Goal: Task Accomplishment & Management: Use online tool/utility

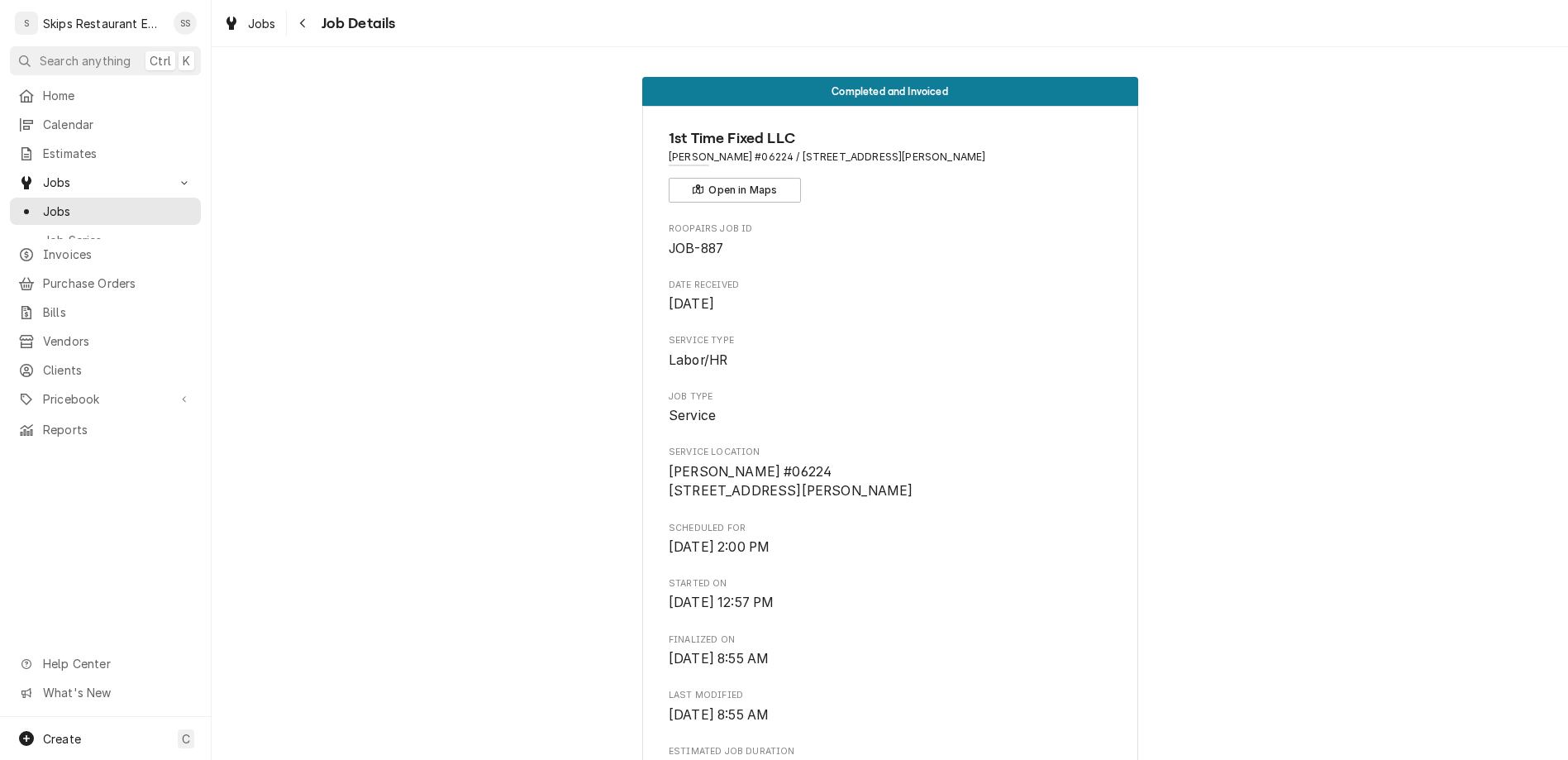
scroll to position [477, 0]
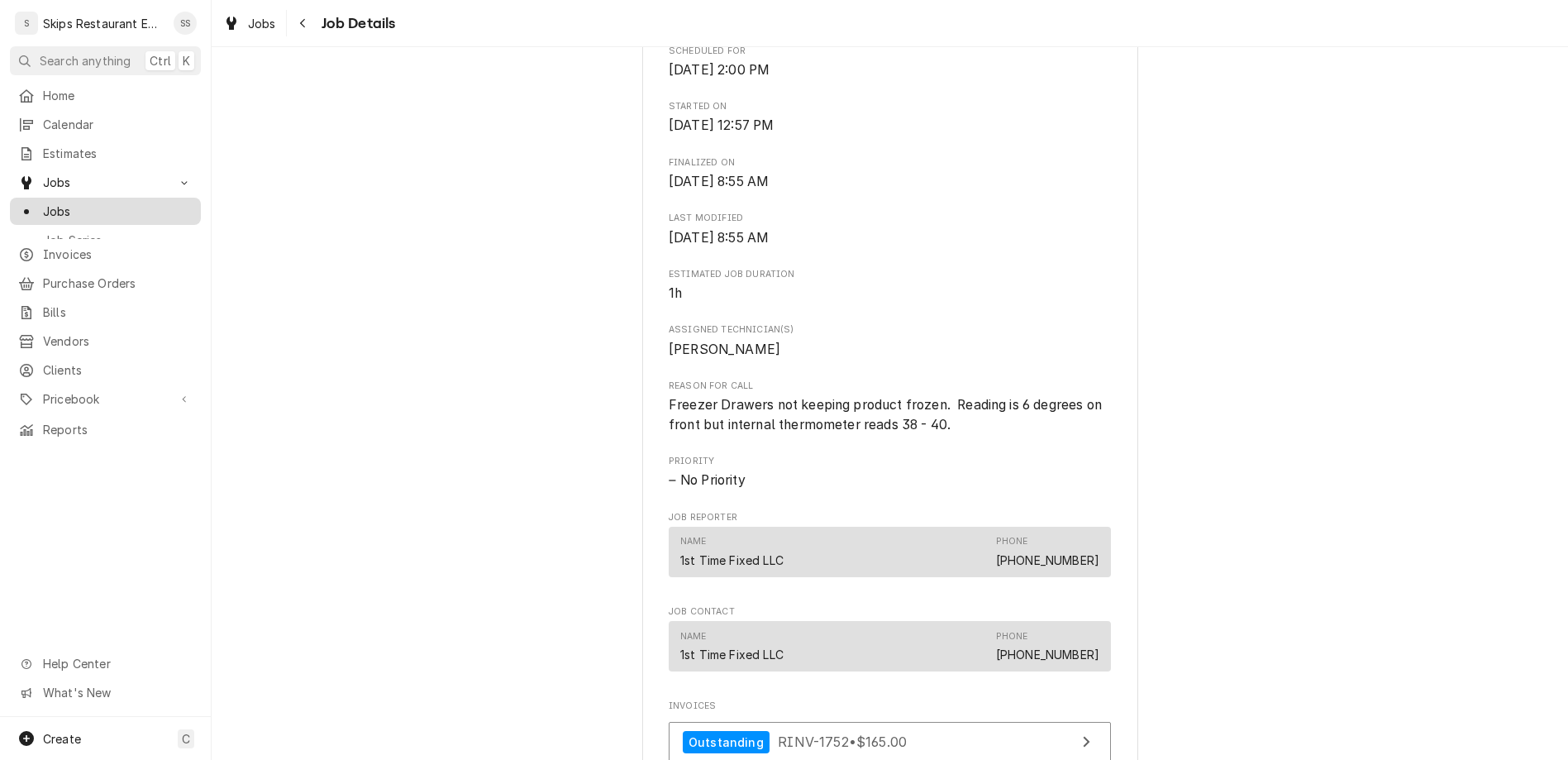
click at [43, 202] on span "Jobs" at bounding box center [118, 211] width 150 height 18
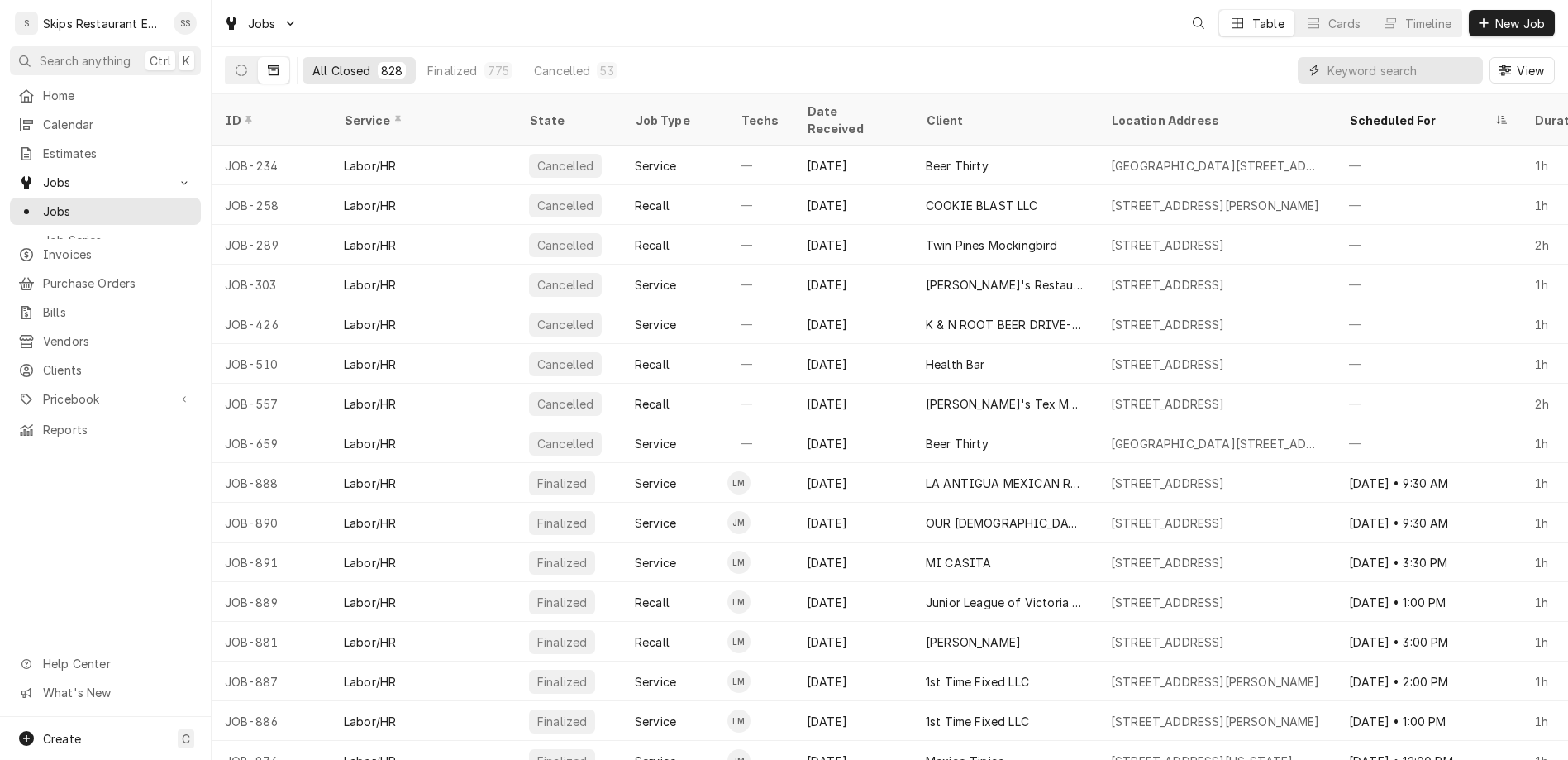
click at [1421, 57] on input "Dynamic Content Wrapper" at bounding box center [1401, 70] width 147 height 27
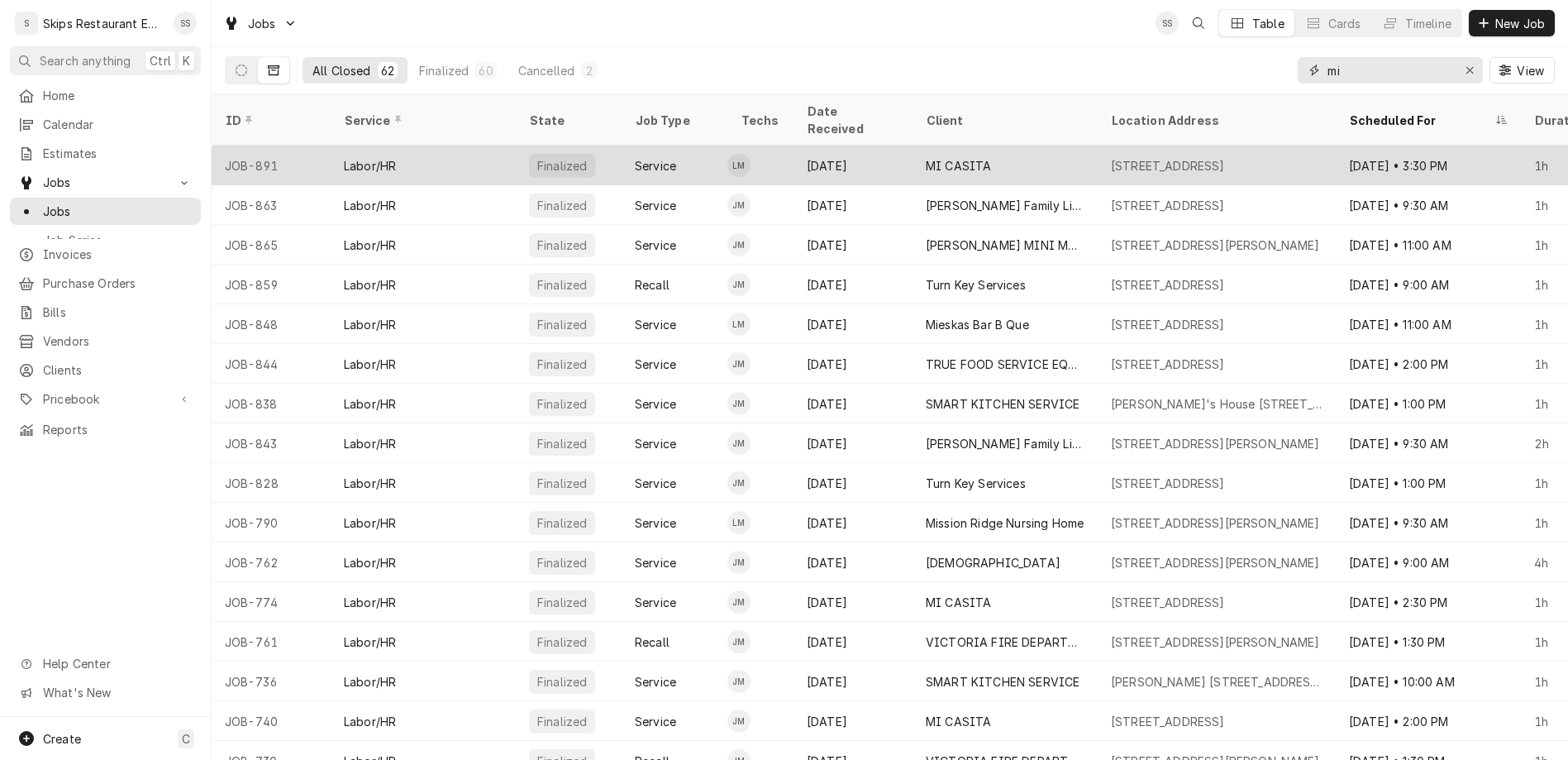
type input "mi"
click at [912, 146] on div "MI CASITA" at bounding box center [1005, 166] width 185 height 40
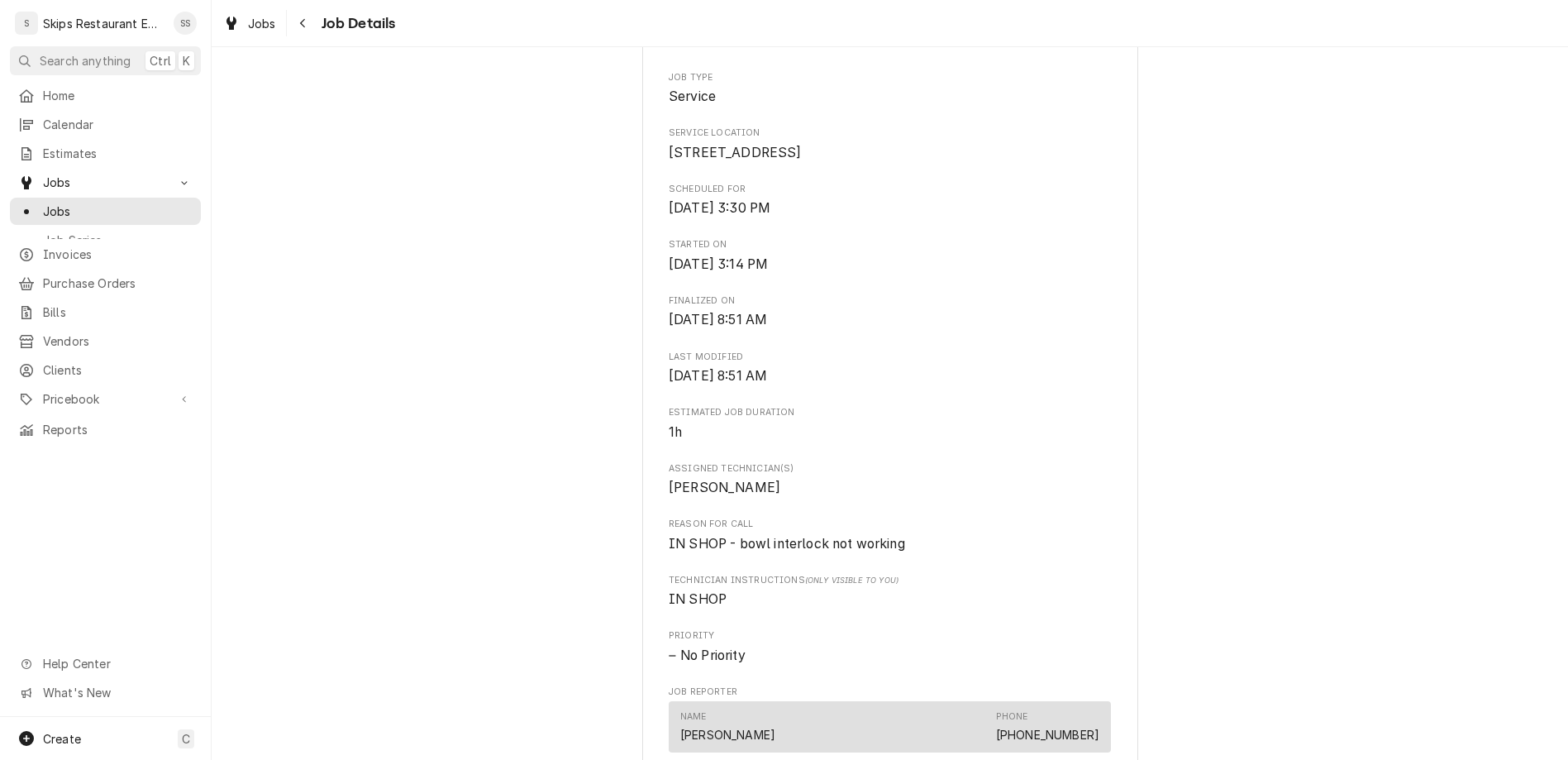
scroll to position [387, 0]
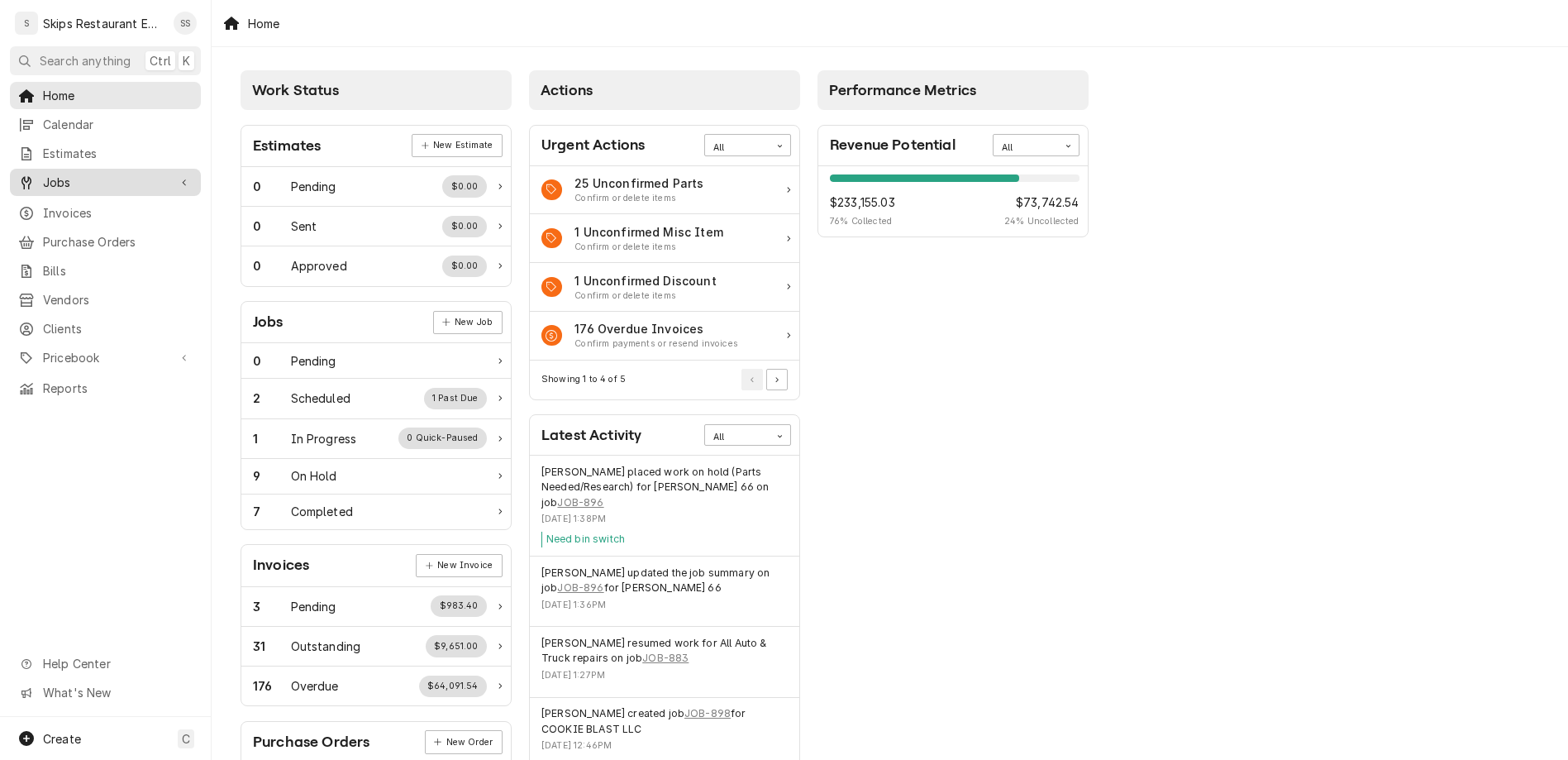
click at [52, 173] on span "Jobs" at bounding box center [106, 182] width 125 height 18
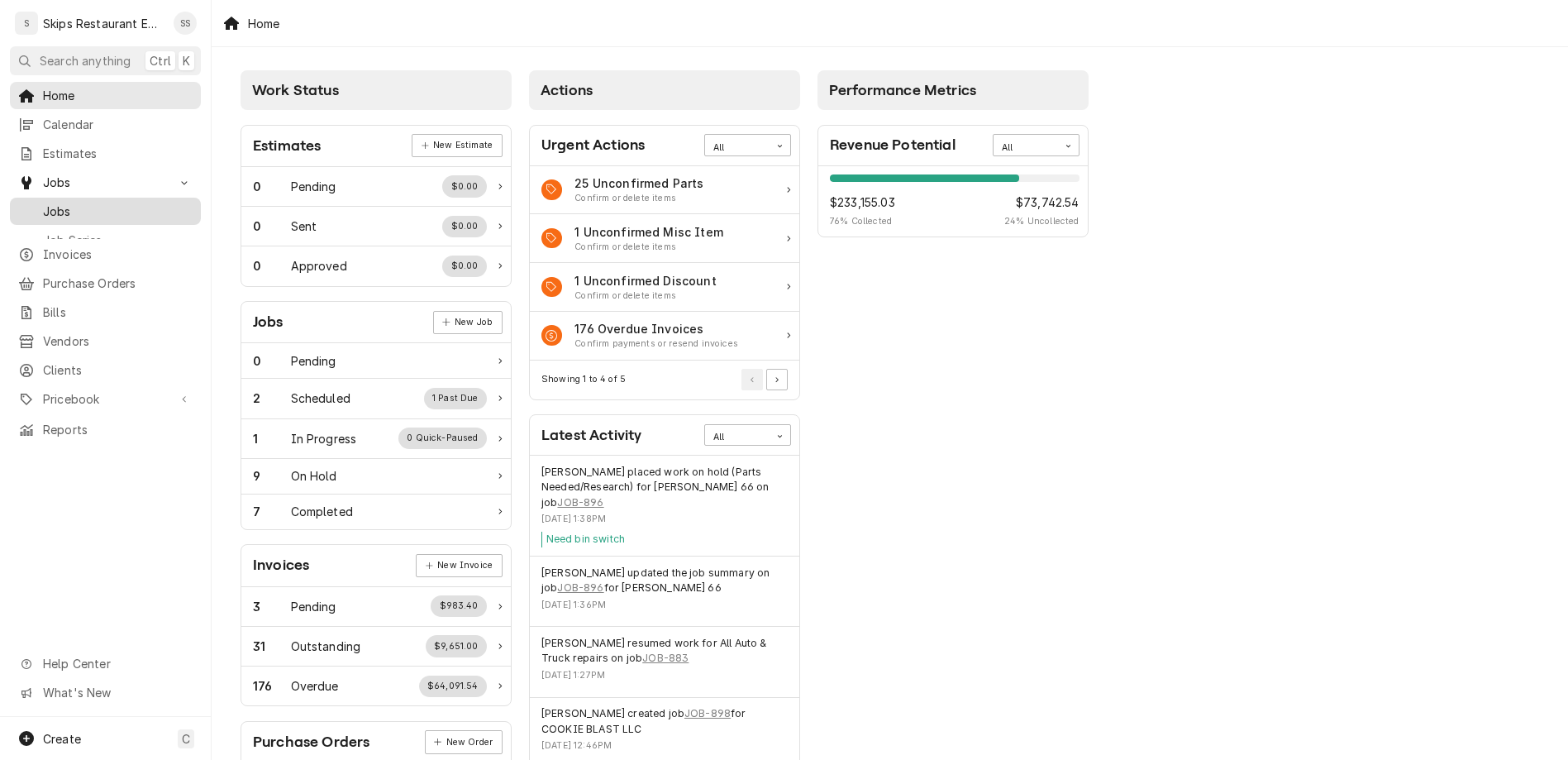
click at [47, 202] on span "Jobs" at bounding box center [118, 211] width 150 height 18
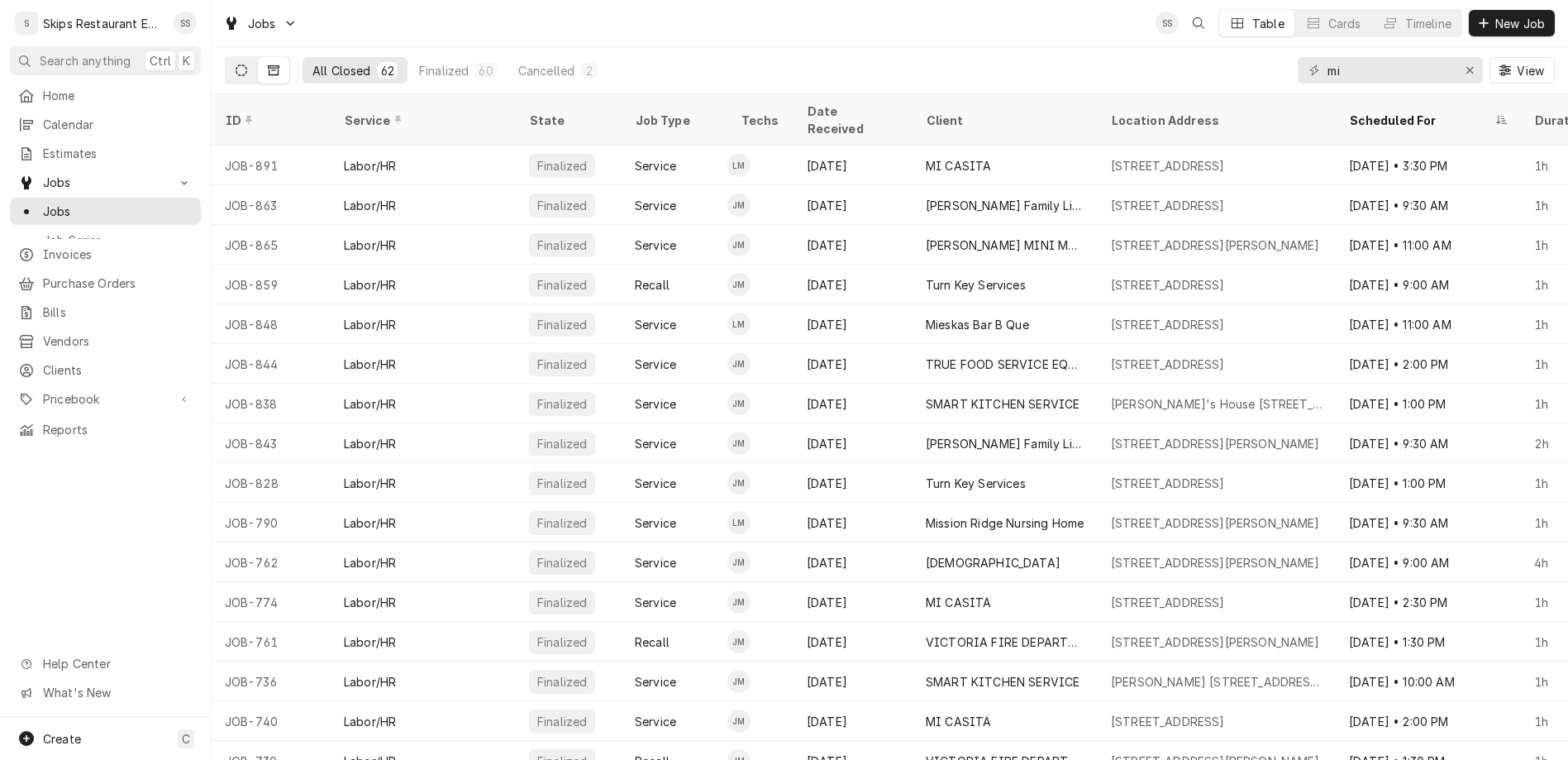
click at [226, 57] on button "Dynamic Content Wrapper" at bounding box center [242, 70] width 32 height 27
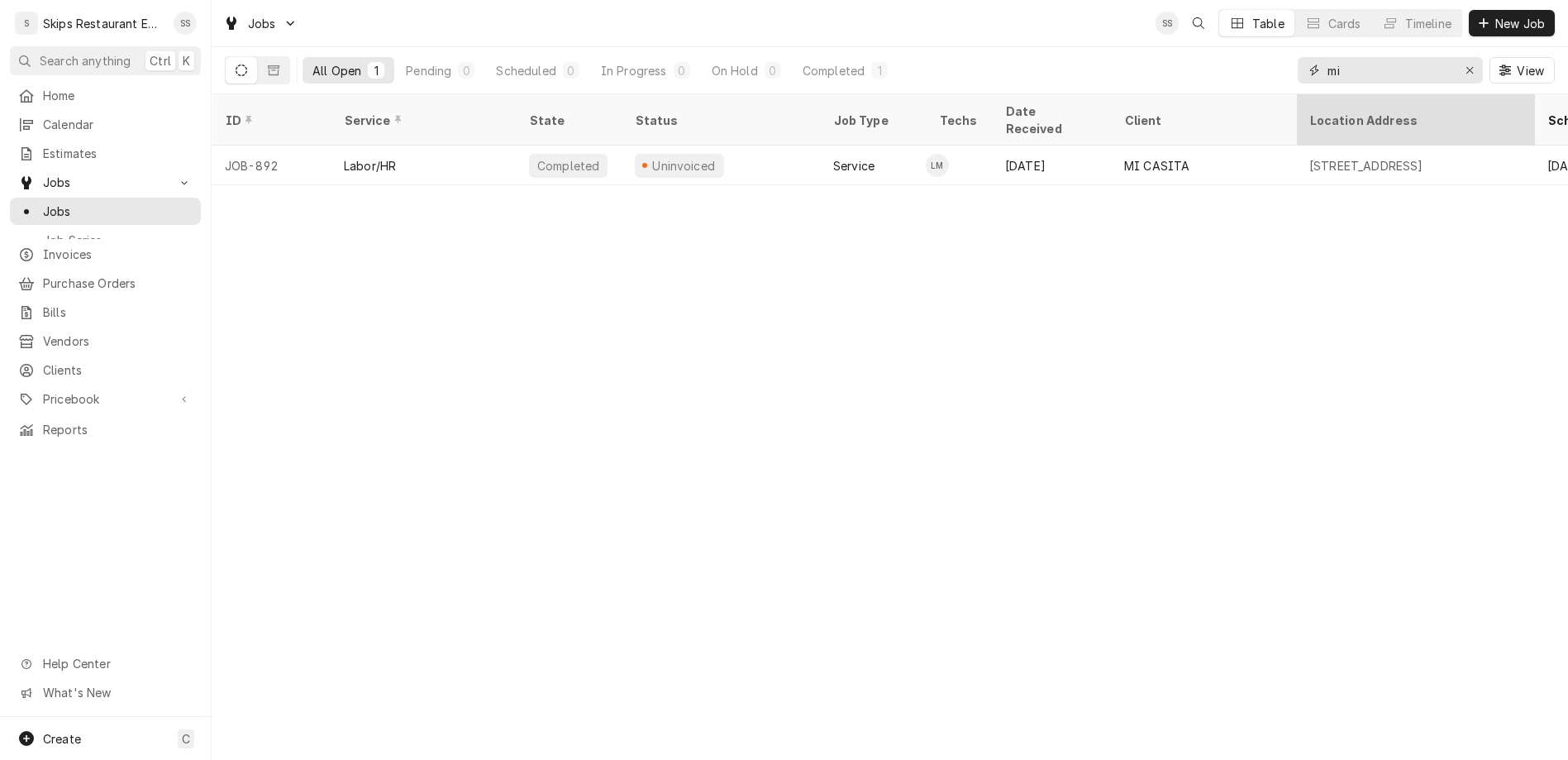
drag, startPoint x: 1425, startPoint y: 52, endPoint x: 1261, endPoint y: 75, distance: 165.6
click at [1327, 75] on input "mi" at bounding box center [1389, 70] width 124 height 27
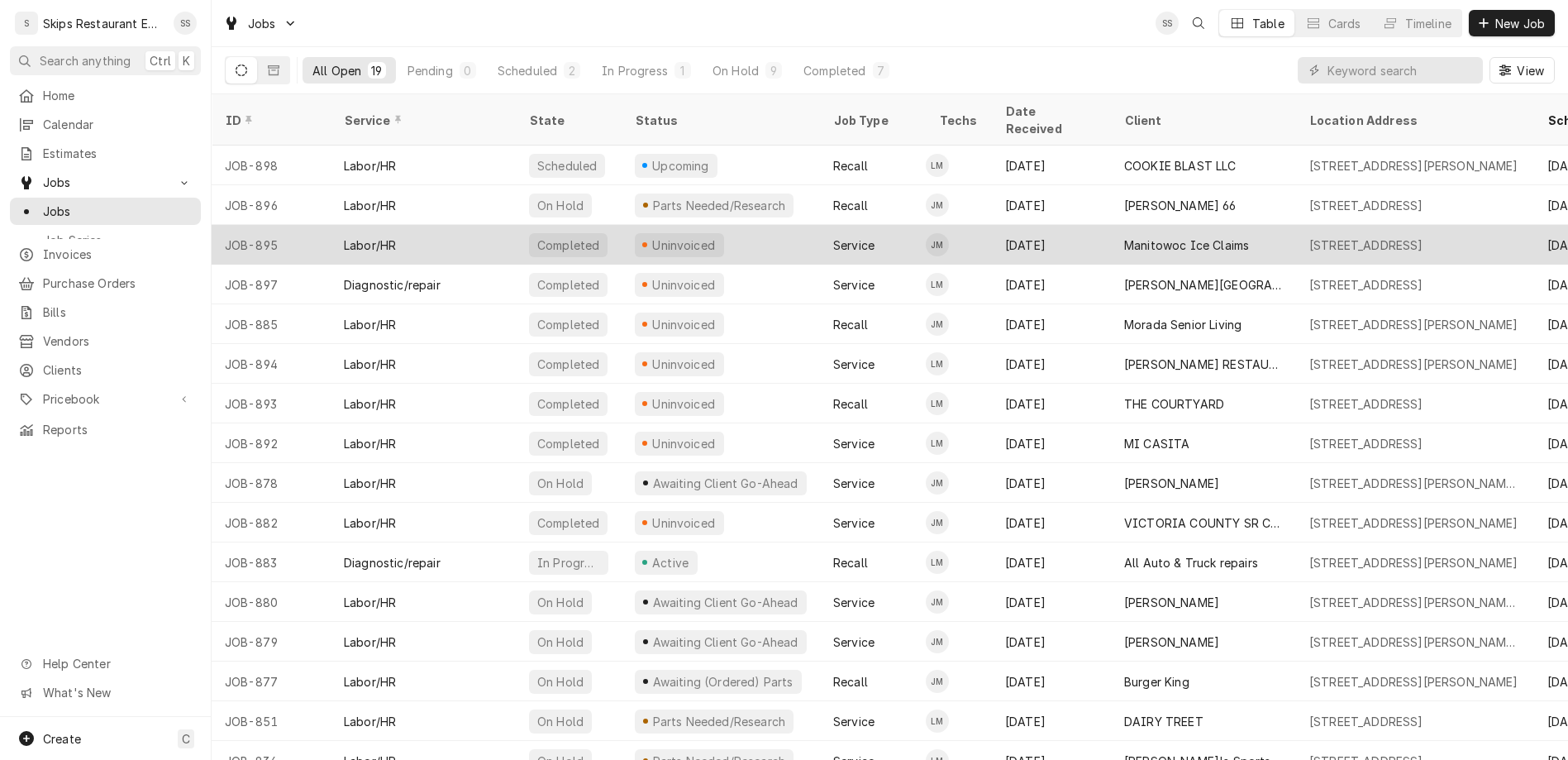
click at [651, 237] on div "Uninvoiced" at bounding box center [684, 245] width 67 height 18
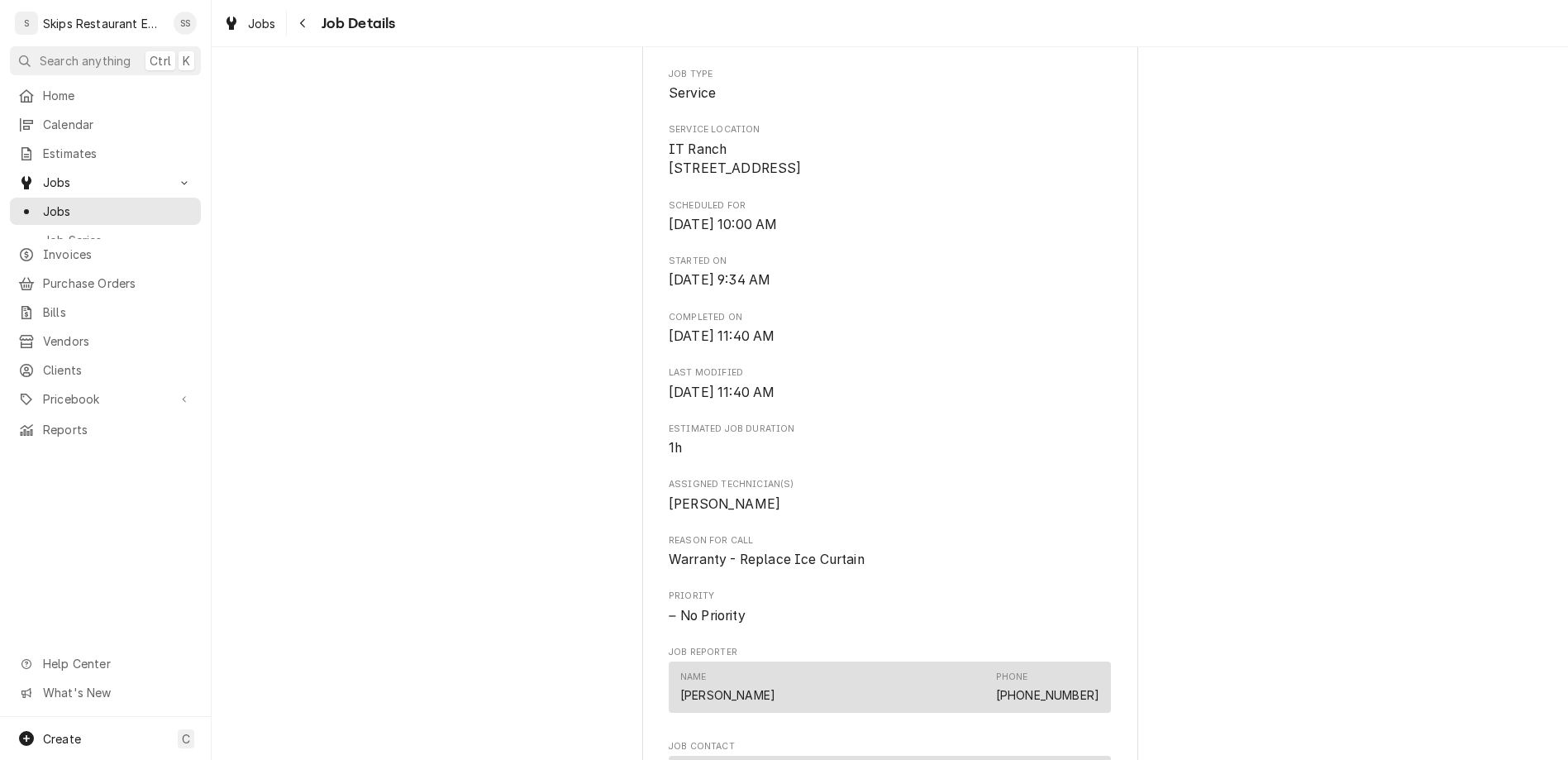
scroll to position [580, 0]
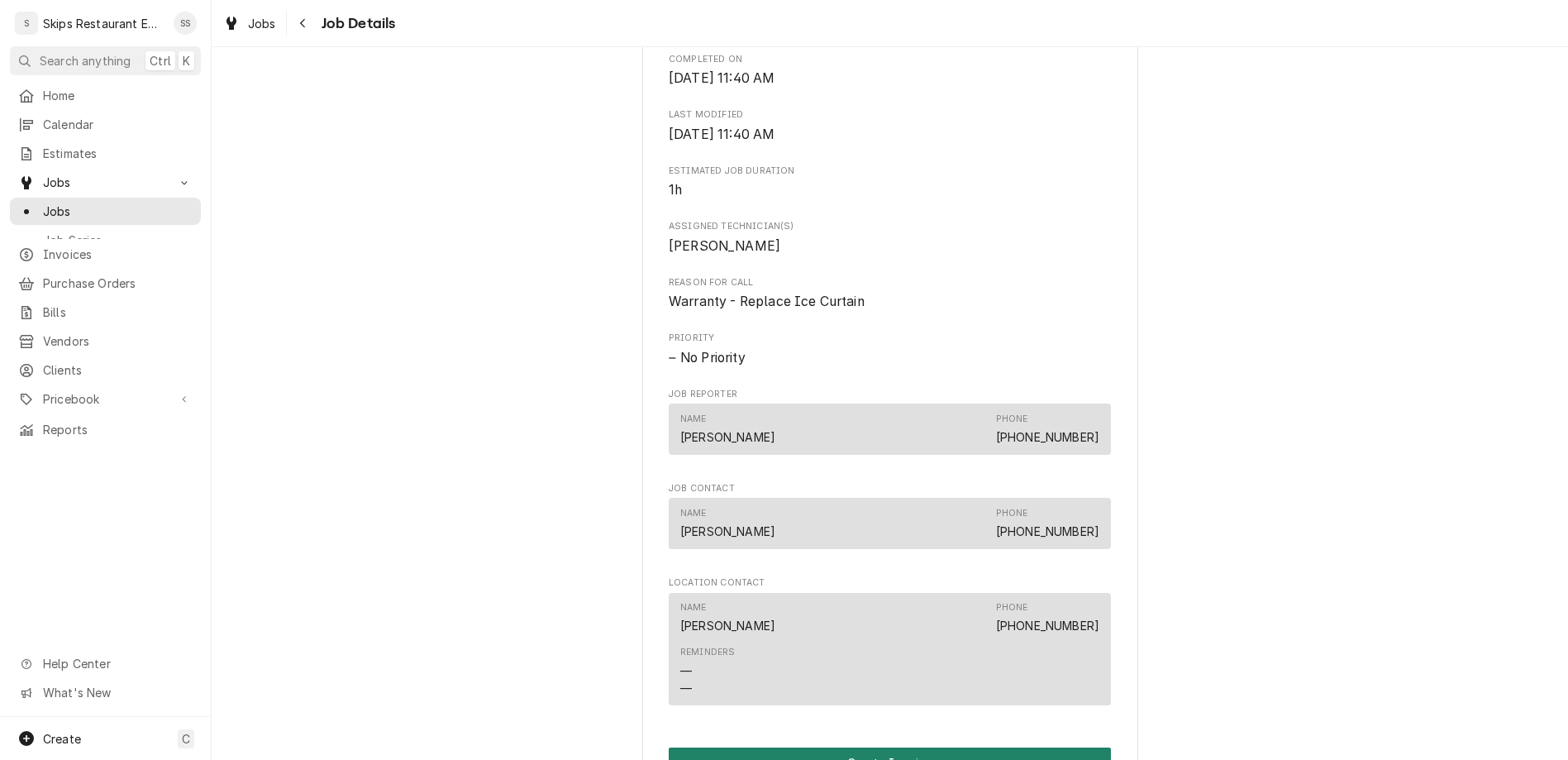
click at [846, 748] on button "Create Invoice" at bounding box center [889, 762] width 442 height 31
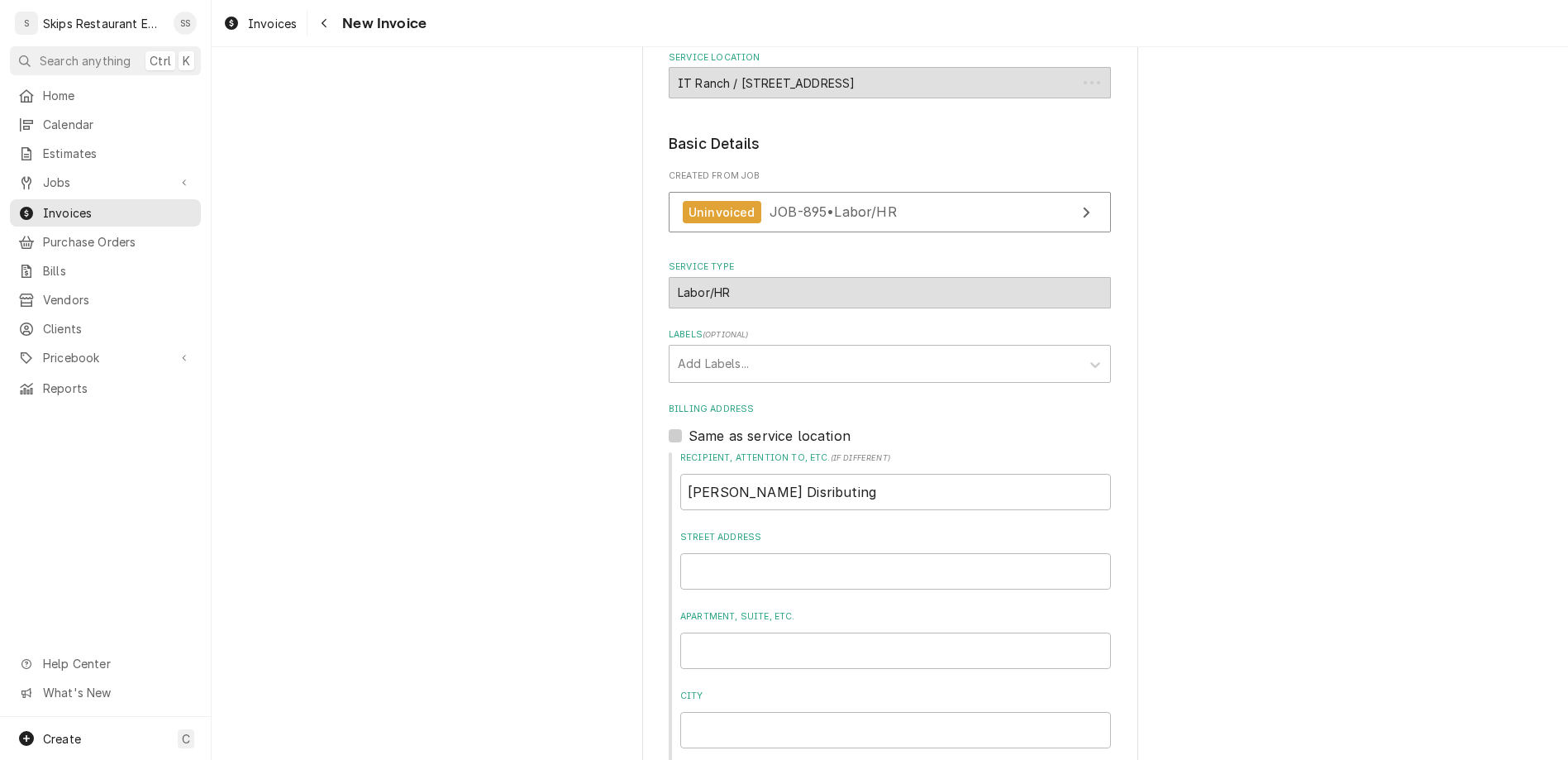
scroll to position [288, 0]
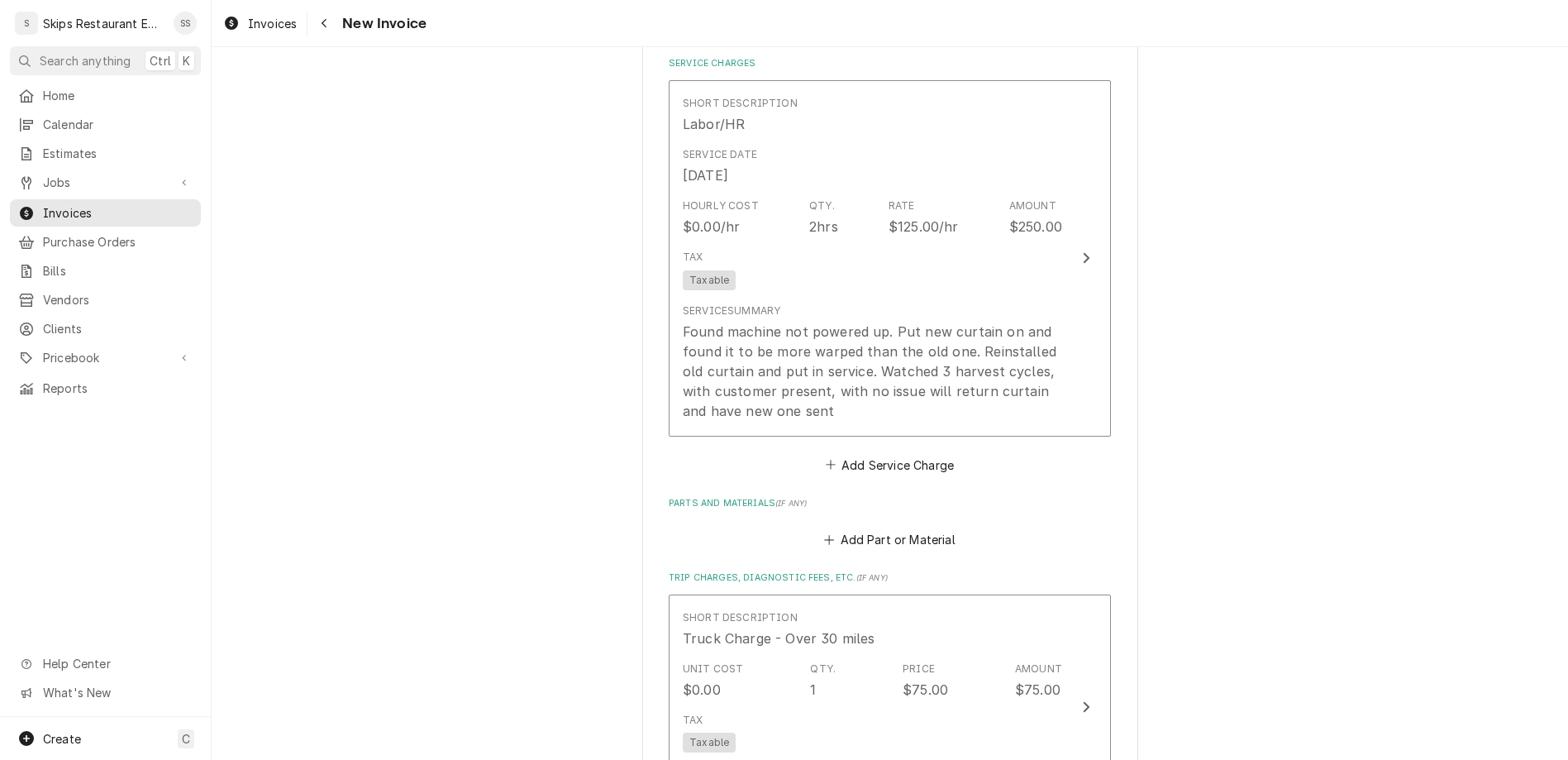
scroll to position [1449, 0]
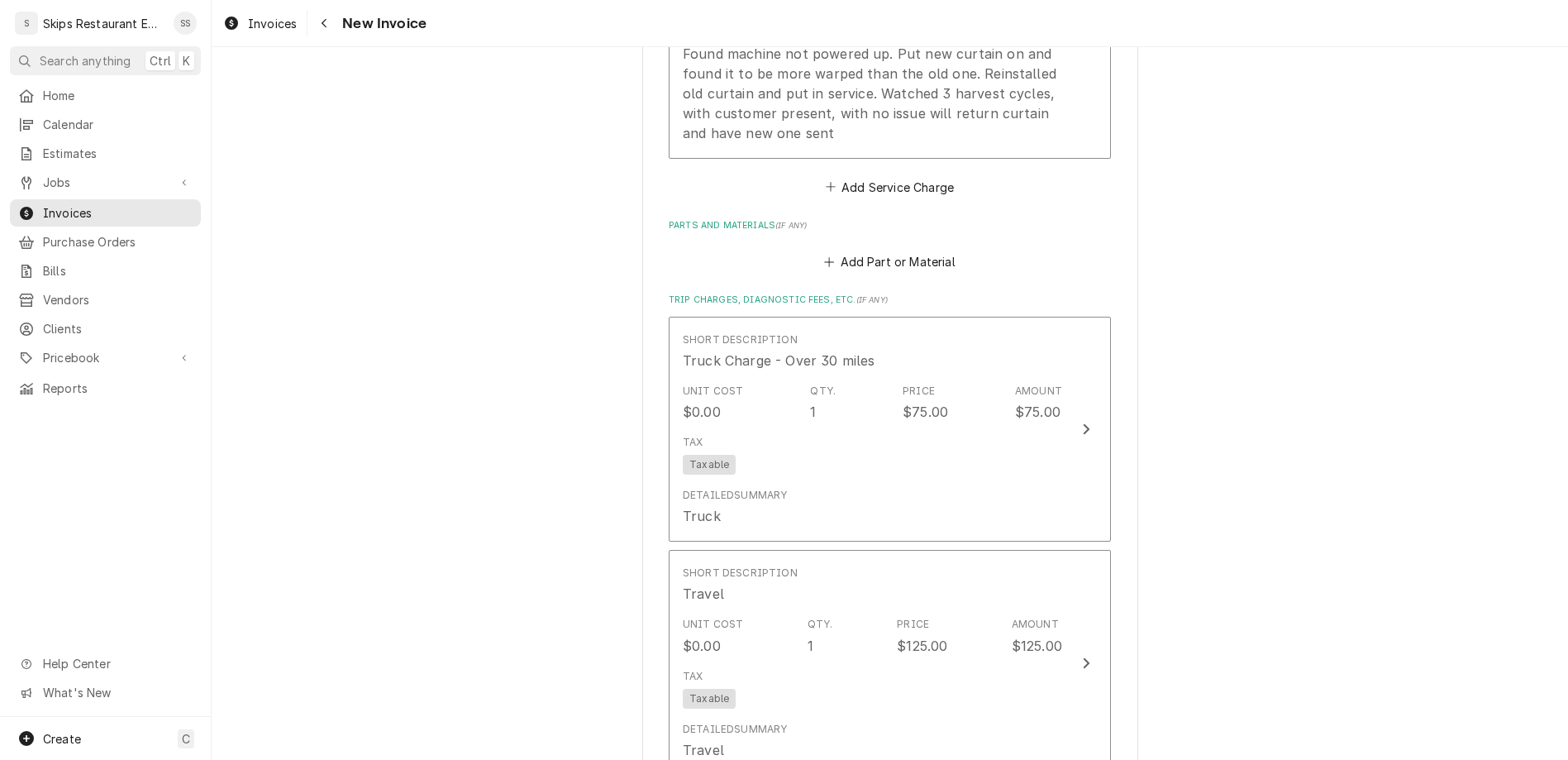
type textarea "x"
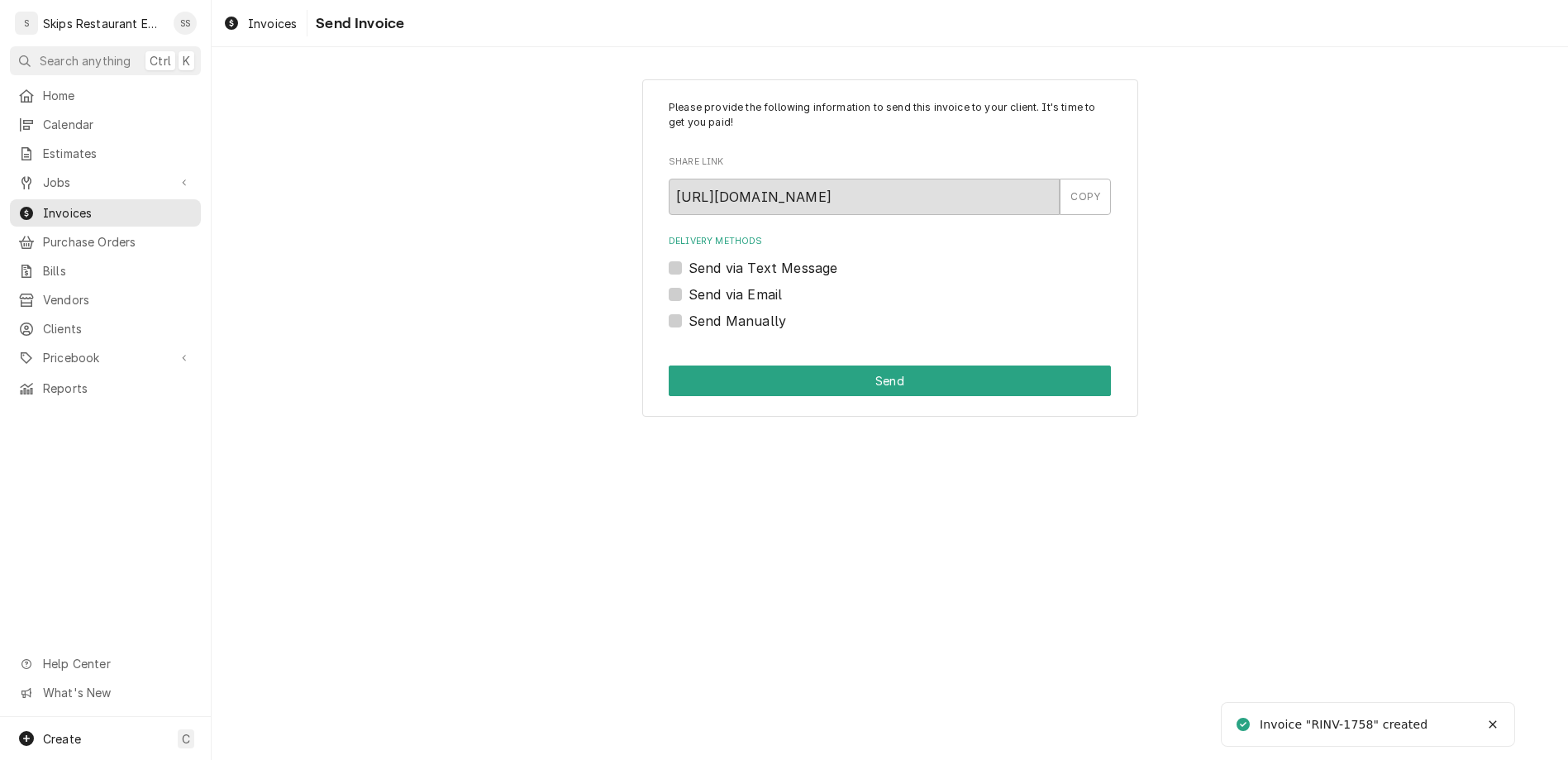
click at [698, 311] on label "Send Manually" at bounding box center [737, 321] width 97 height 20
click at [698, 311] on input "Send Manually" at bounding box center [909, 329] width 442 height 37
checkbox input "true"
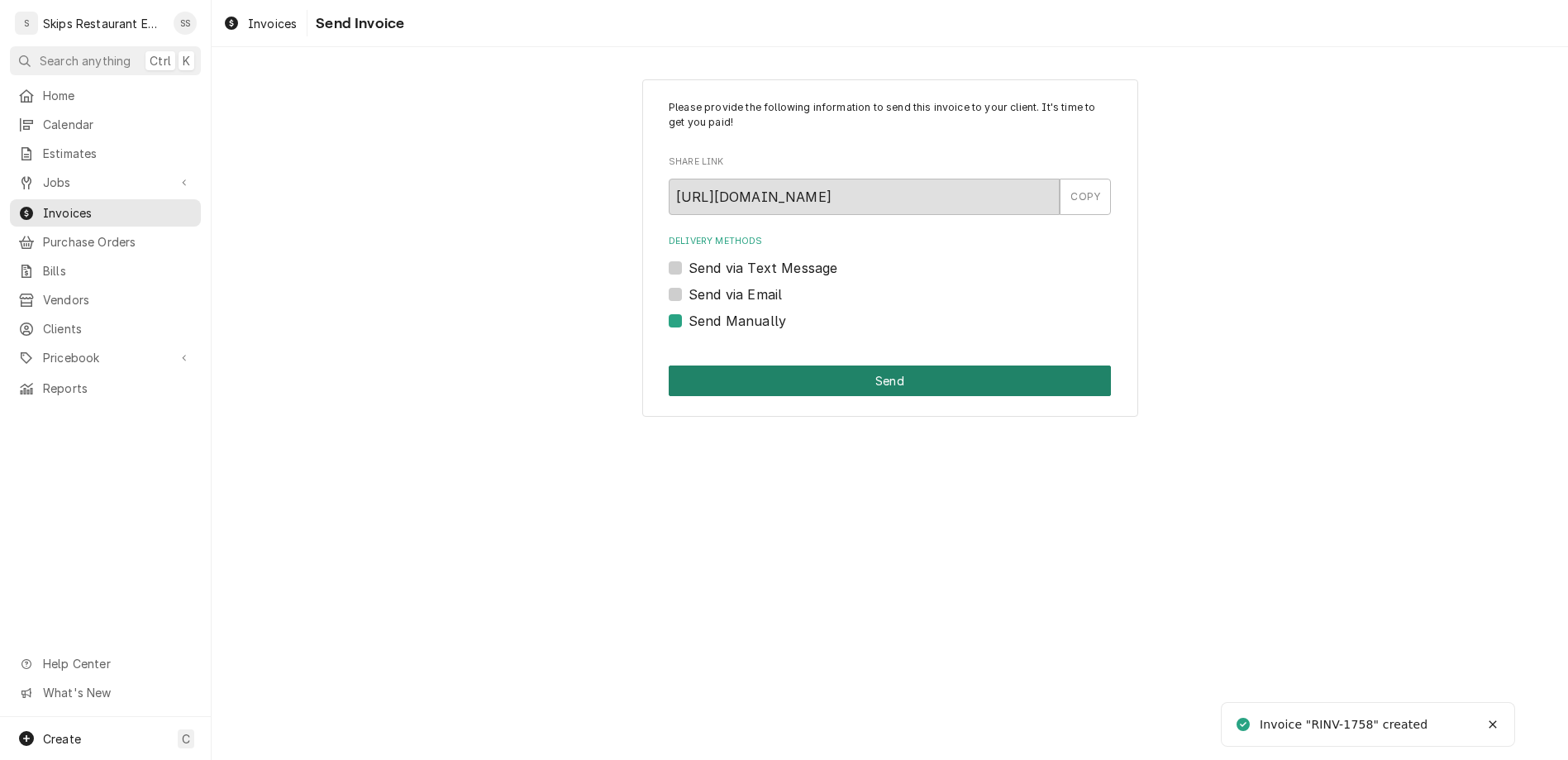
click at [792, 365] on button "Send" at bounding box center [889, 380] width 442 height 31
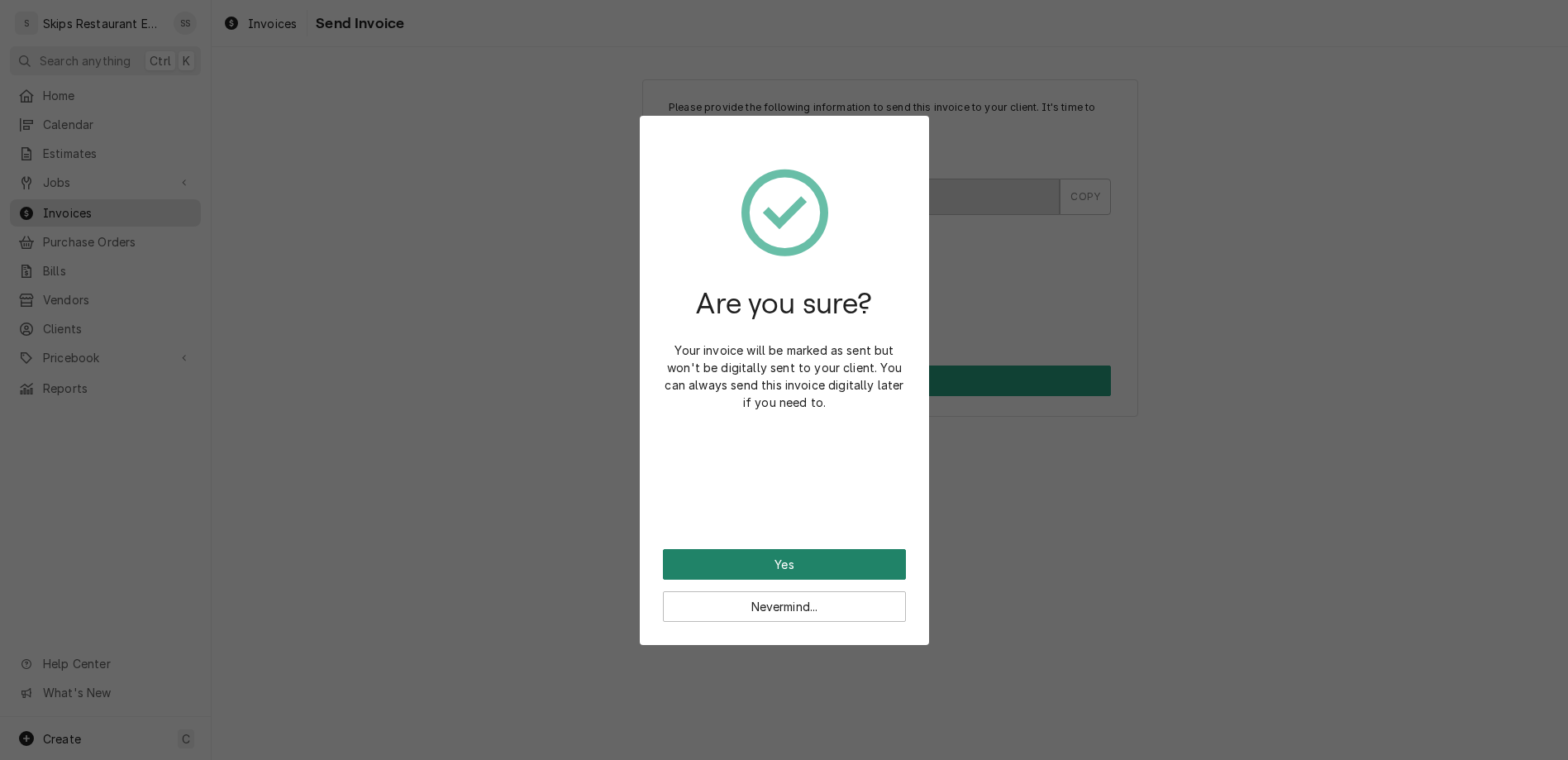
click at [783, 549] on button "Yes" at bounding box center [785, 564] width 243 height 31
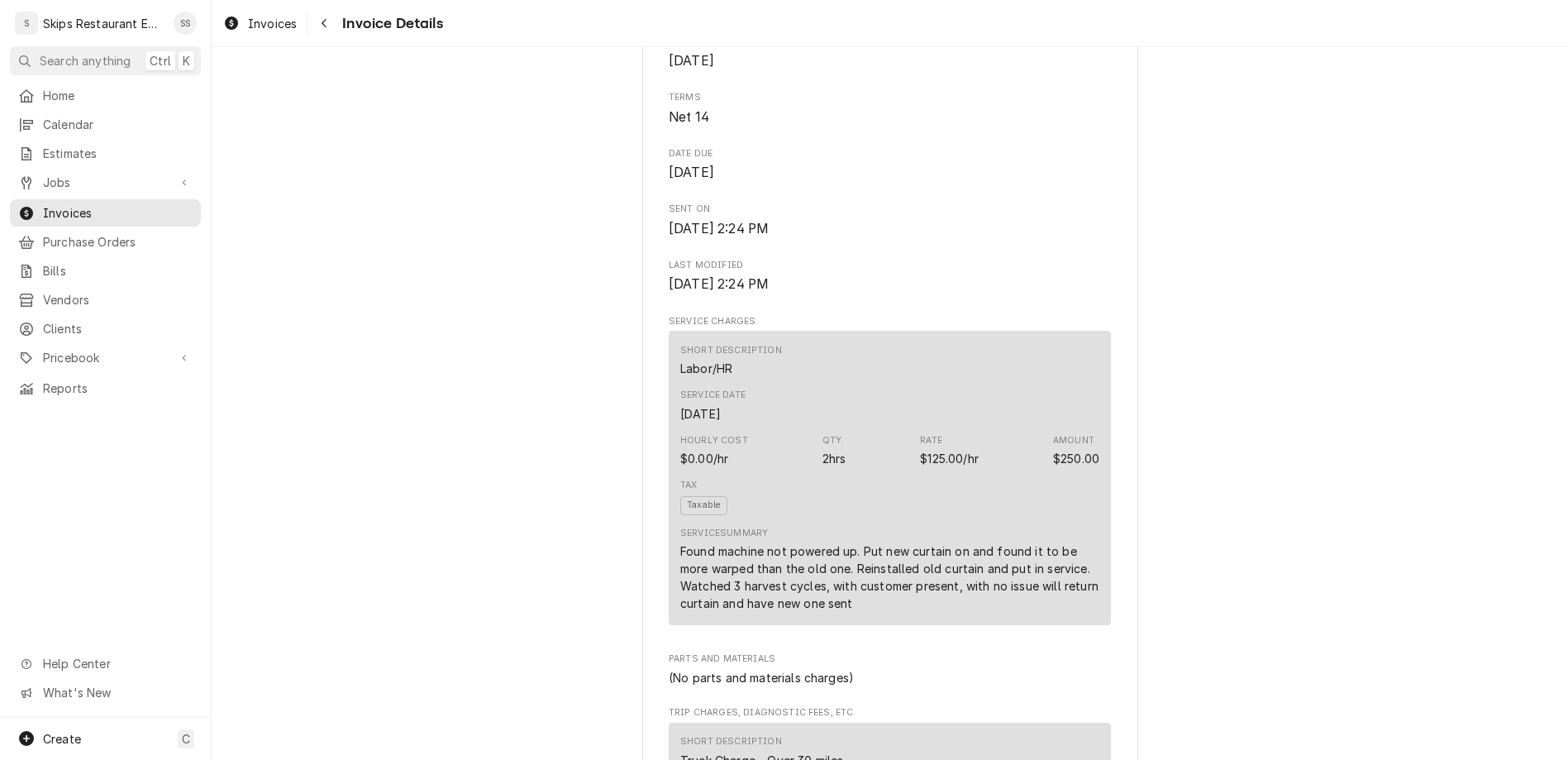
scroll to position [570, 0]
click at [58, 173] on span "Jobs" at bounding box center [106, 182] width 125 height 18
click at [52, 202] on span "Jobs" at bounding box center [118, 211] width 150 height 18
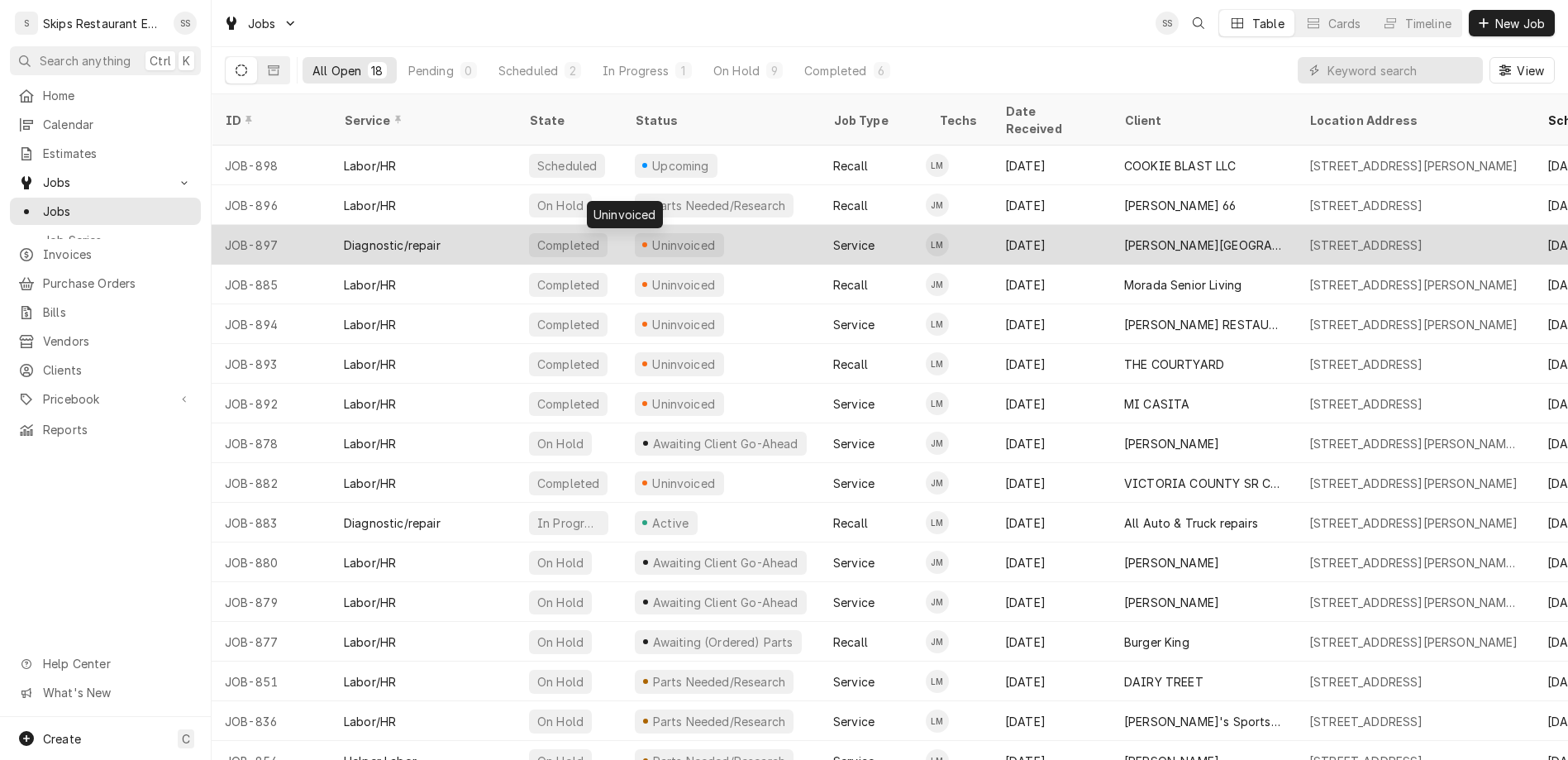
click at [651, 237] on div "Uninvoiced" at bounding box center [684, 245] width 67 height 18
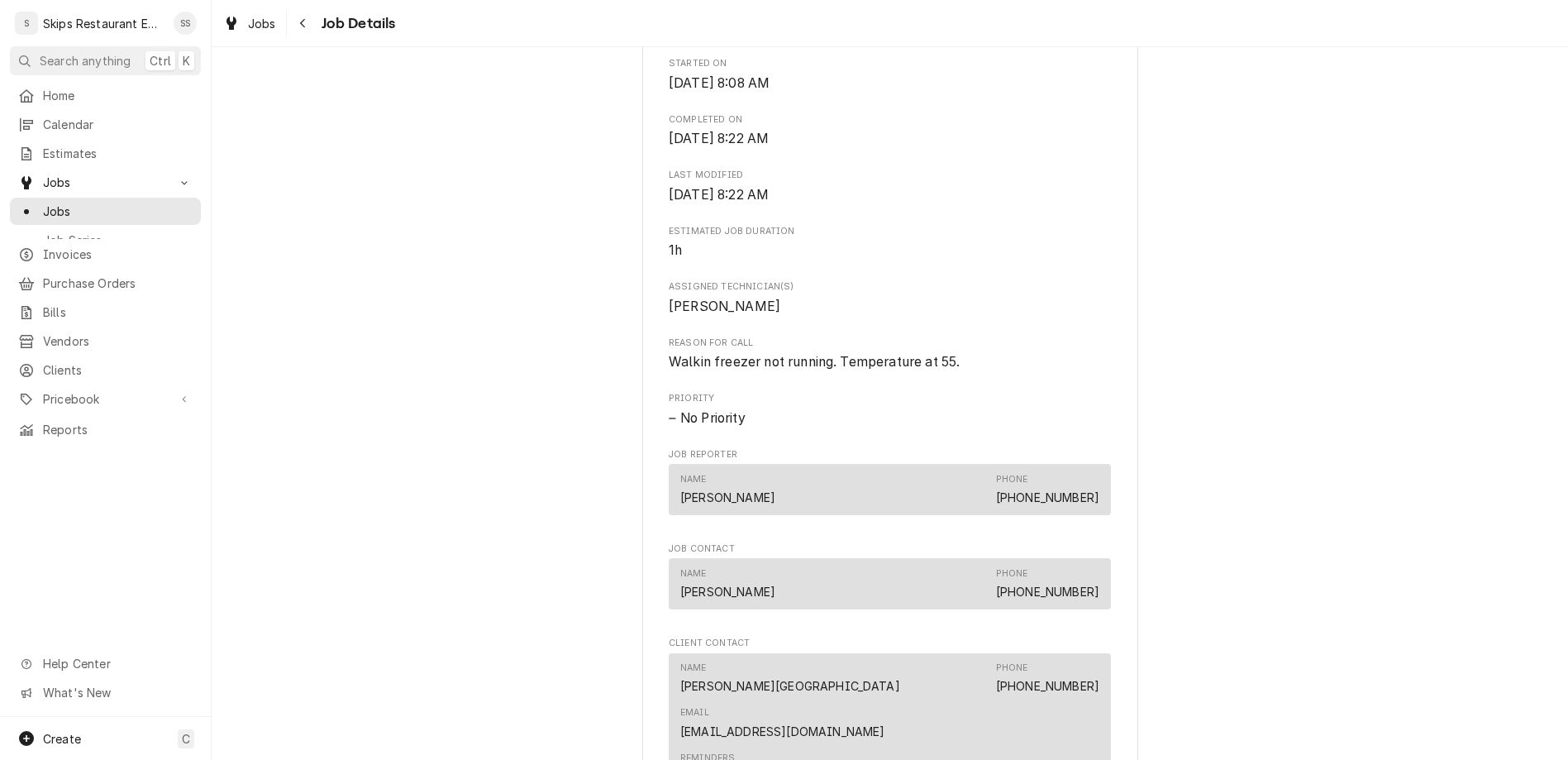
scroll to position [1236, 0]
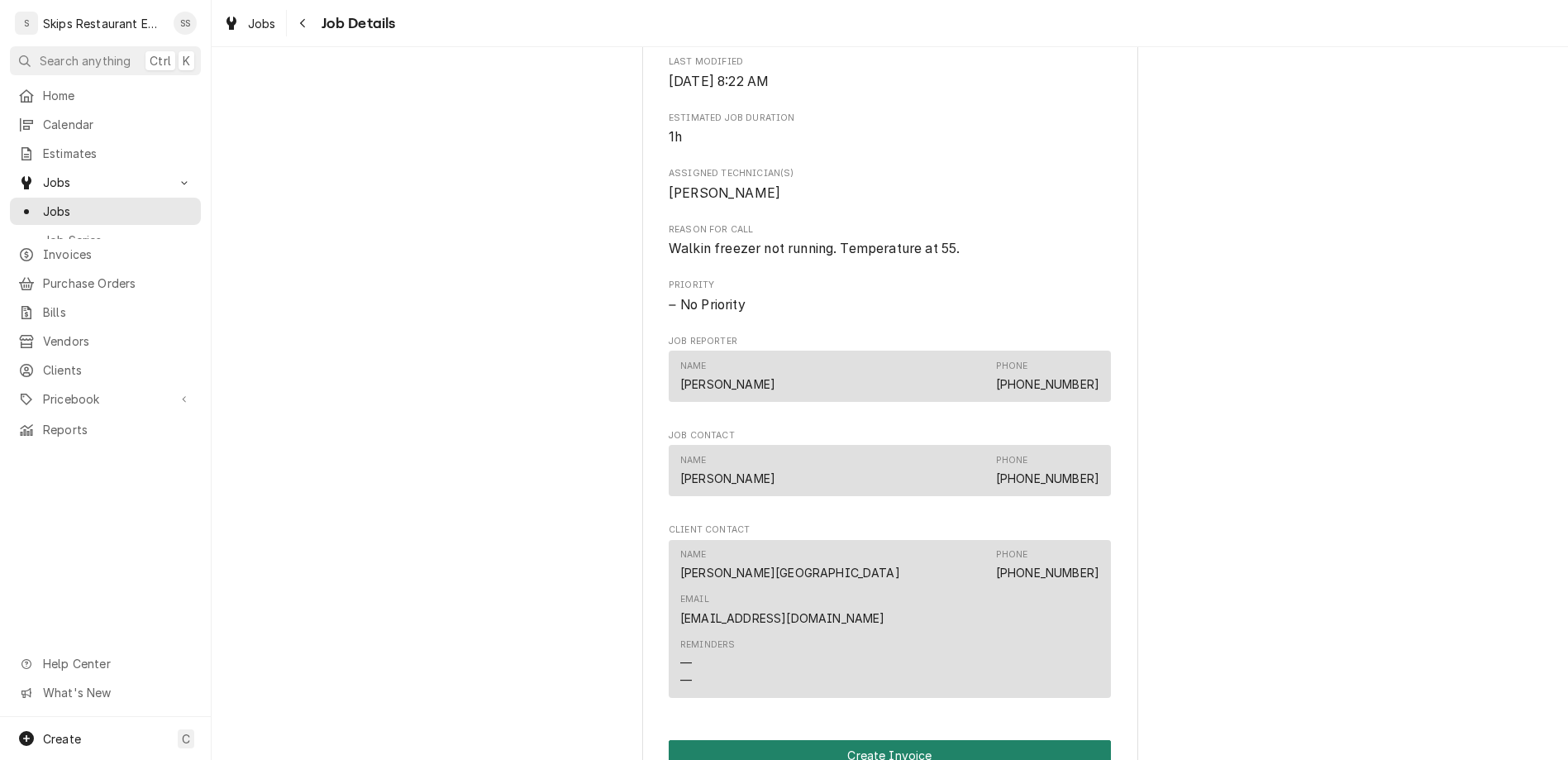
click at [847, 740] on button "Create Invoice" at bounding box center [889, 755] width 442 height 31
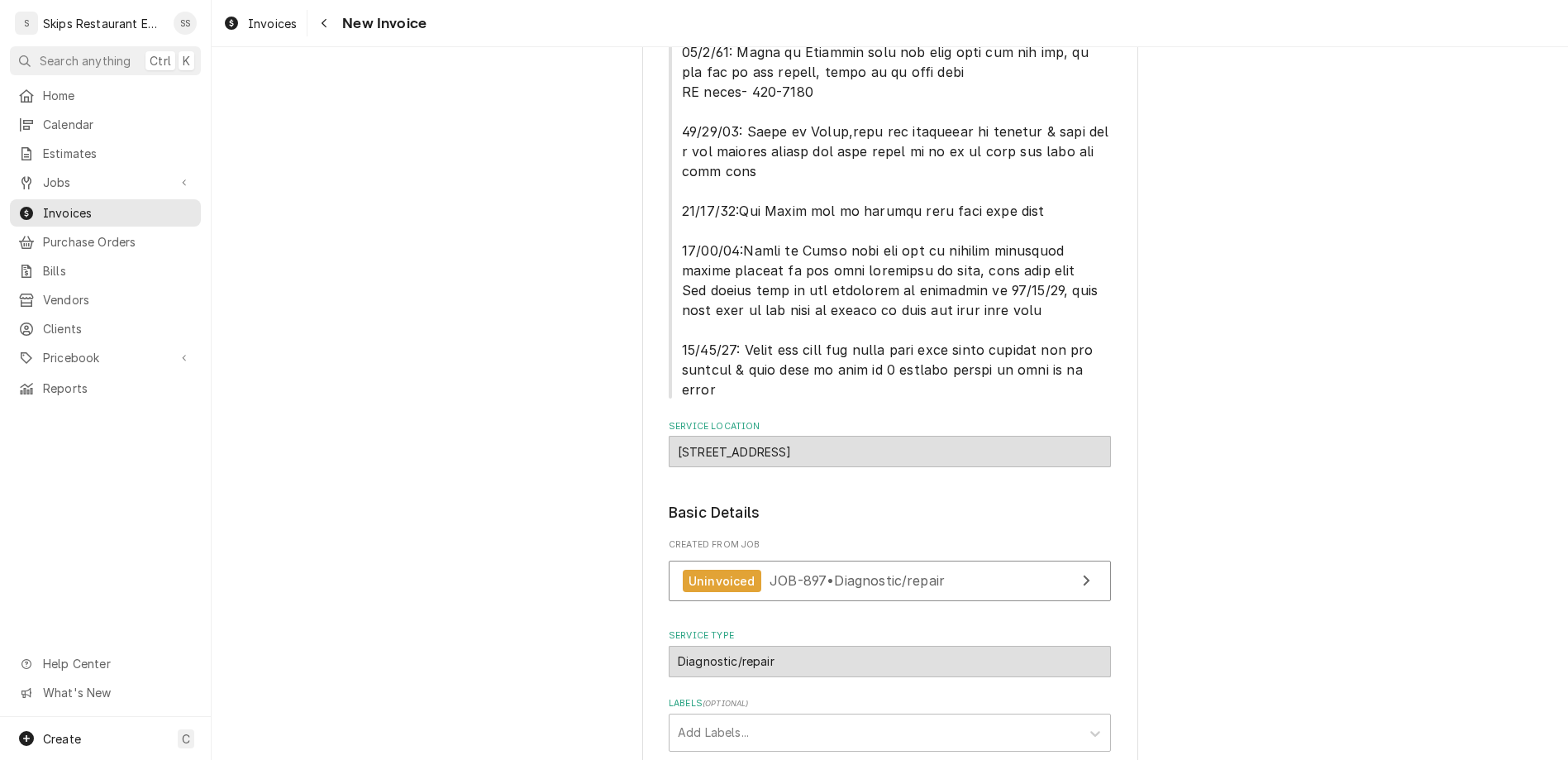
scroll to position [520, 0]
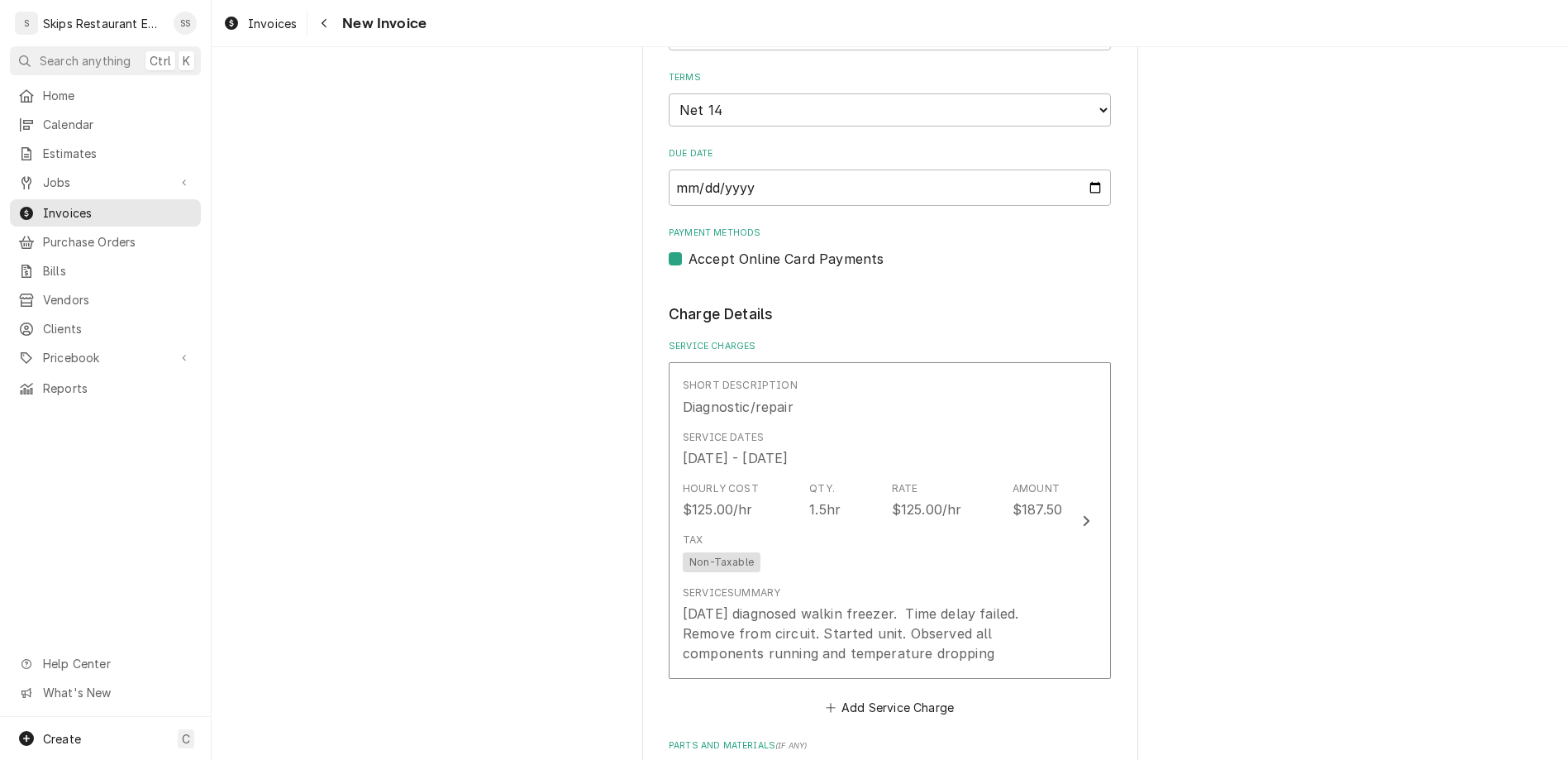
scroll to position [1552, 0]
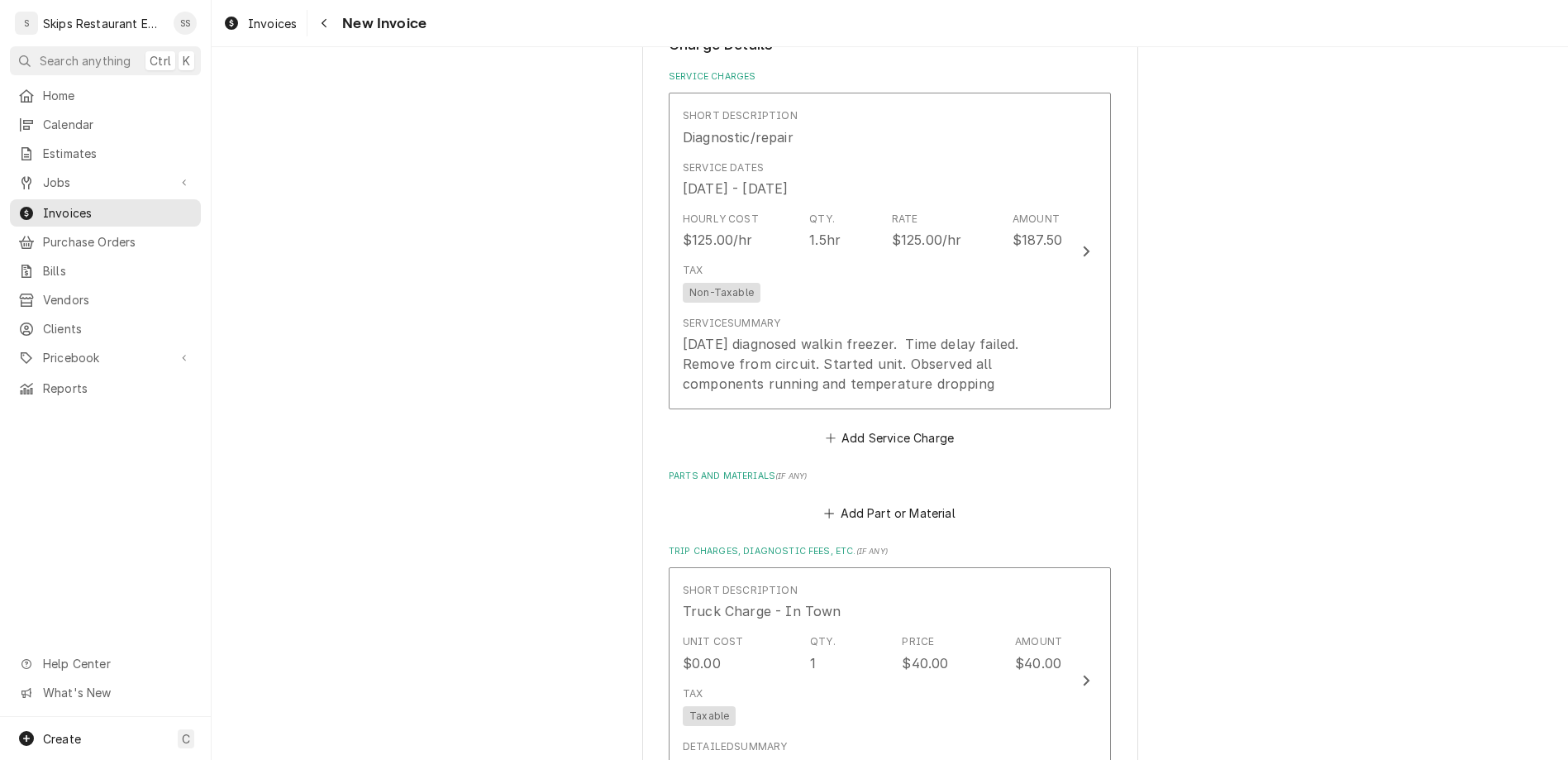
scroll to position [1636, 0]
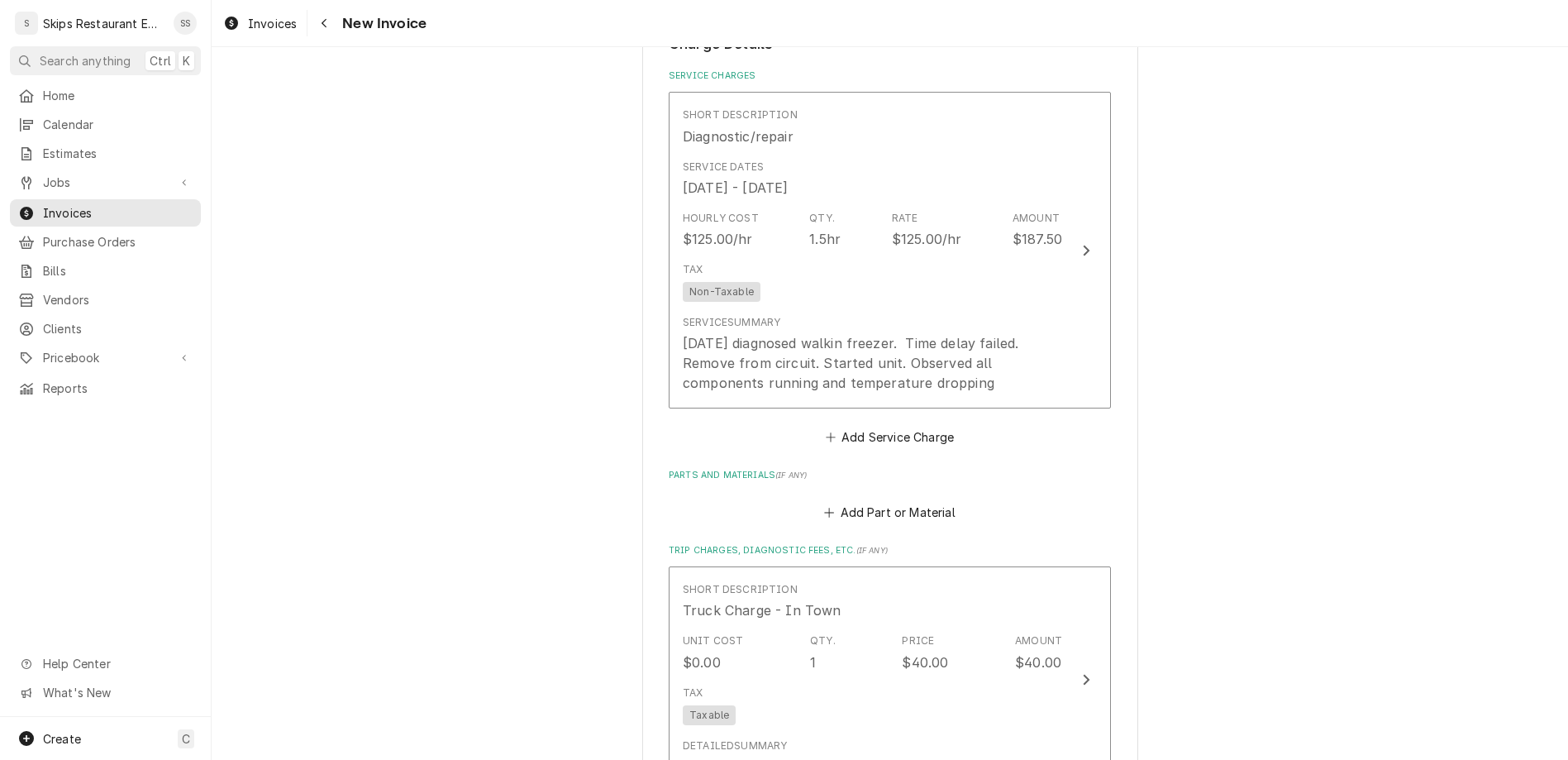
type textarea "x"
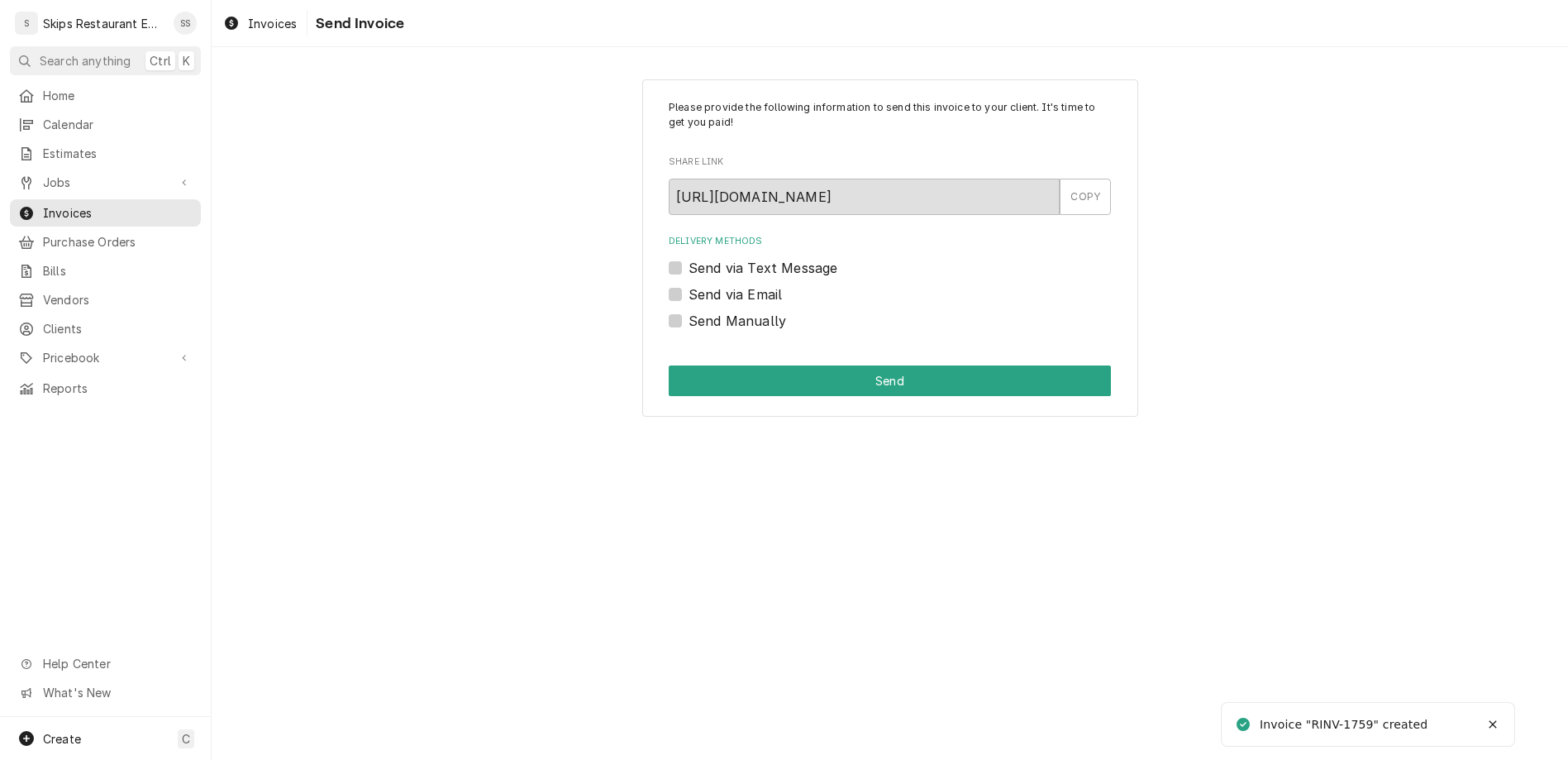
click at [702, 311] on label "Send Manually" at bounding box center [737, 321] width 97 height 20
click at [702, 311] on input "Send Manually" at bounding box center [909, 329] width 442 height 37
checkbox input "true"
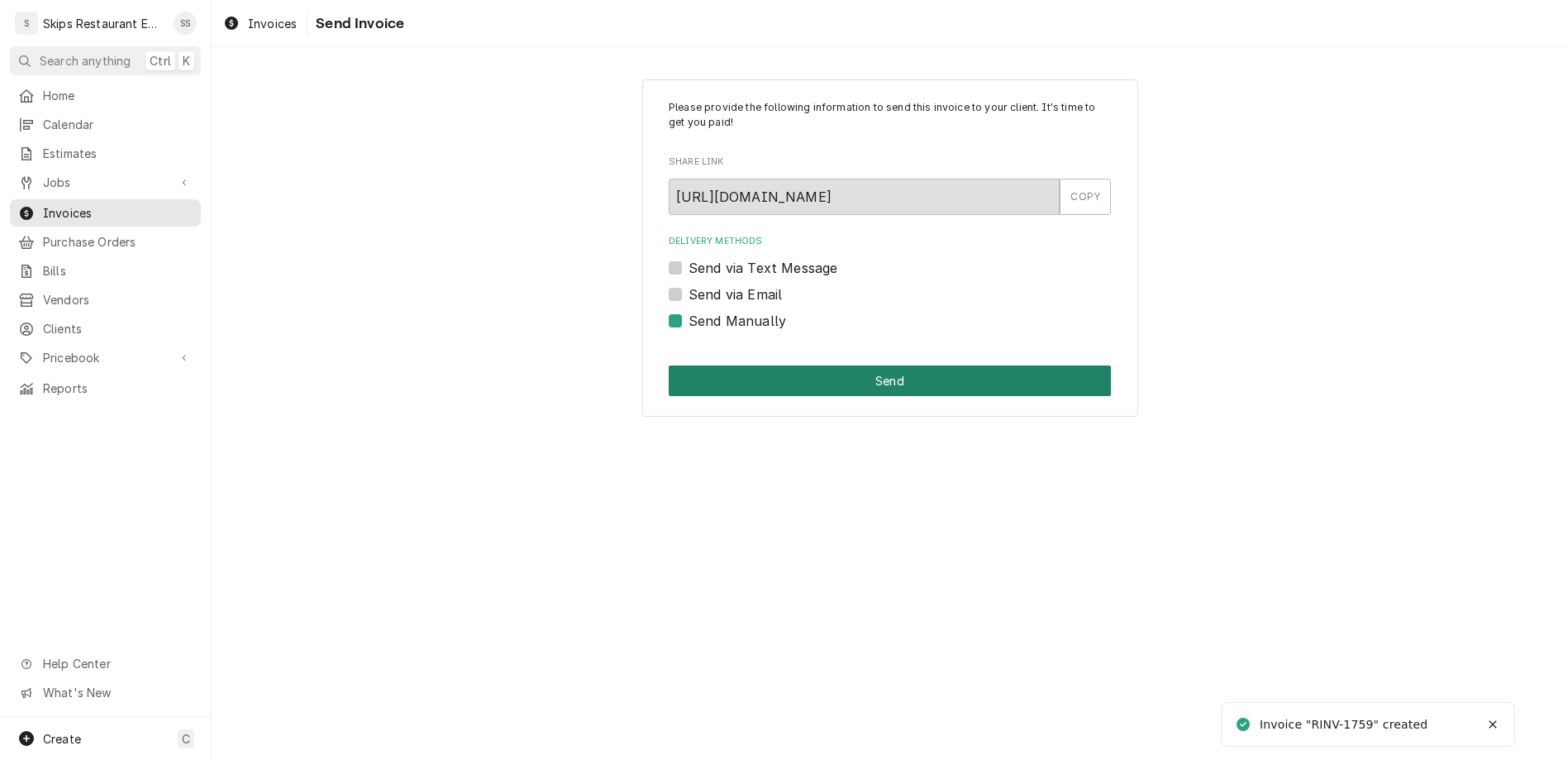
click at [825, 365] on button "Send" at bounding box center [889, 380] width 442 height 31
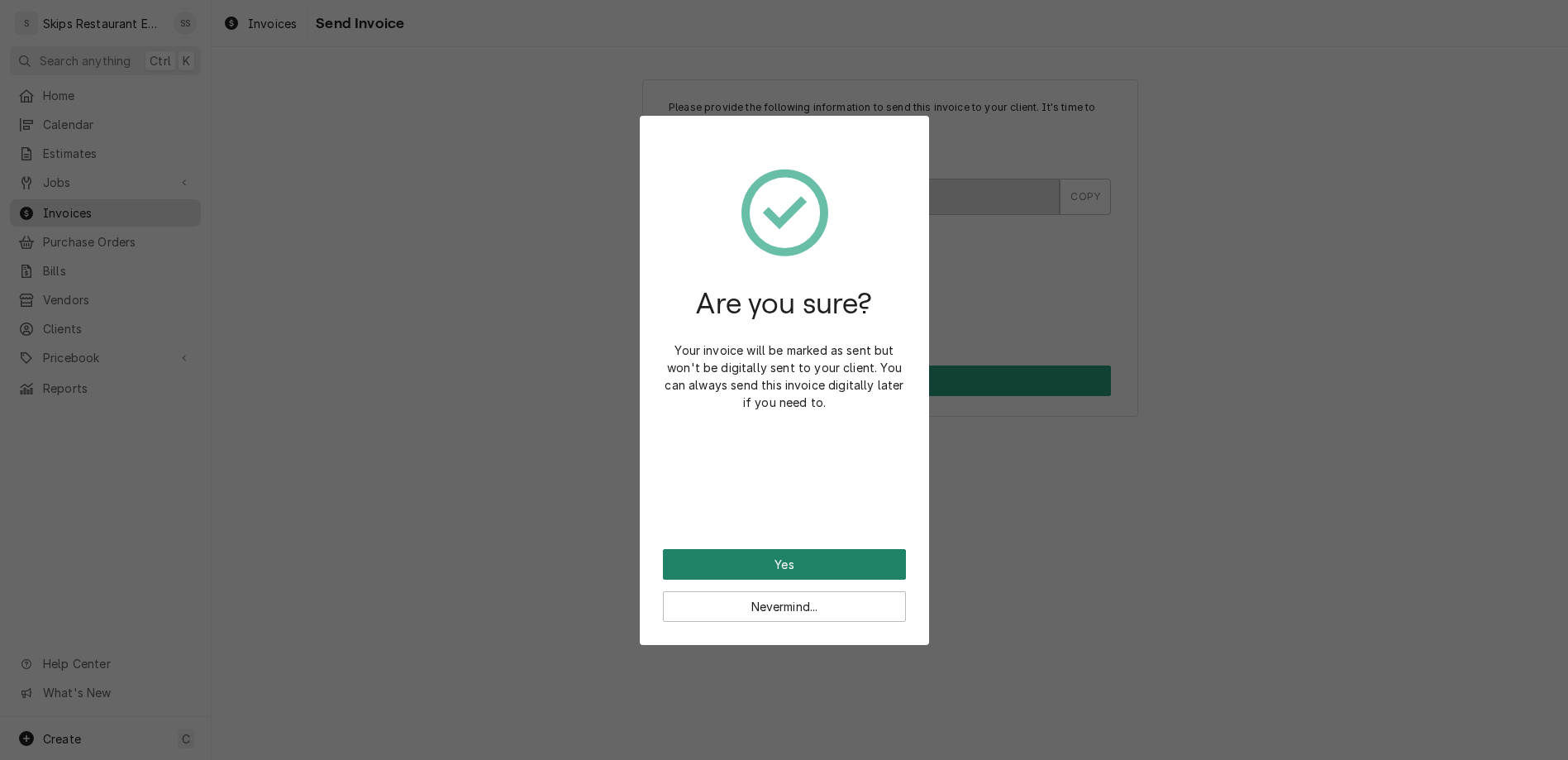
click at [777, 549] on button "Yes" at bounding box center [785, 564] width 243 height 31
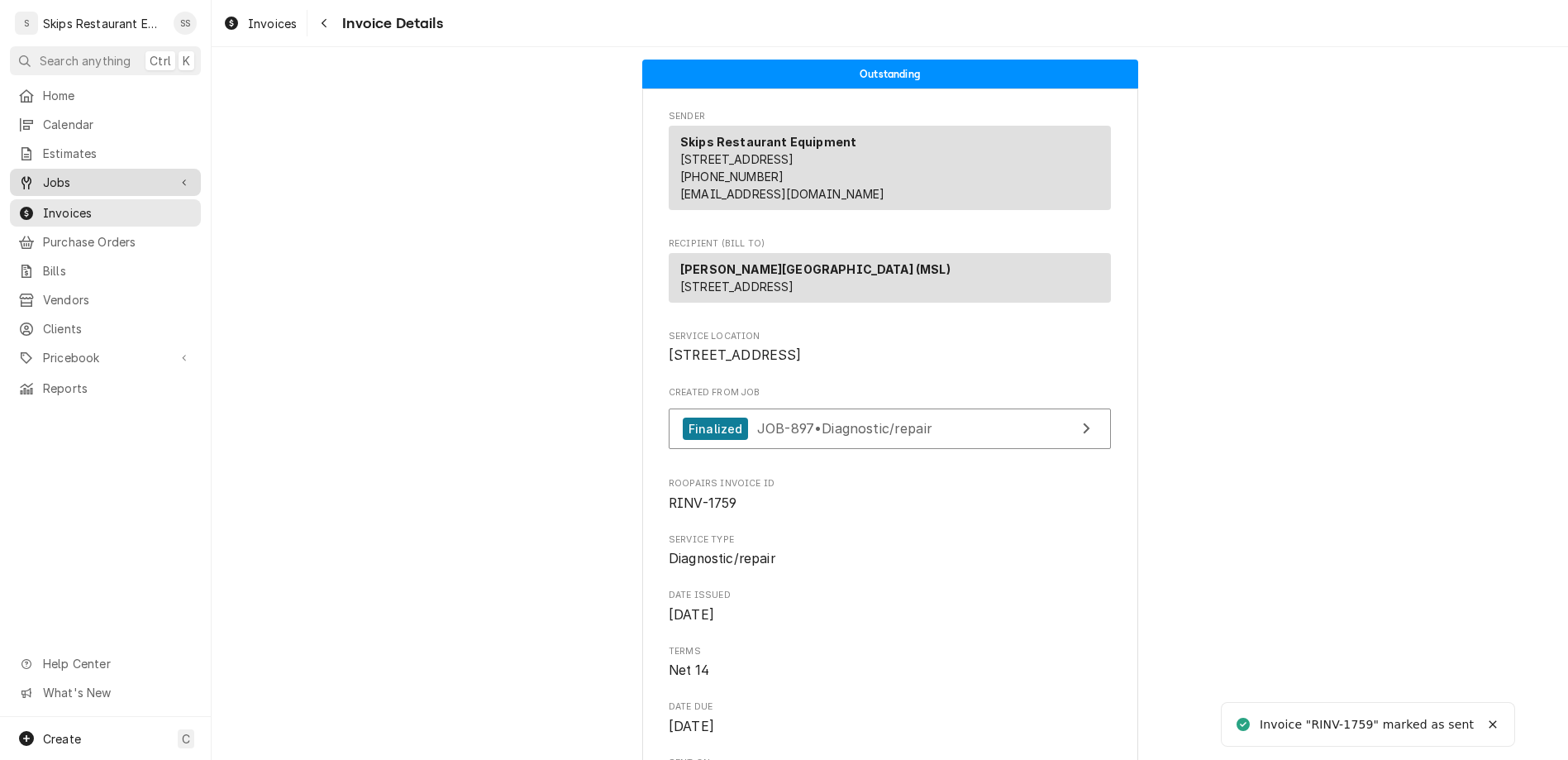
click at [45, 173] on span "Jobs" at bounding box center [106, 182] width 125 height 18
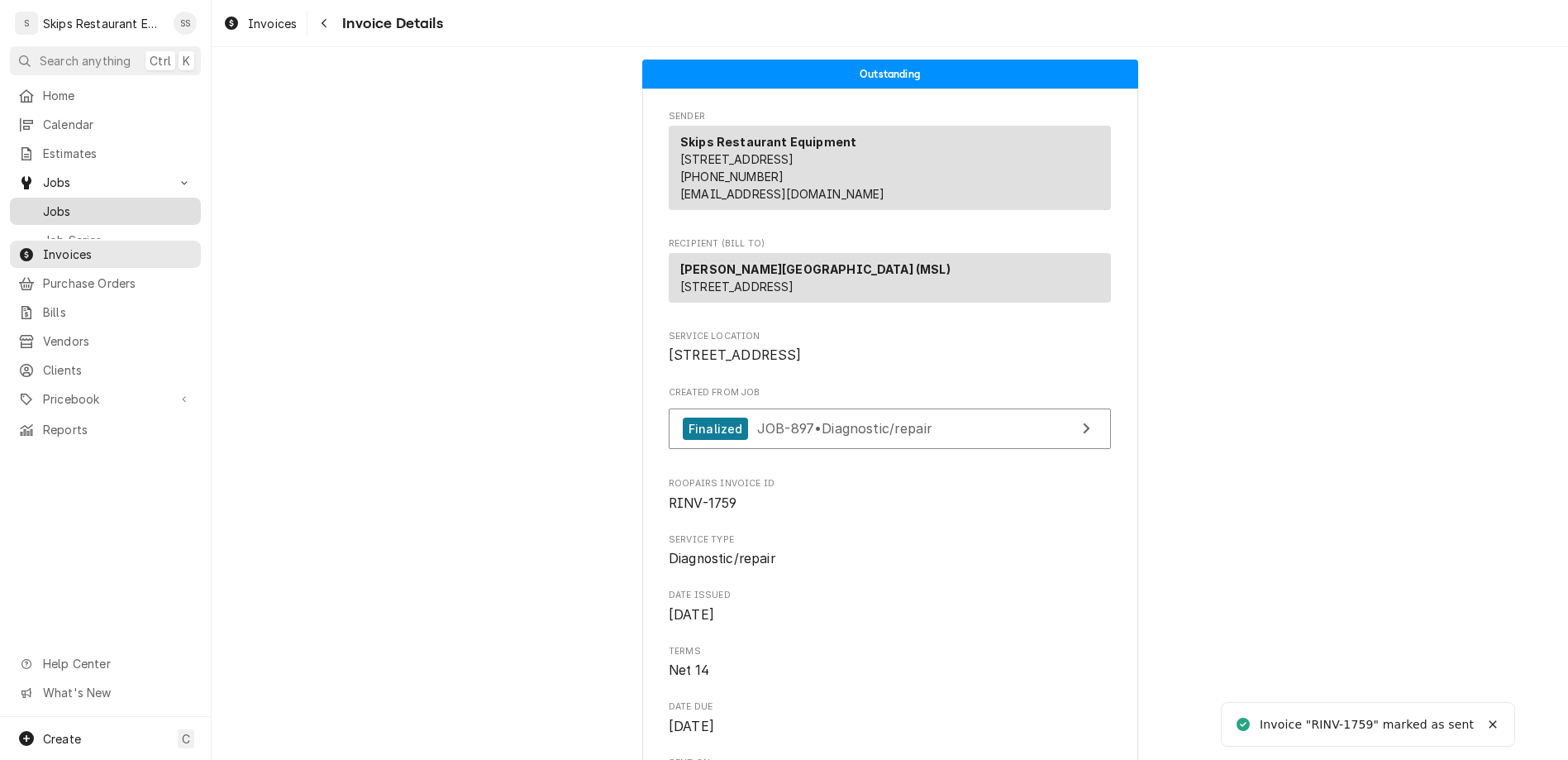
click at [45, 202] on span "Jobs" at bounding box center [118, 211] width 150 height 18
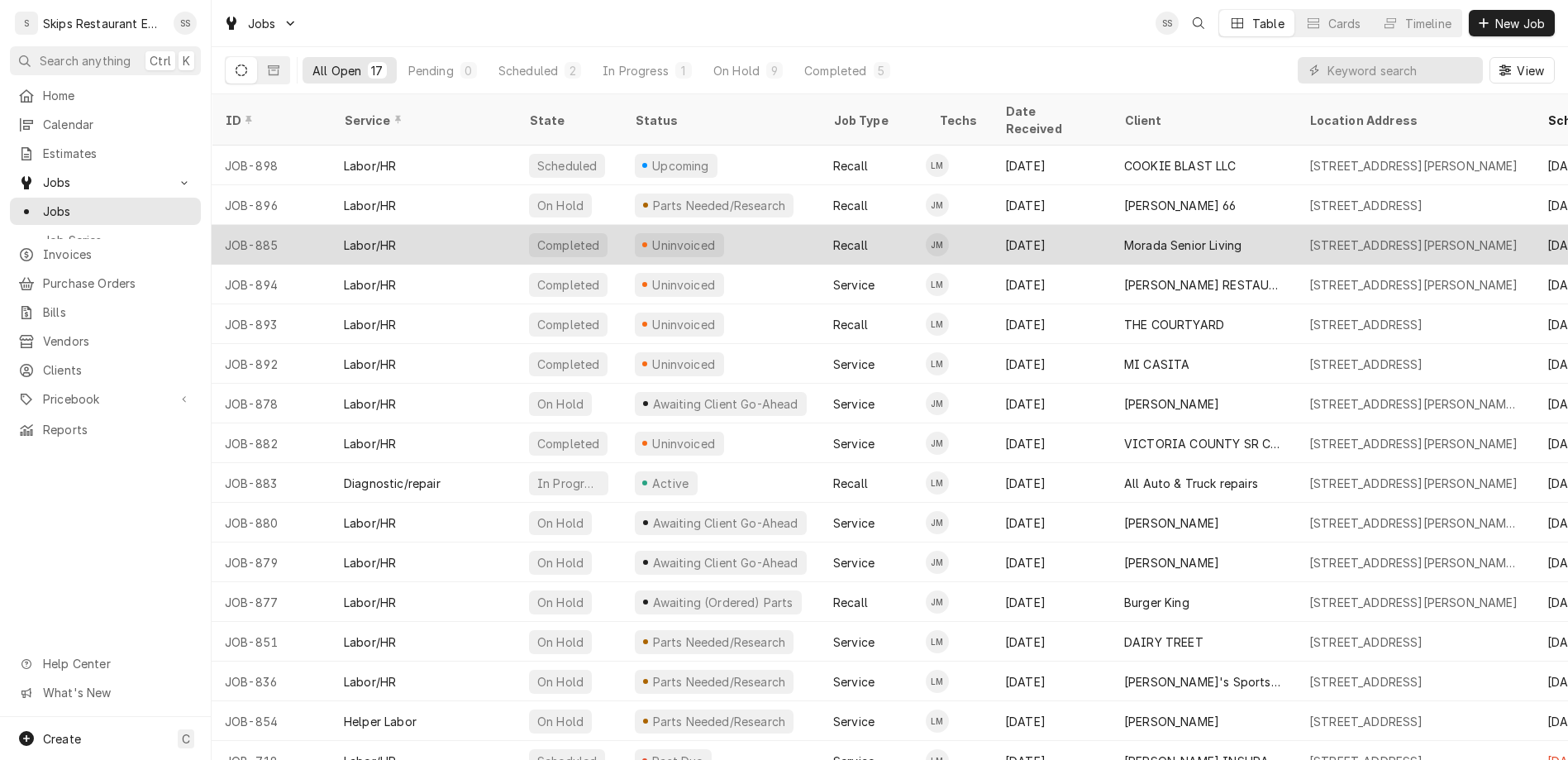
click at [651, 237] on div "Uninvoiced" at bounding box center [684, 245] width 67 height 18
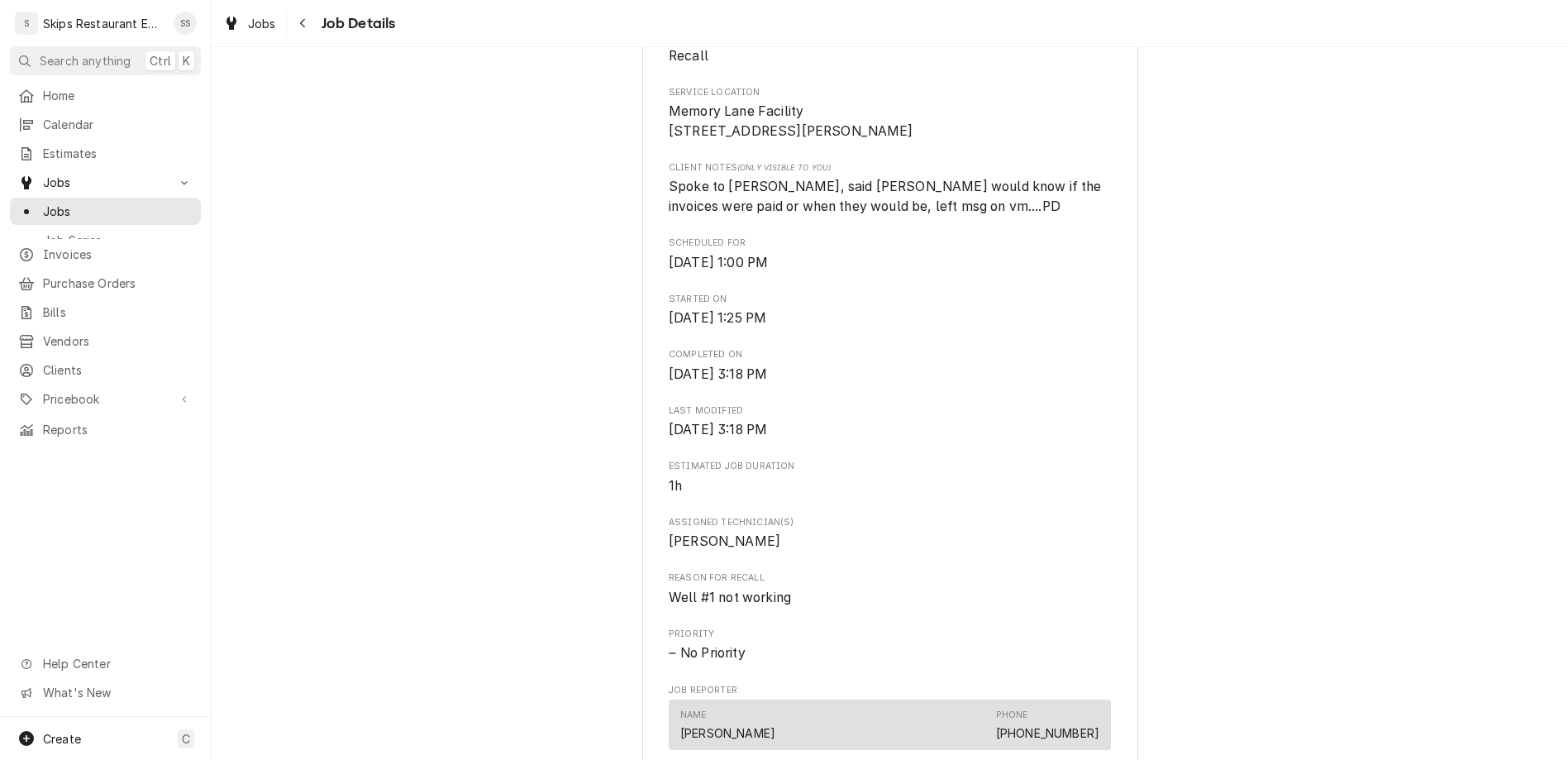
scroll to position [645, 0]
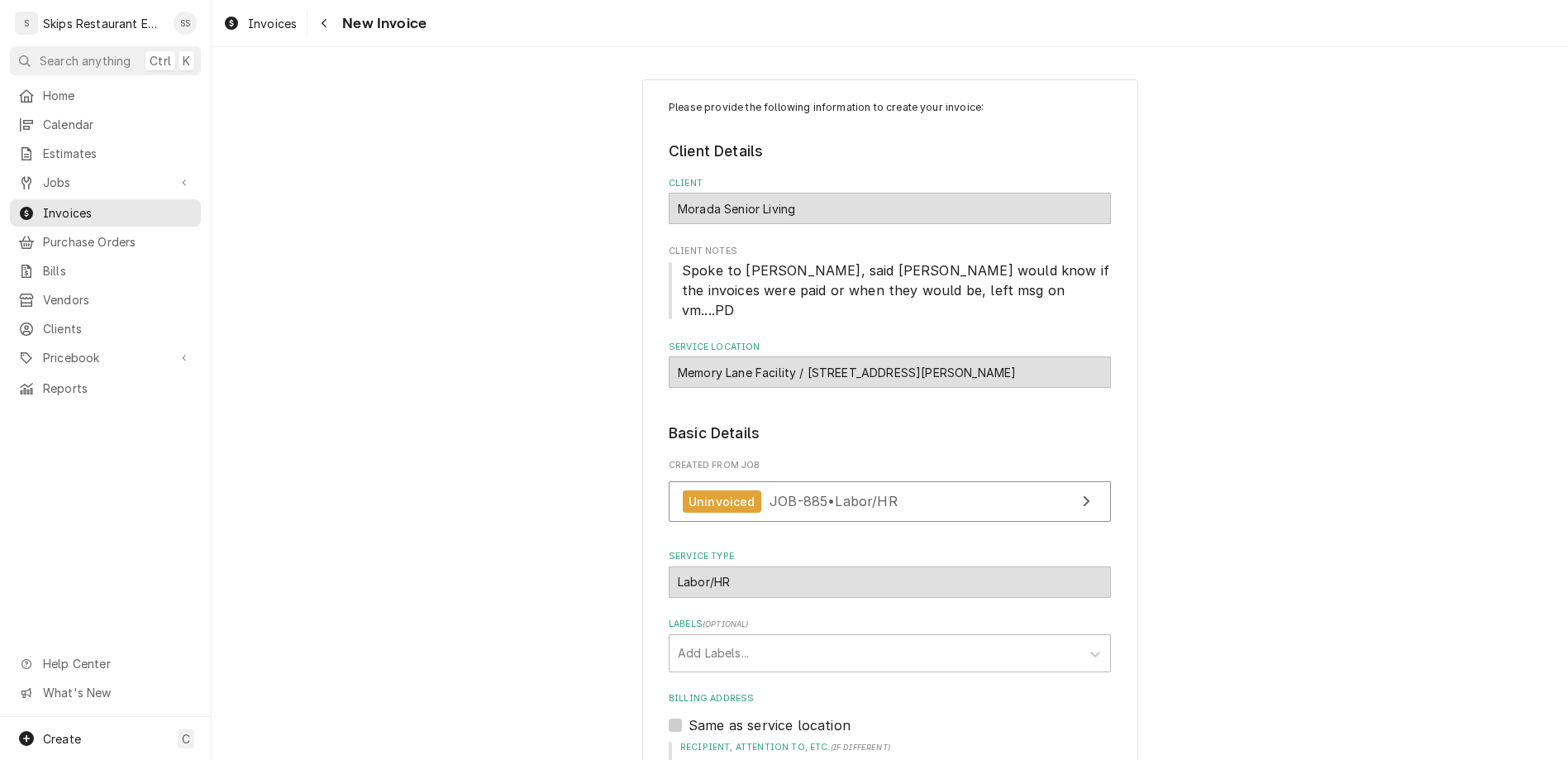
scroll to position [322, 0]
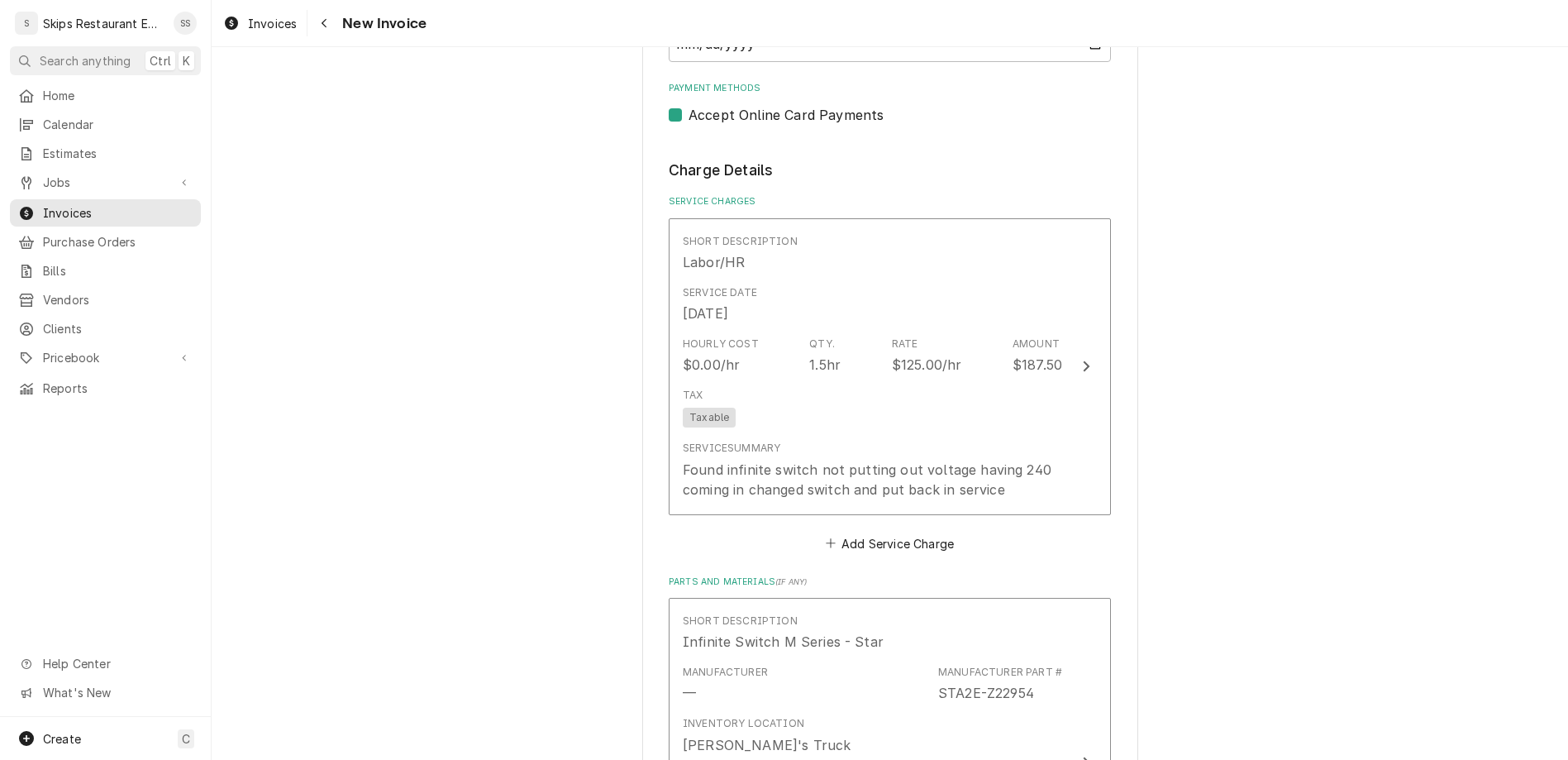
scroll to position [1548, 0]
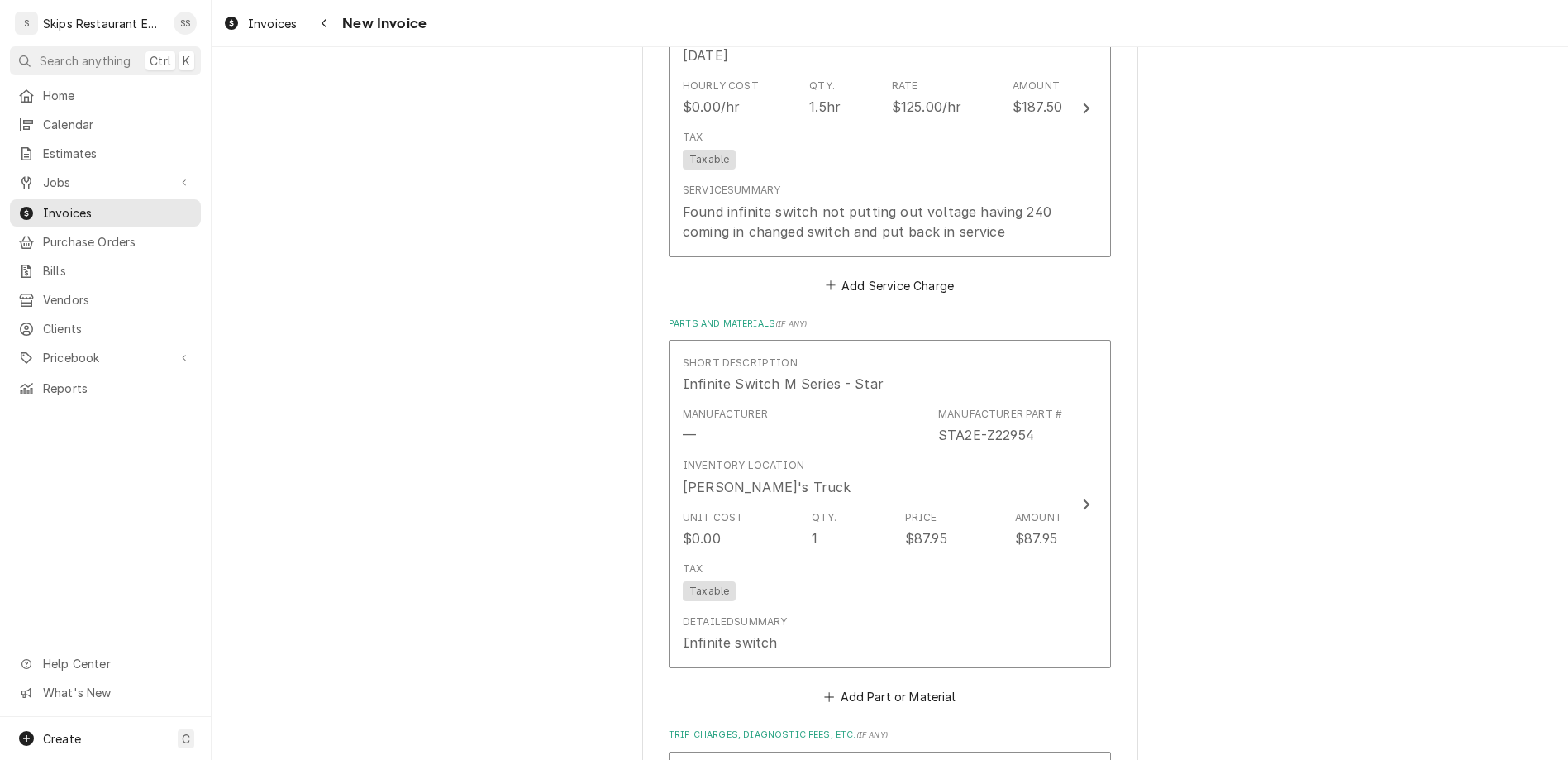
click at [752, 509] on fieldset "Charge Details Service Charges Short Description Labor/HR Service Date [DATE] H…" at bounding box center [889, 635] width 442 height 1467
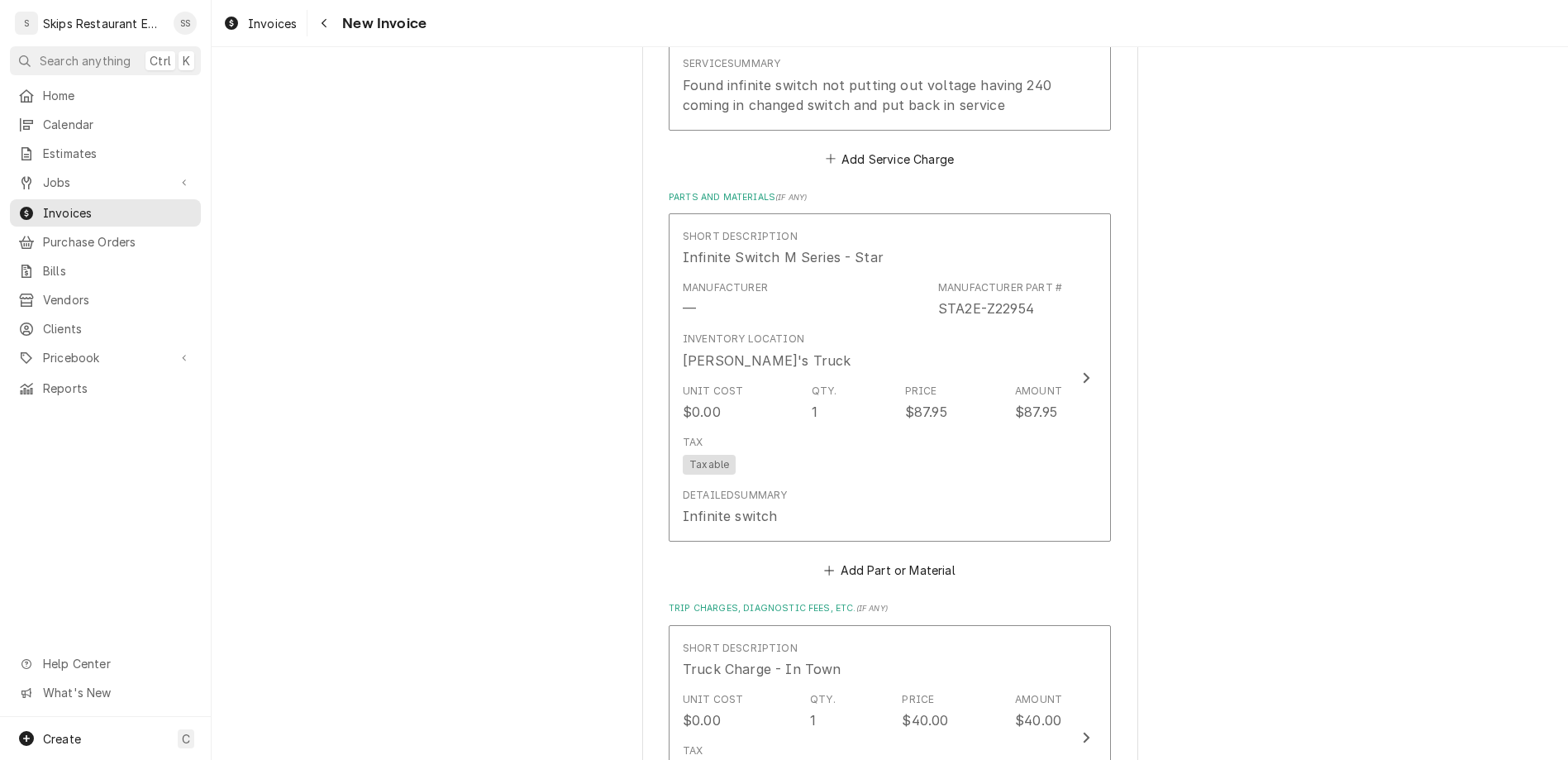
scroll to position [1699, 0]
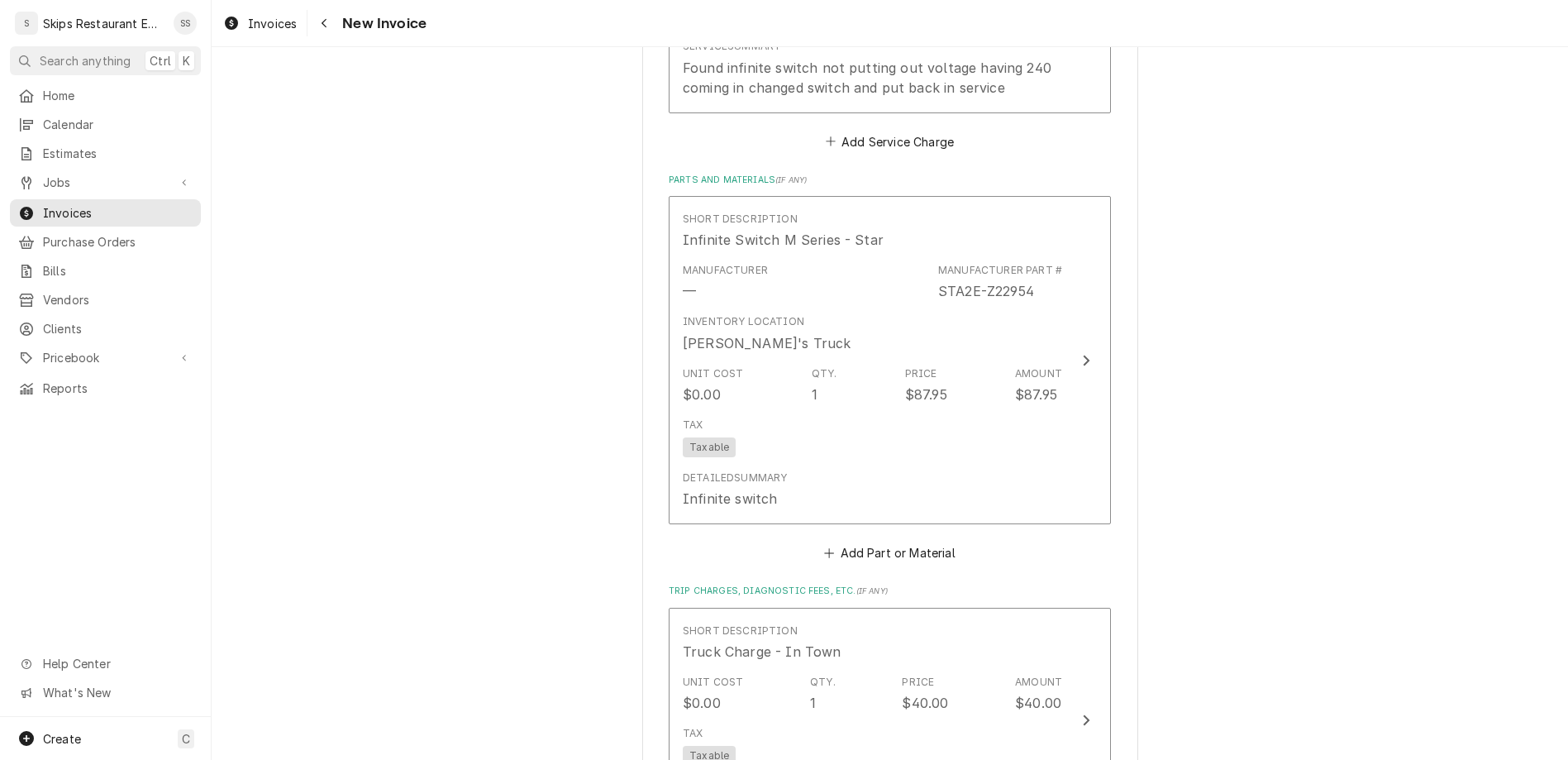
type textarea "x"
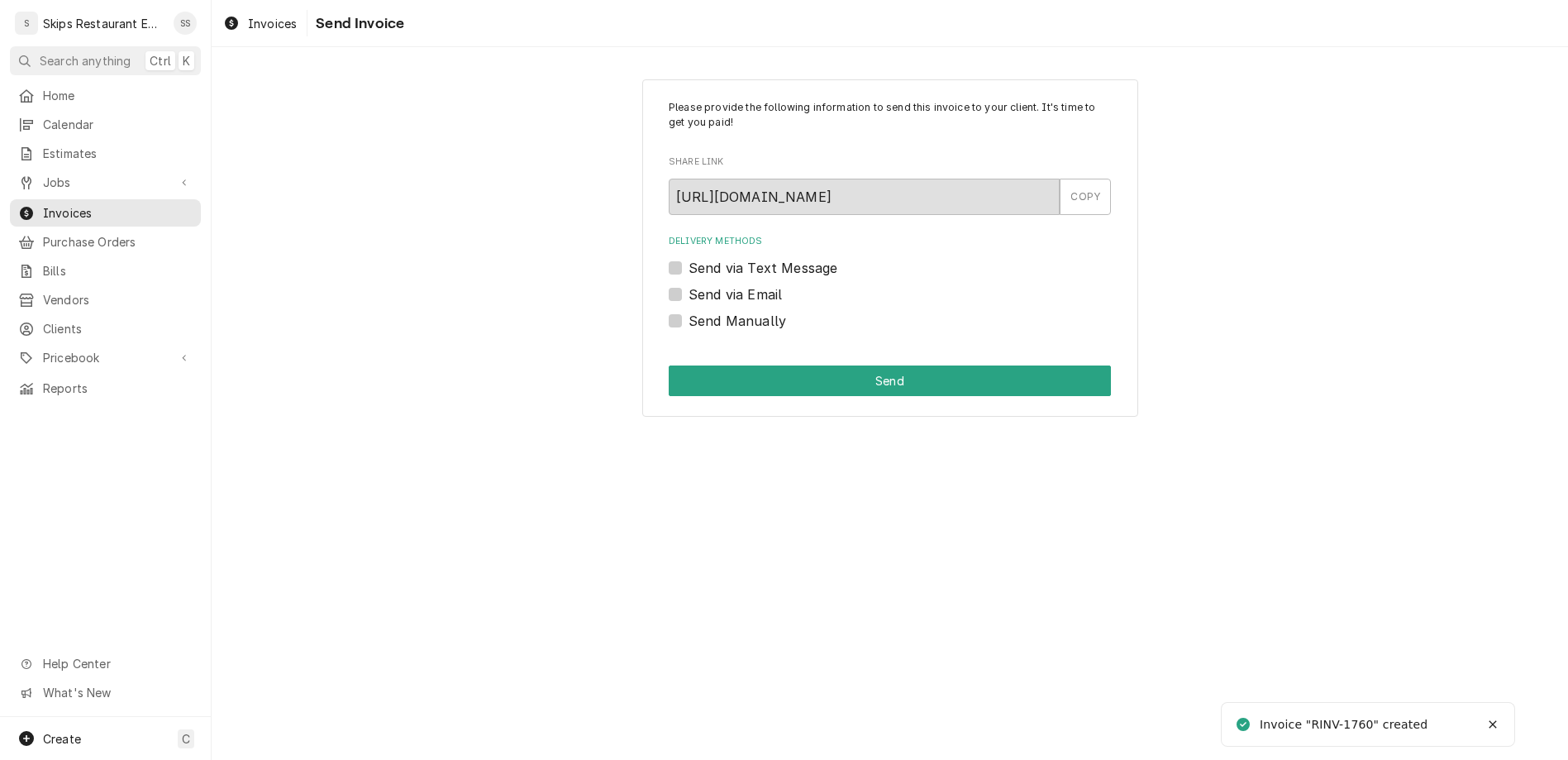
click at [702, 311] on label "Send Manually" at bounding box center [737, 321] width 97 height 20
click at [702, 311] on input "Send Manually" at bounding box center [909, 329] width 442 height 37
checkbox input "true"
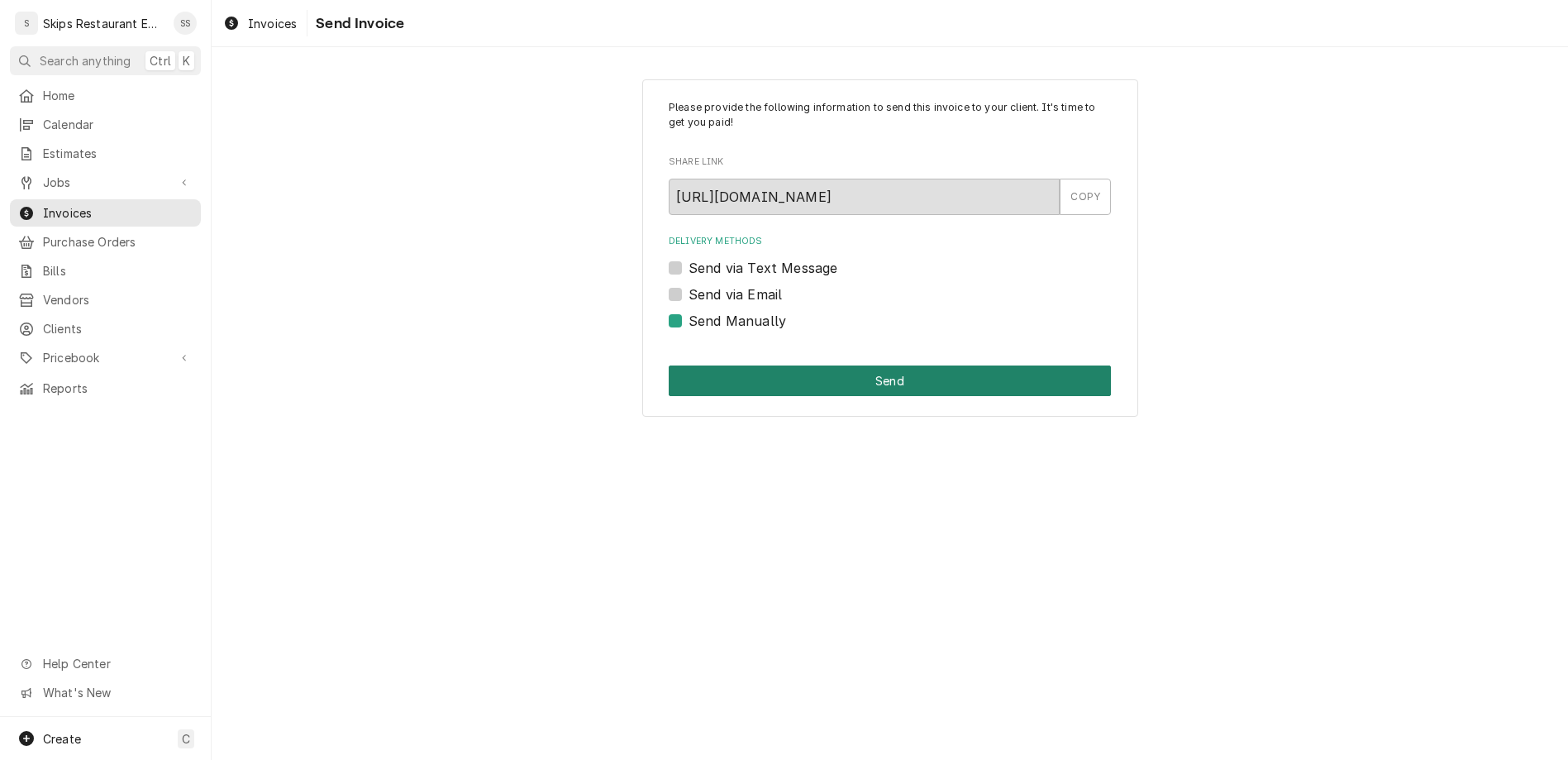
click at [850, 365] on button "Send" at bounding box center [889, 380] width 442 height 31
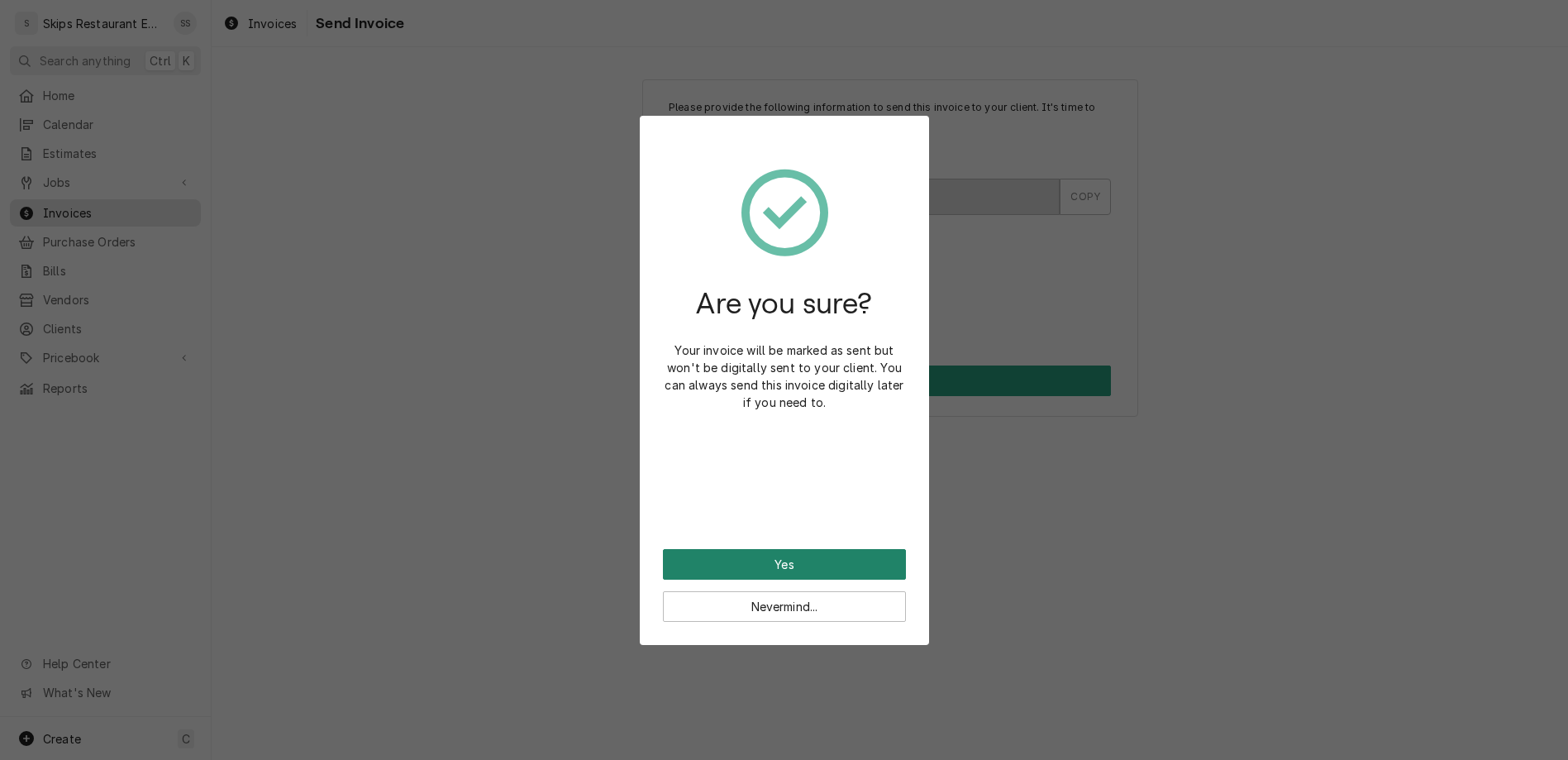
click at [779, 549] on button "Yes" at bounding box center [785, 564] width 243 height 31
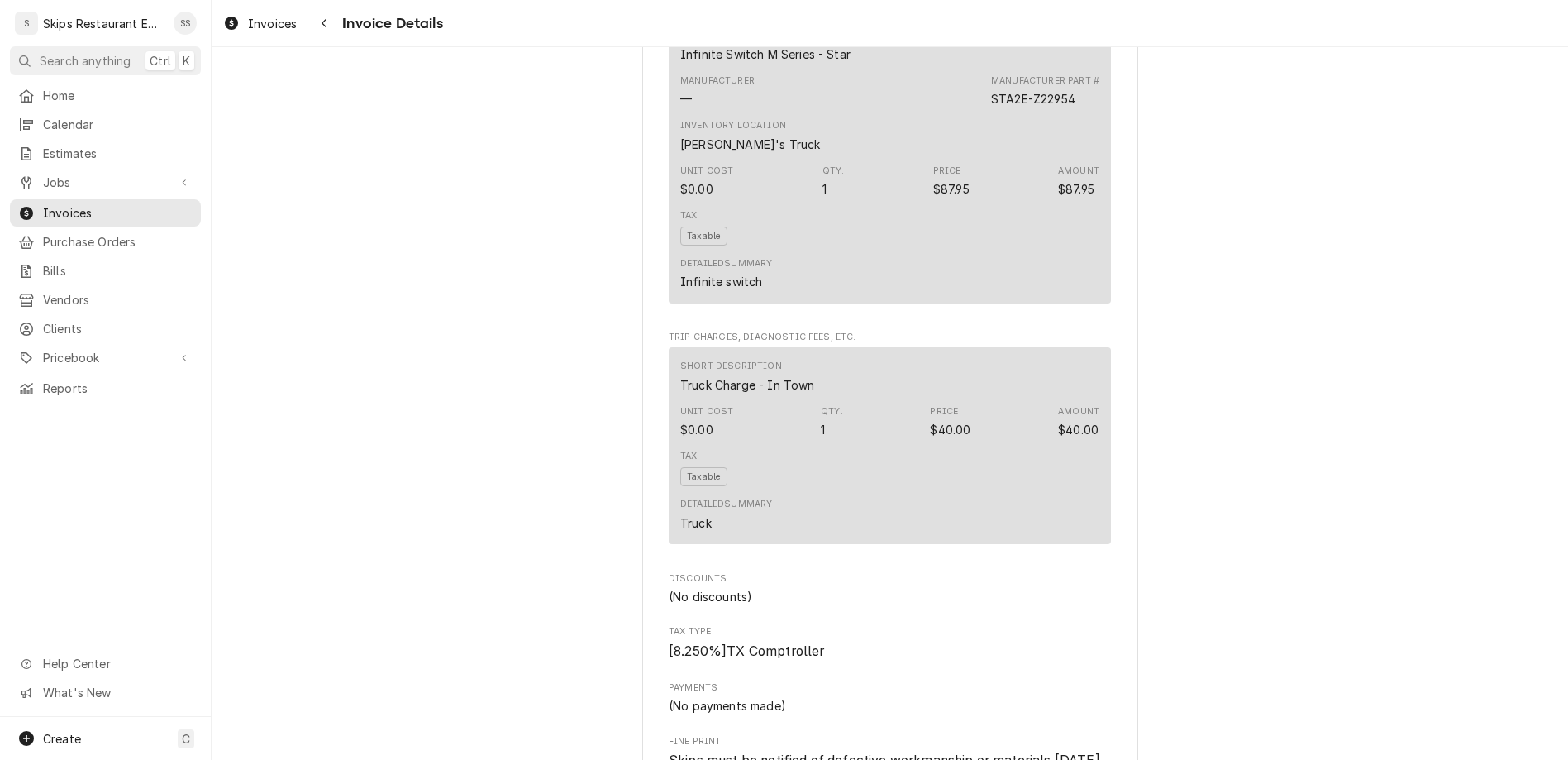
scroll to position [1270, 0]
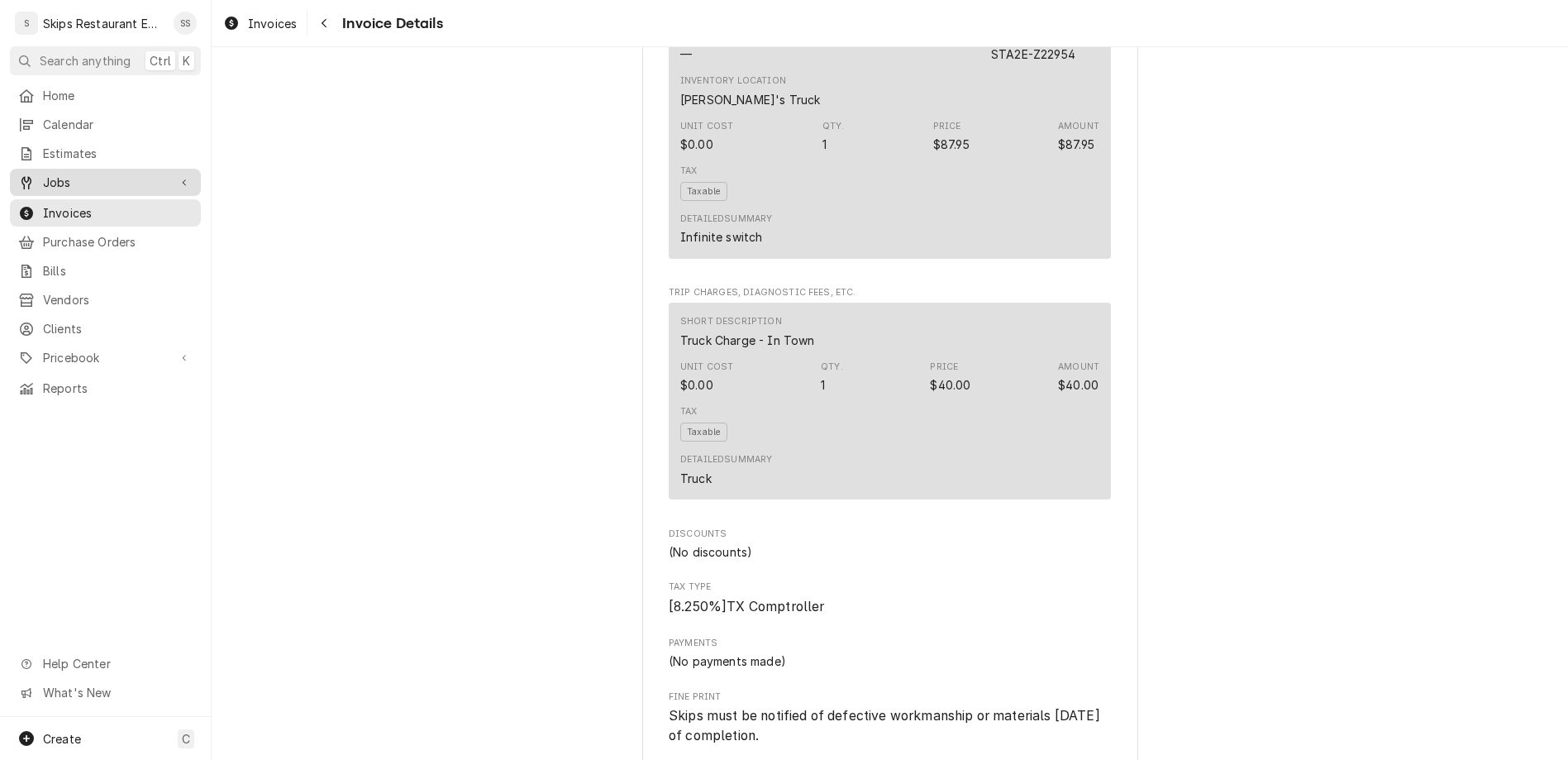
click at [43, 173] on span "Jobs" at bounding box center [106, 182] width 125 height 18
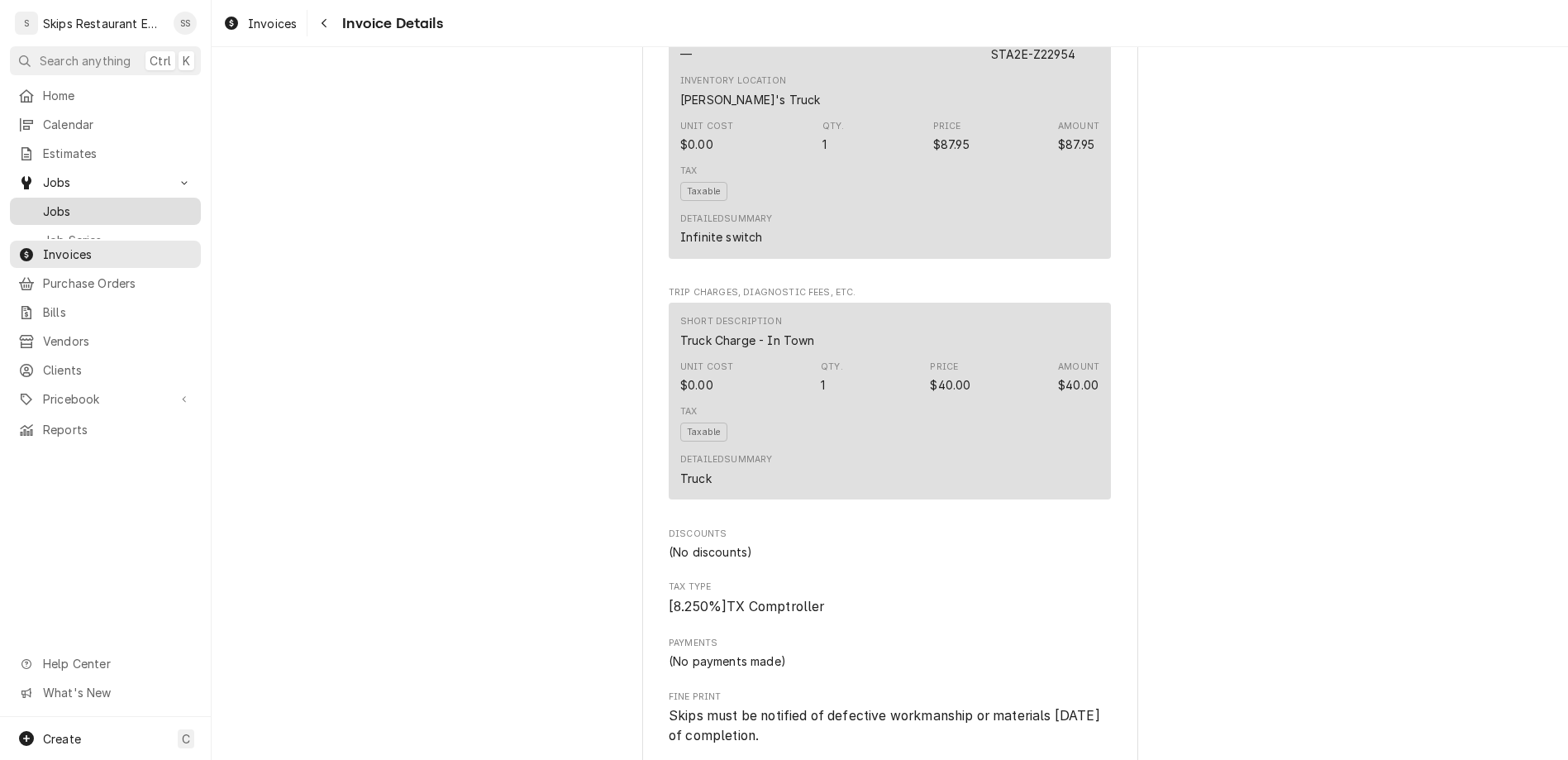
click at [43, 202] on span "Jobs" at bounding box center [118, 211] width 150 height 18
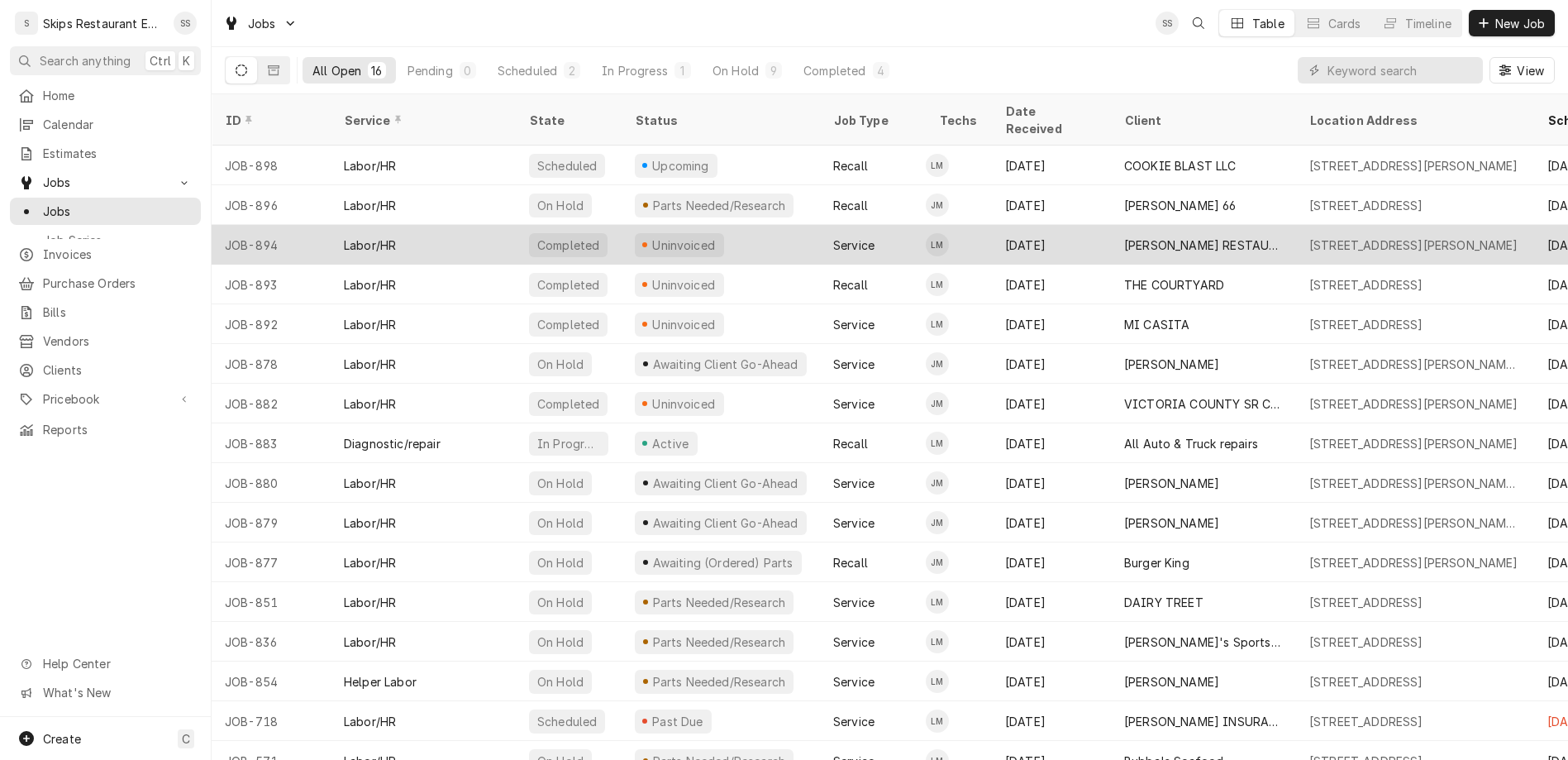
click at [635, 233] on div "Uninvoiced" at bounding box center [679, 245] width 89 height 24
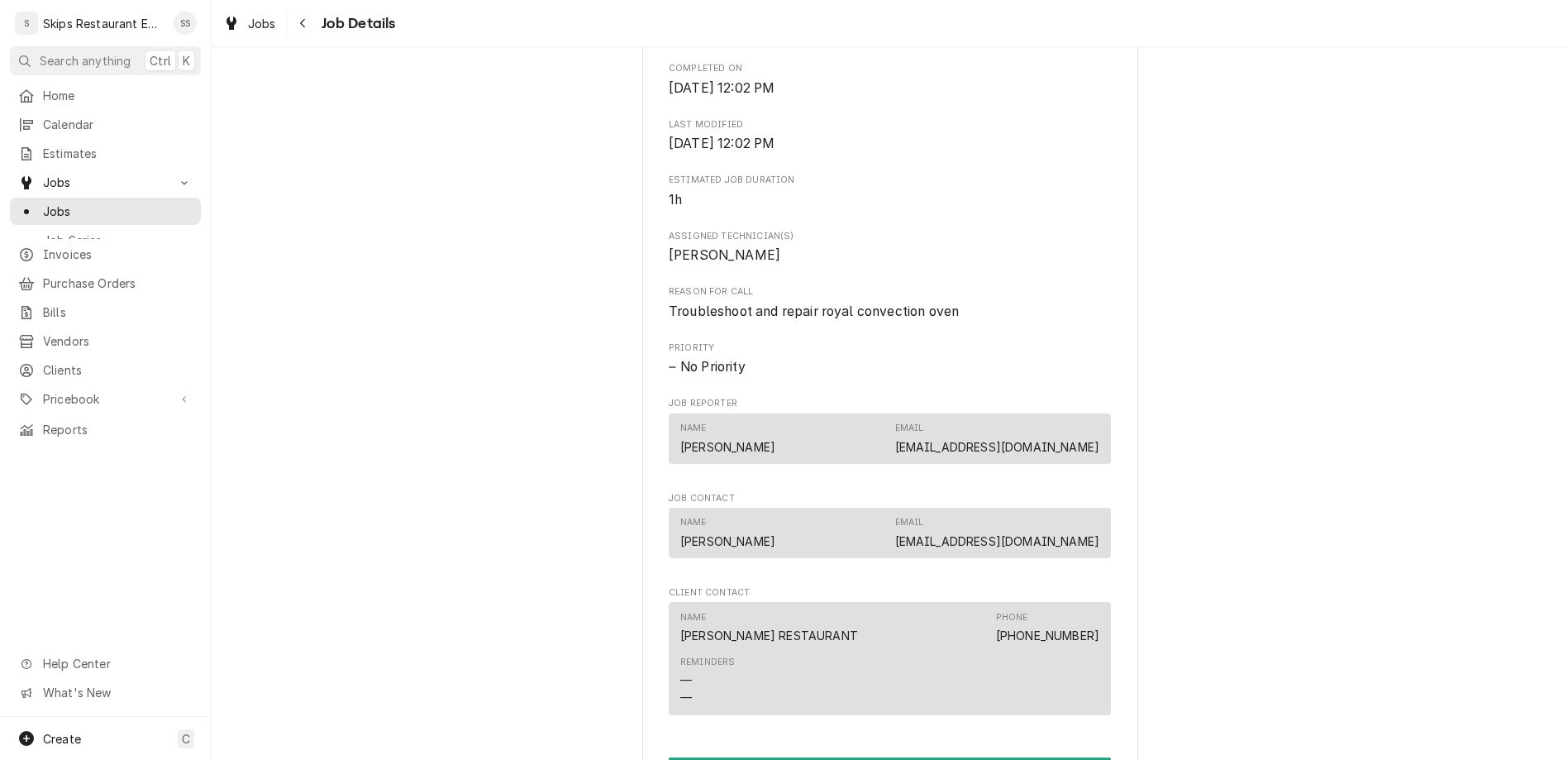
scroll to position [709, 0]
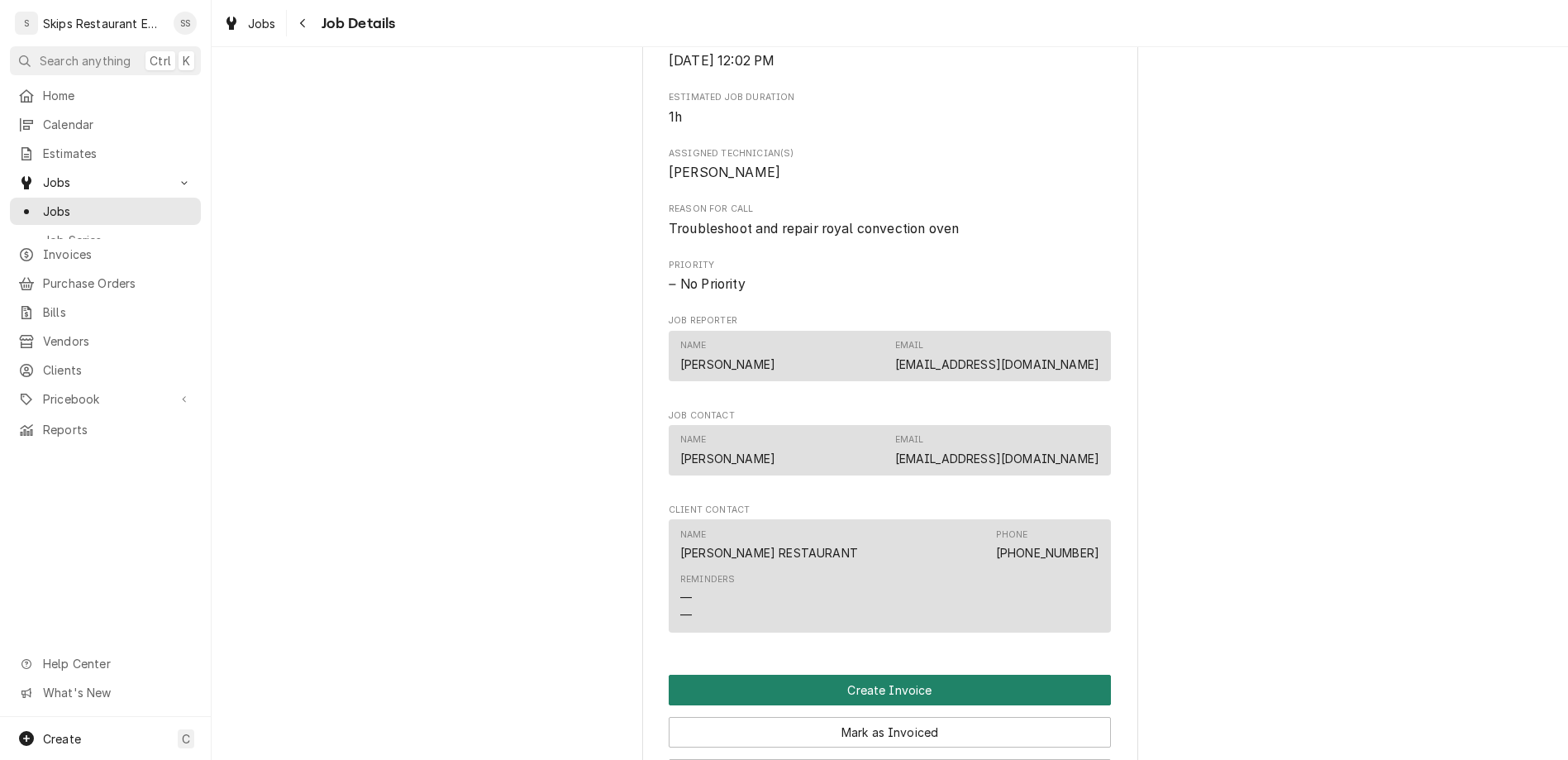
click at [851, 674] on button "Create Invoice" at bounding box center [889, 689] width 442 height 31
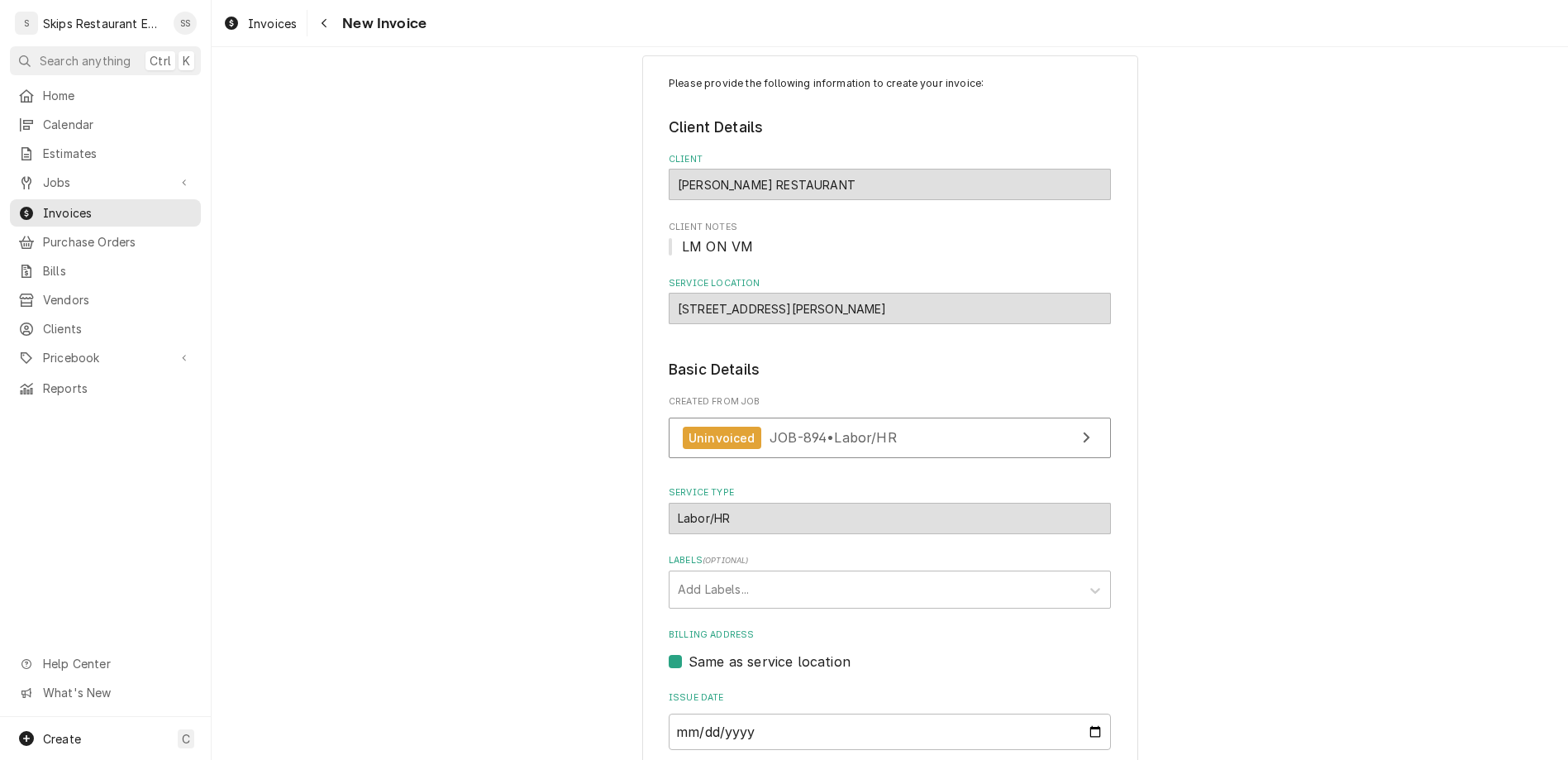
scroll to position [44, 0]
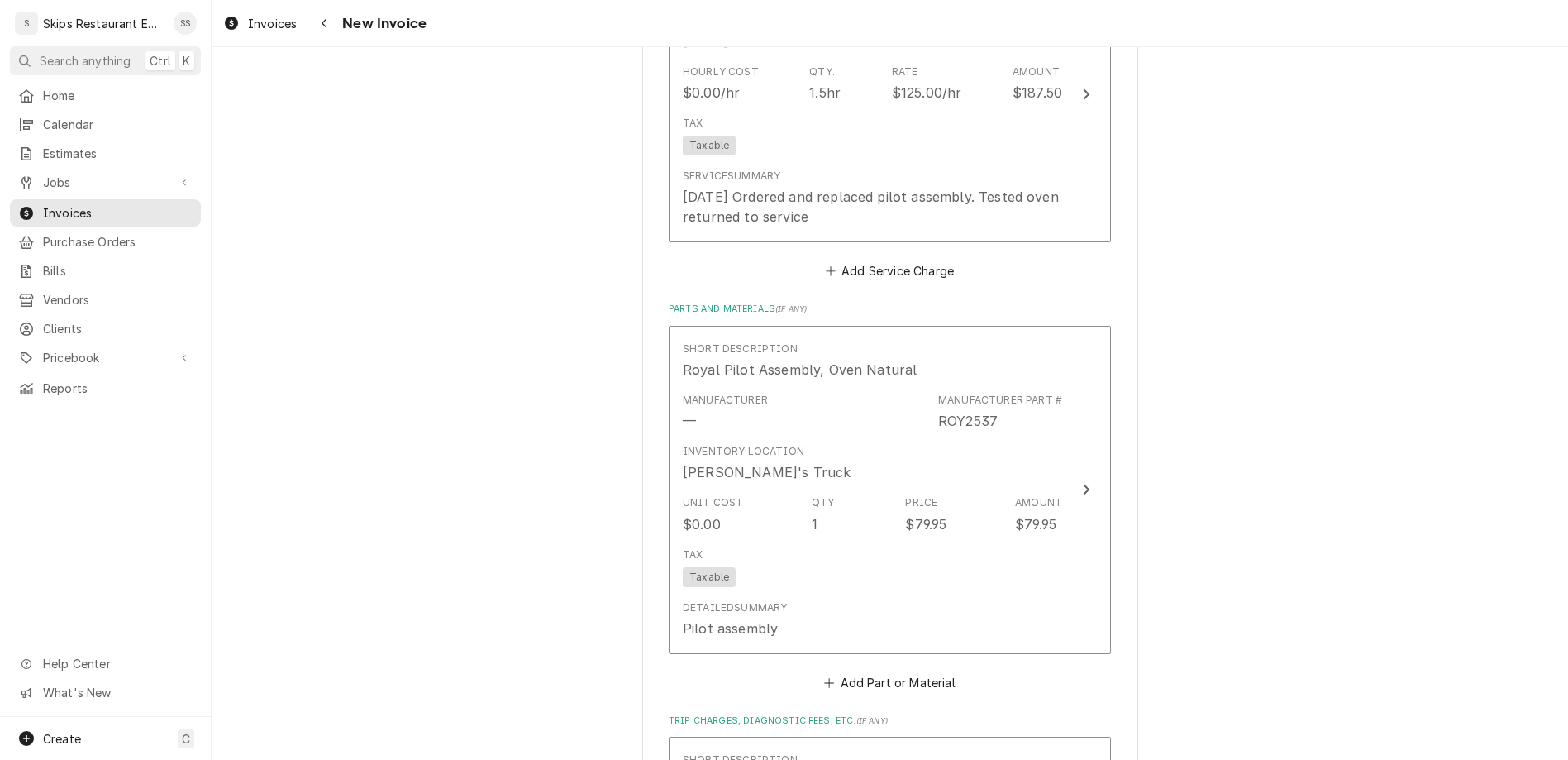
scroll to position [1333, 0]
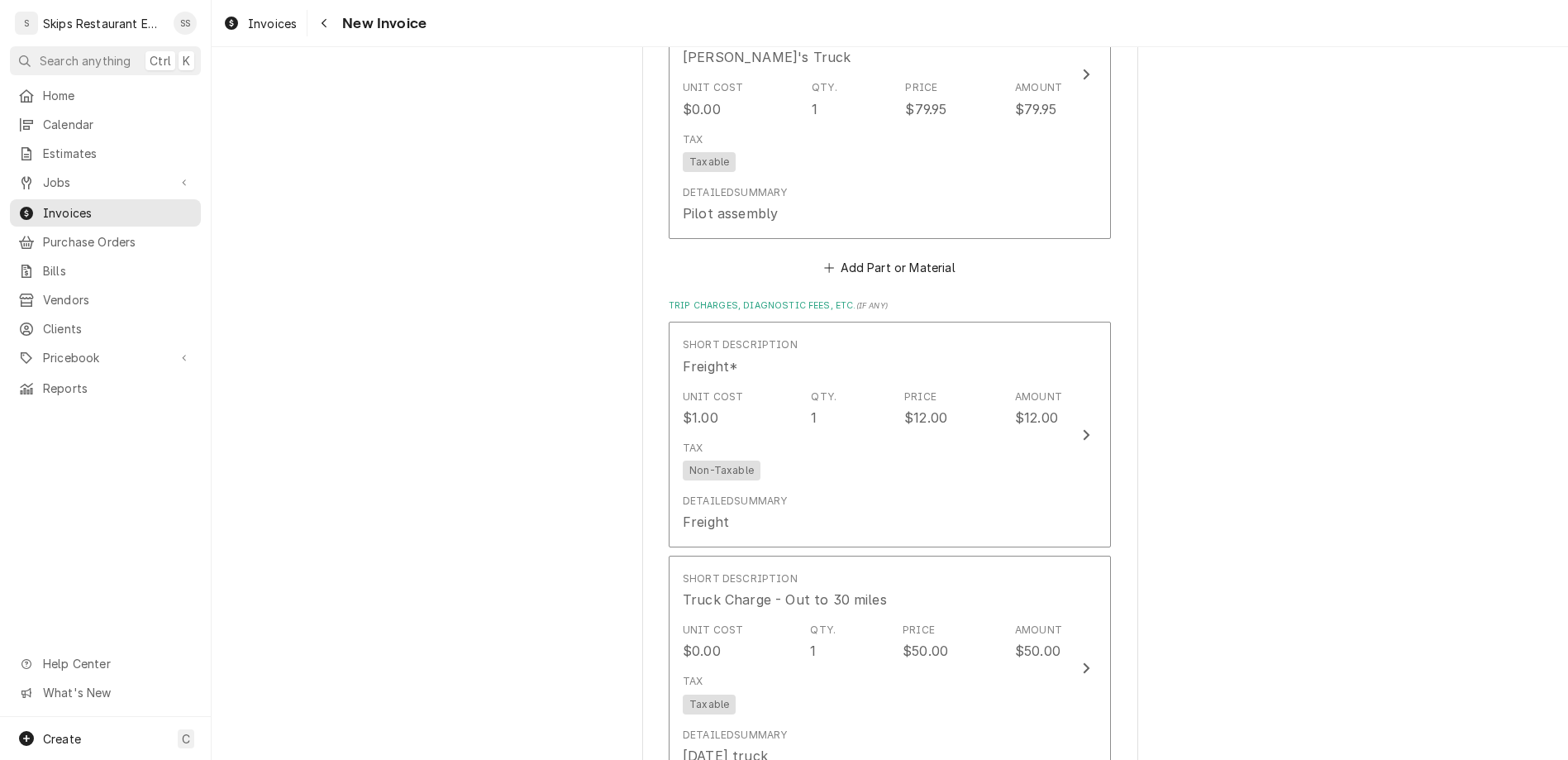
scroll to position [1573, 0]
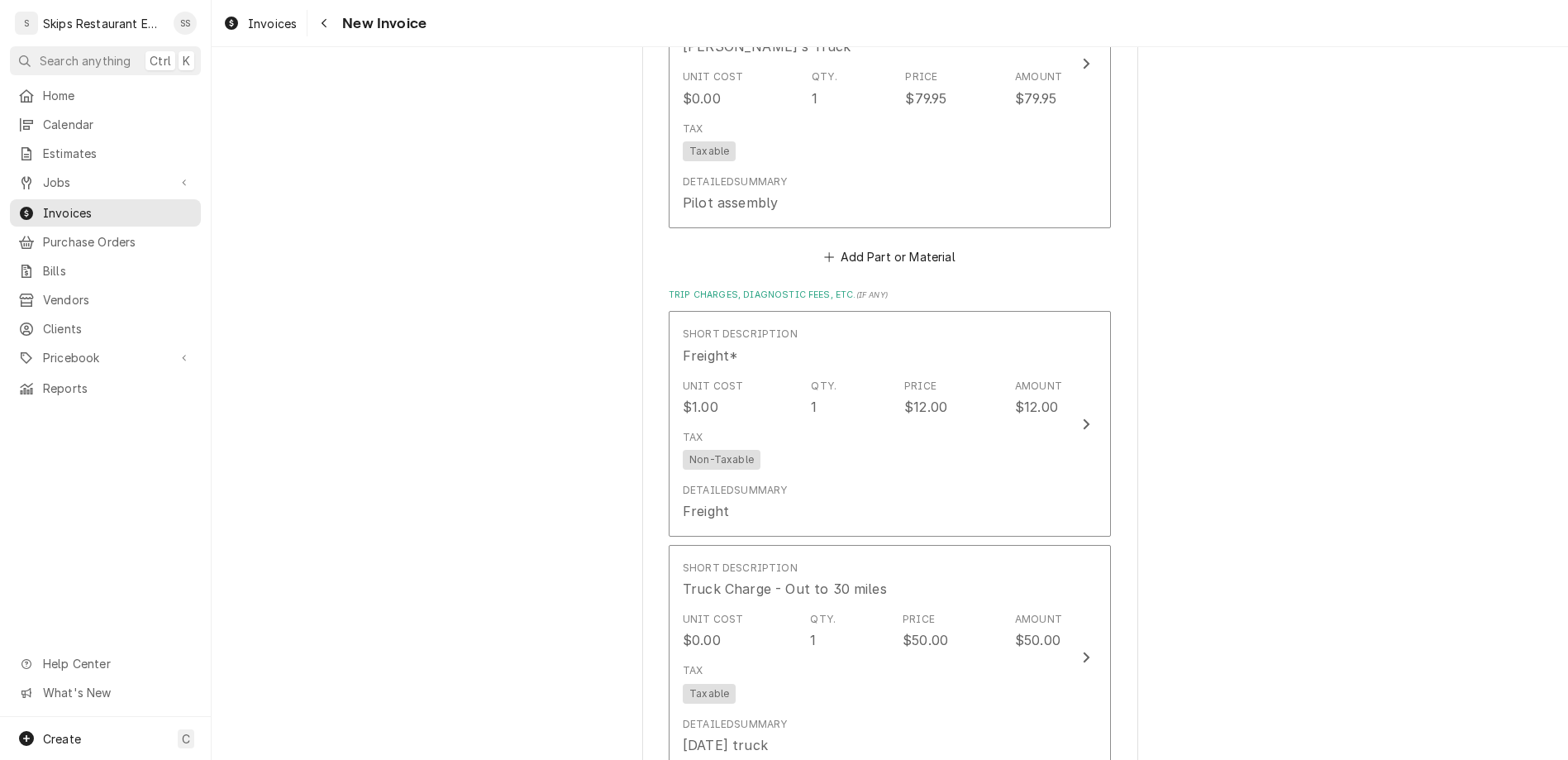
type textarea "x"
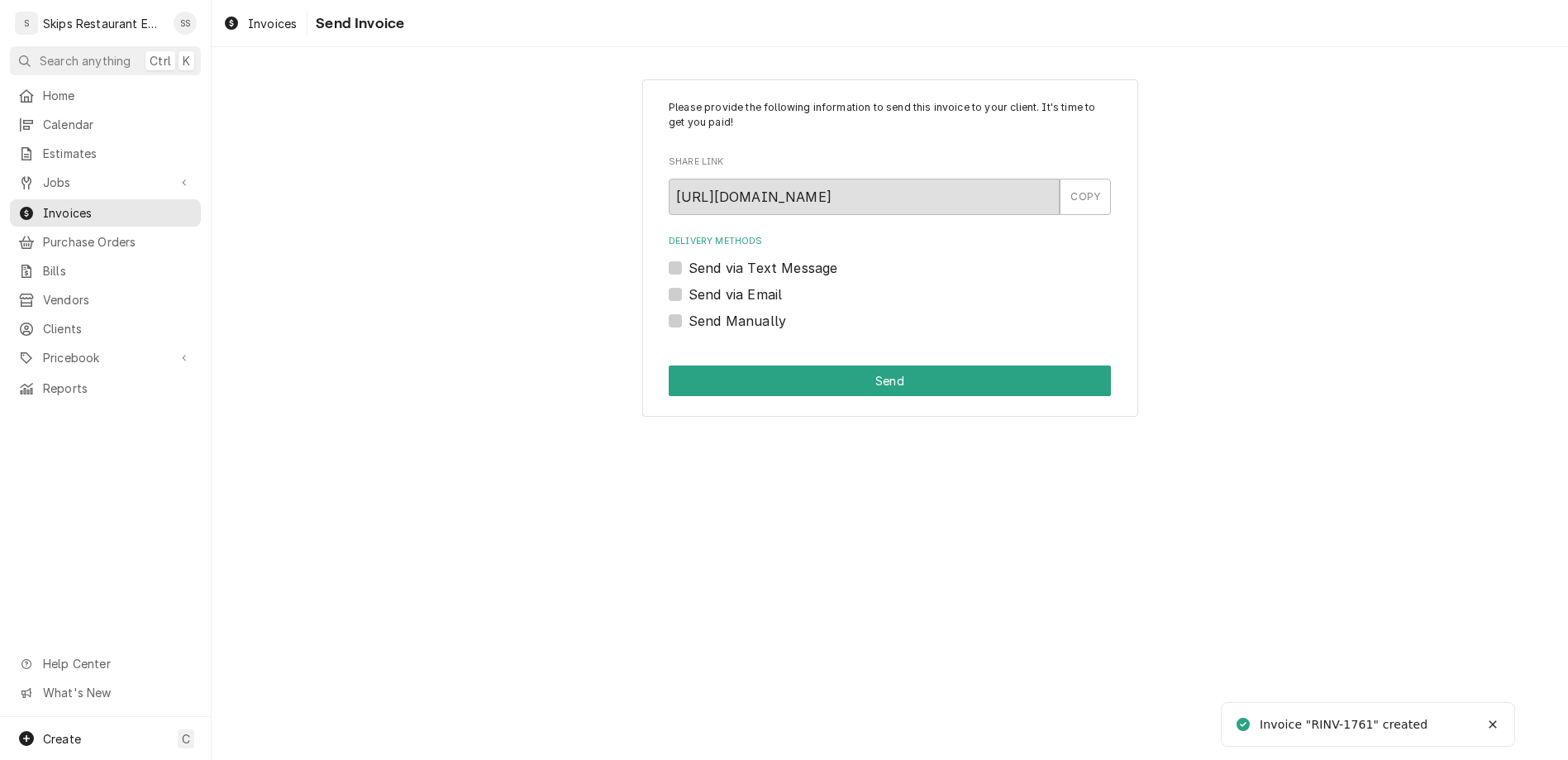
click at [702, 311] on label "Send Manually" at bounding box center [737, 321] width 97 height 20
click at [702, 311] on input "Send Manually" at bounding box center [909, 329] width 442 height 37
checkbox input "true"
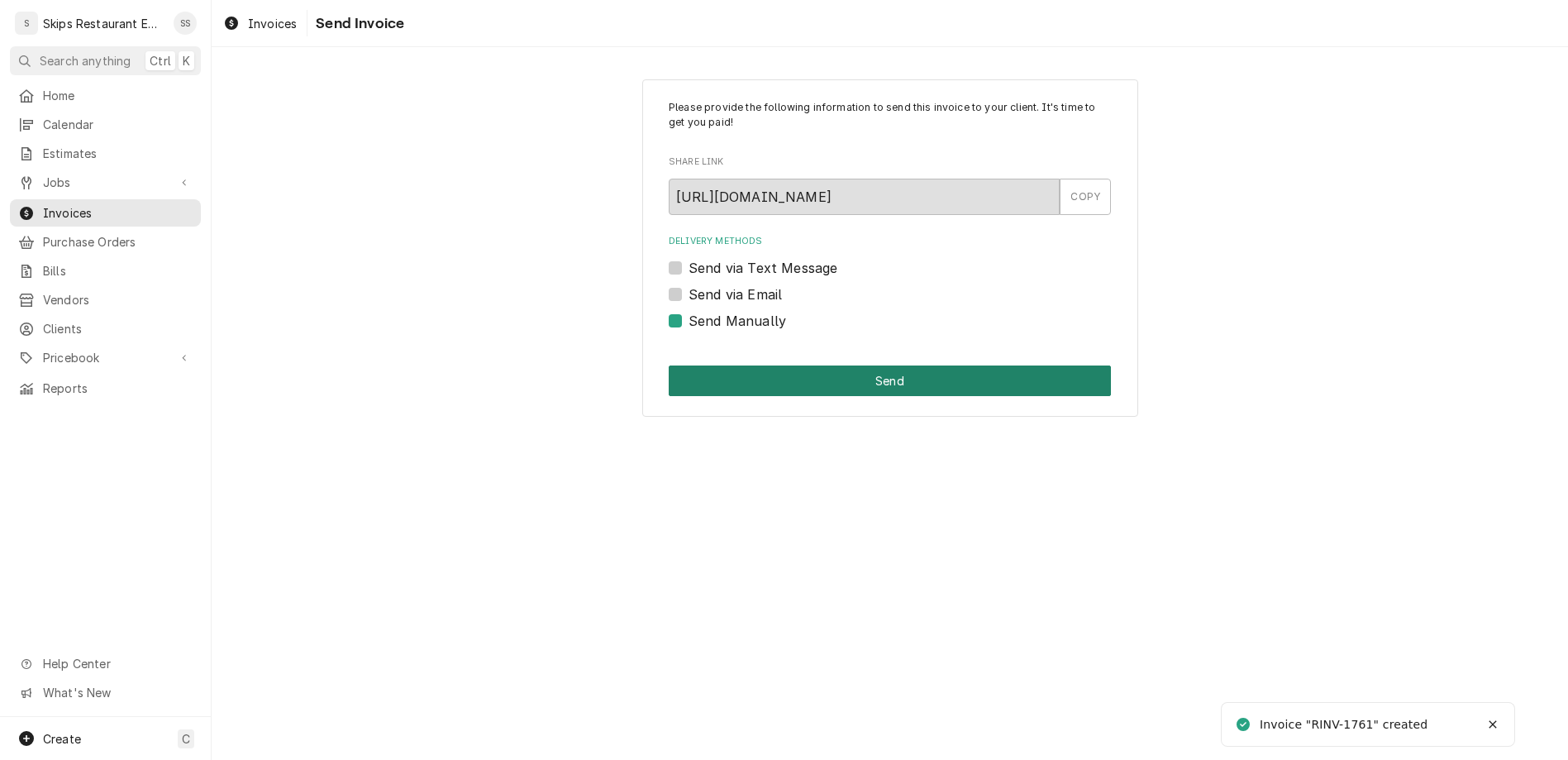
click at [791, 365] on button "Send" at bounding box center [889, 380] width 442 height 31
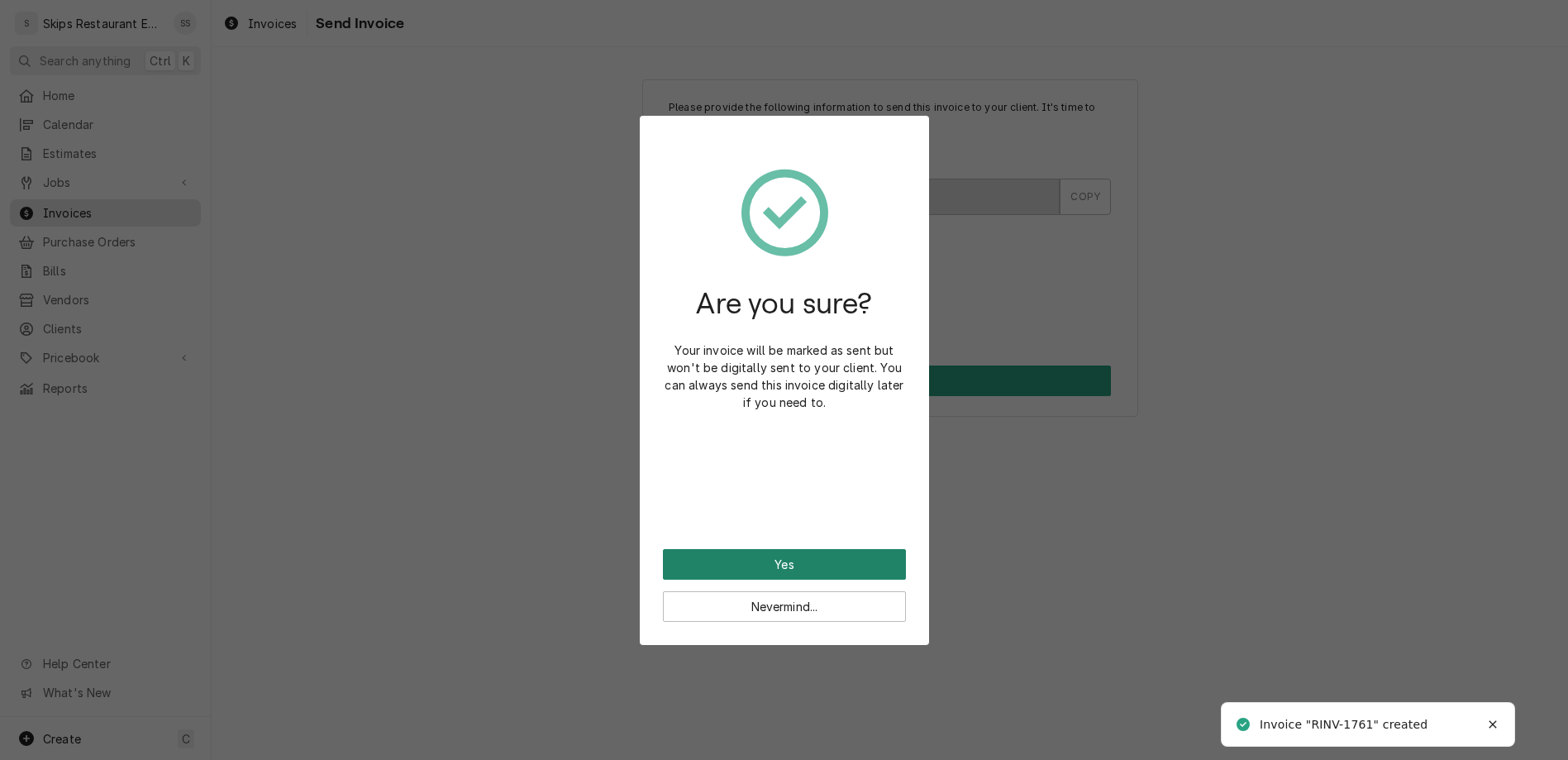
click at [777, 549] on button "Yes" at bounding box center [785, 564] width 243 height 31
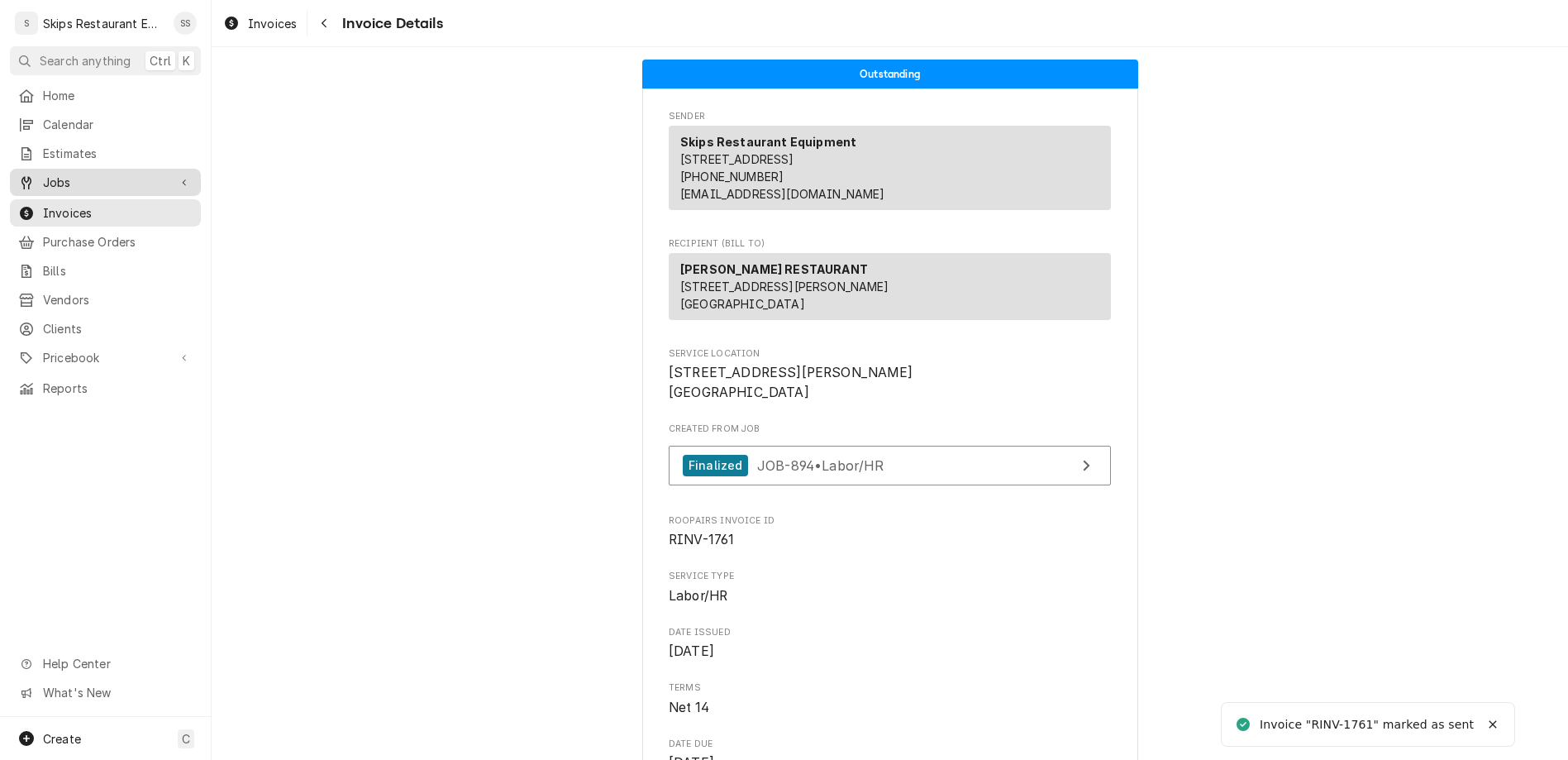
click at [44, 173] on span "Jobs" at bounding box center [106, 182] width 125 height 18
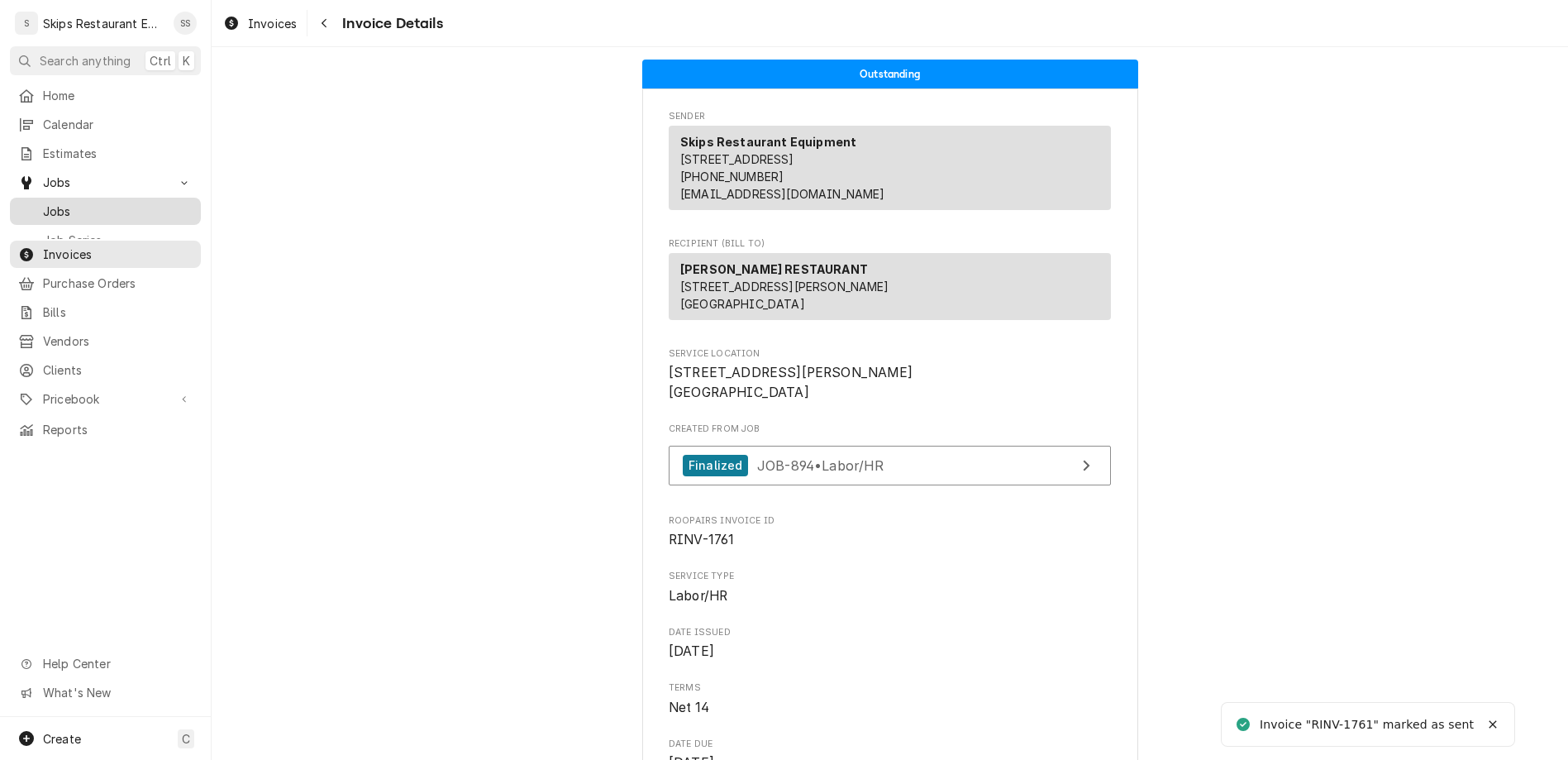
click at [44, 202] on span "Jobs" at bounding box center [118, 211] width 150 height 18
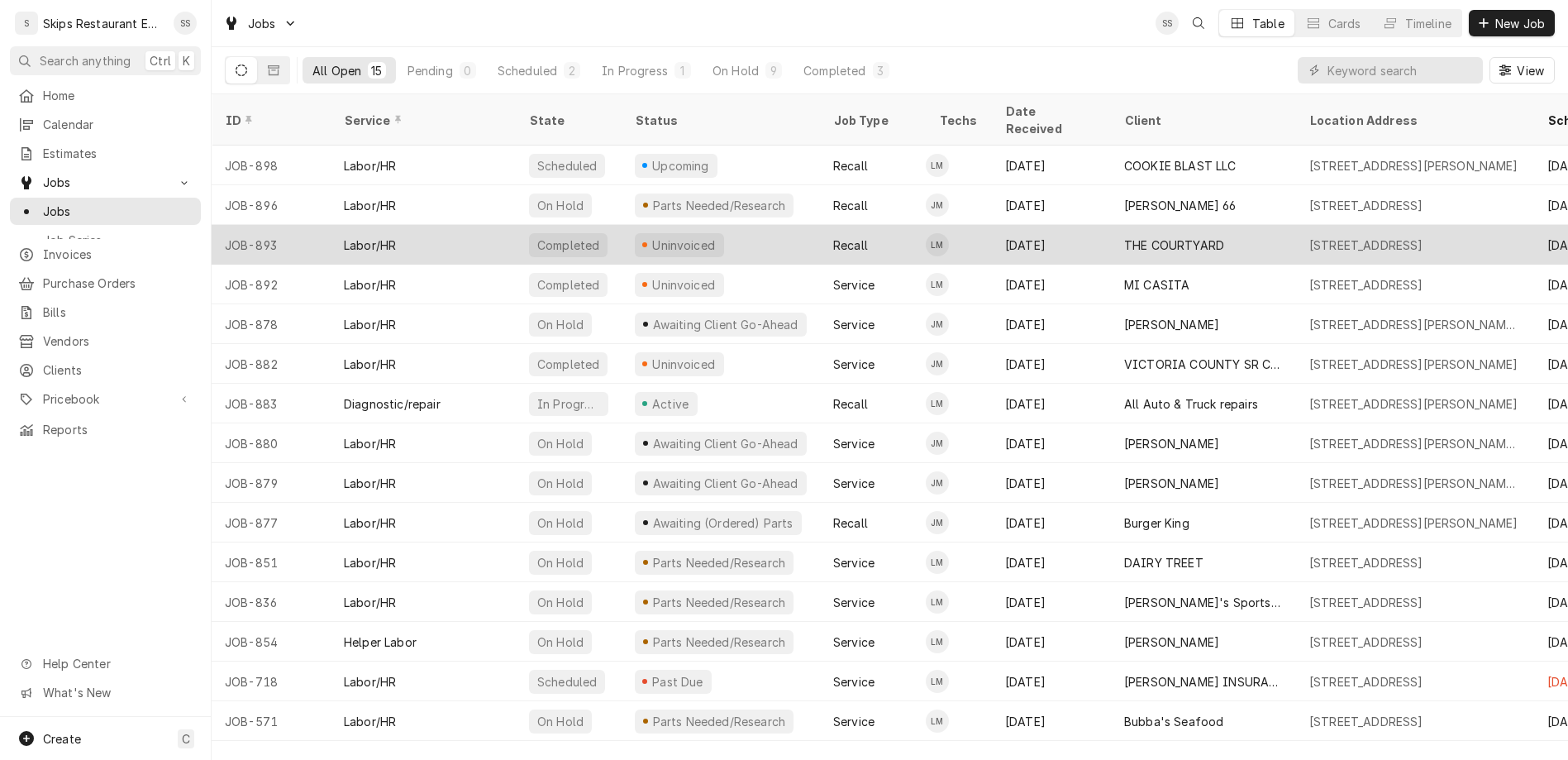
click at [635, 233] on div "Uninvoiced" at bounding box center [679, 245] width 89 height 24
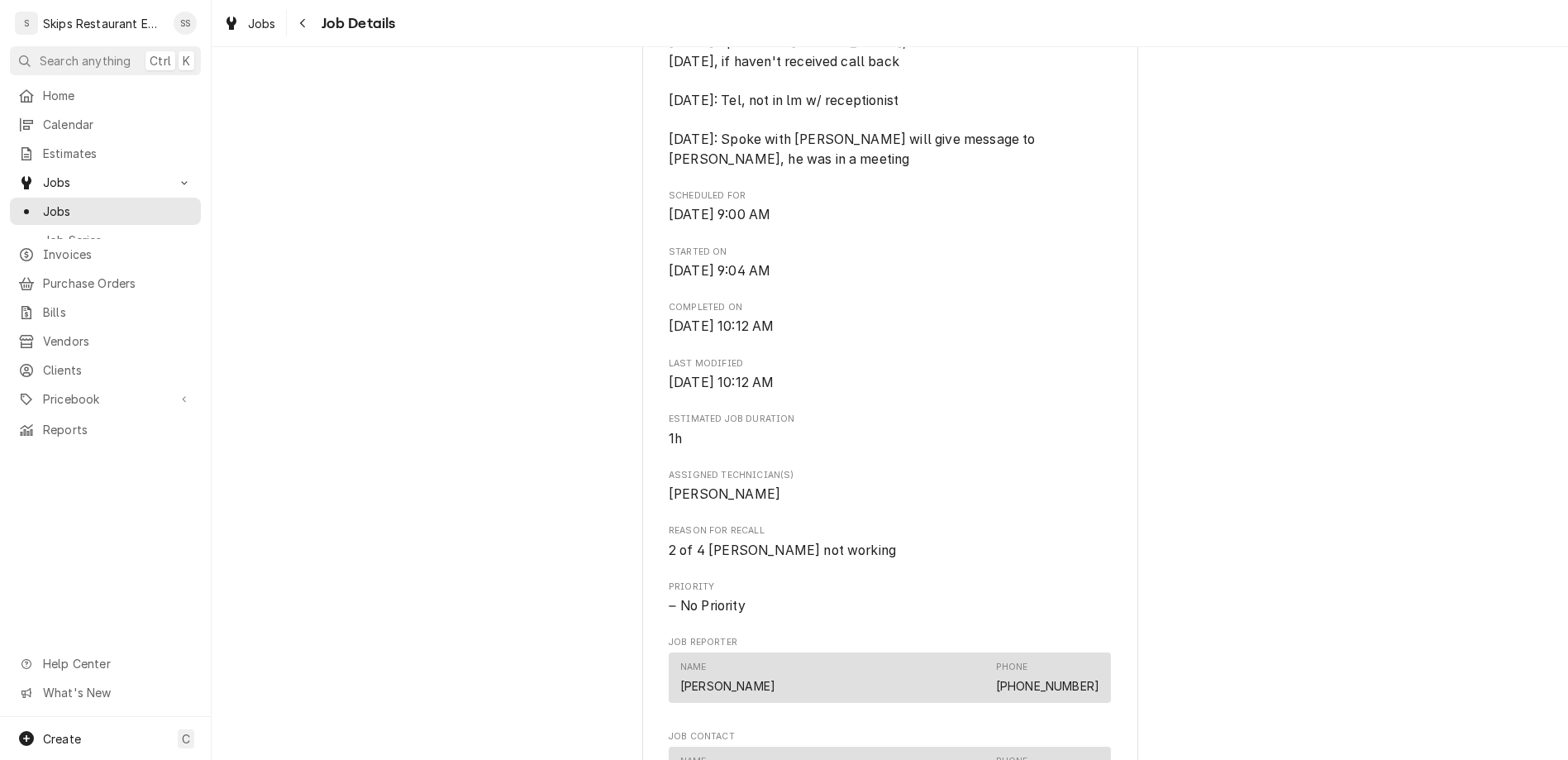
scroll to position [773, 0]
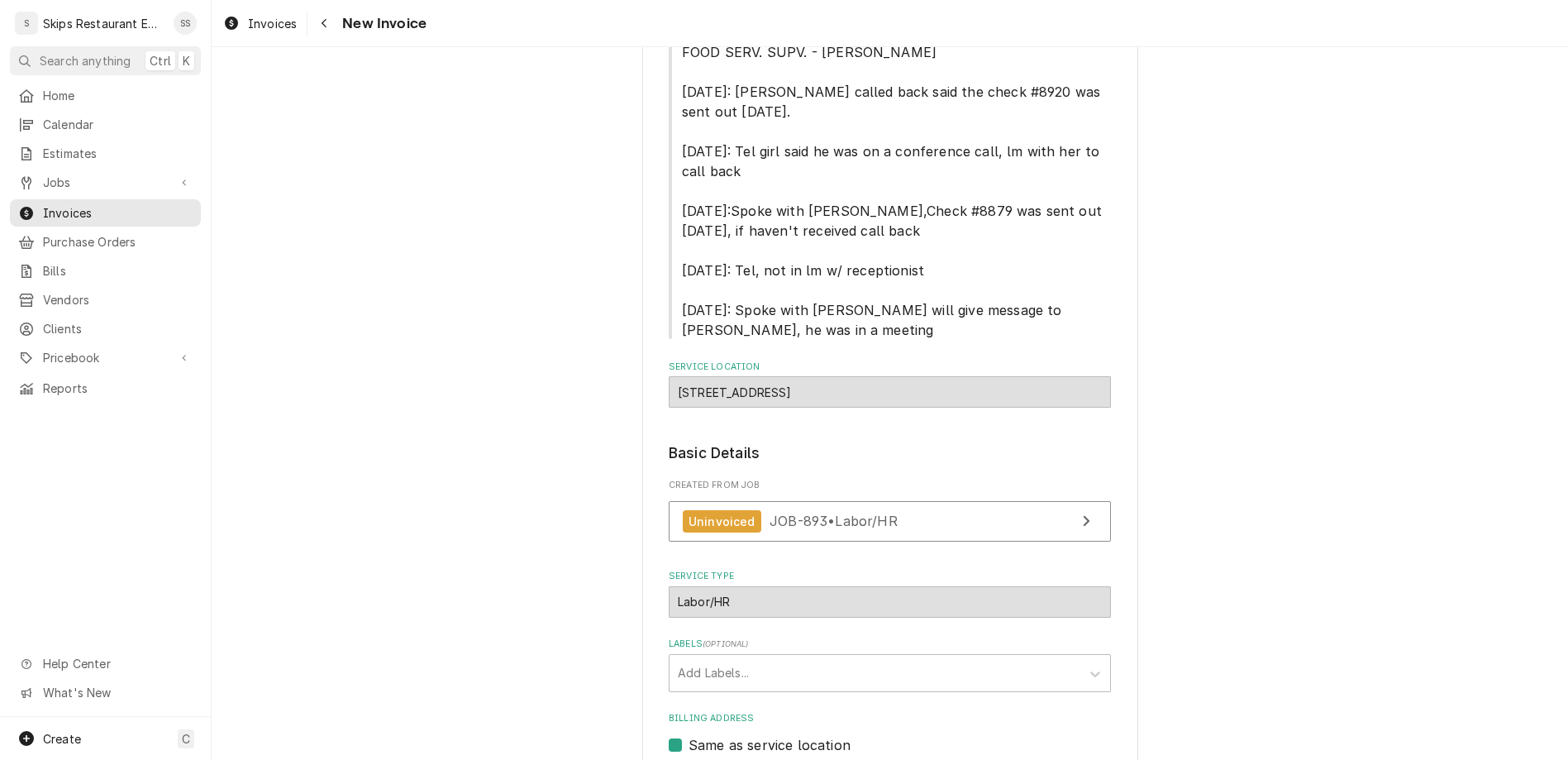
scroll to position [282, 0]
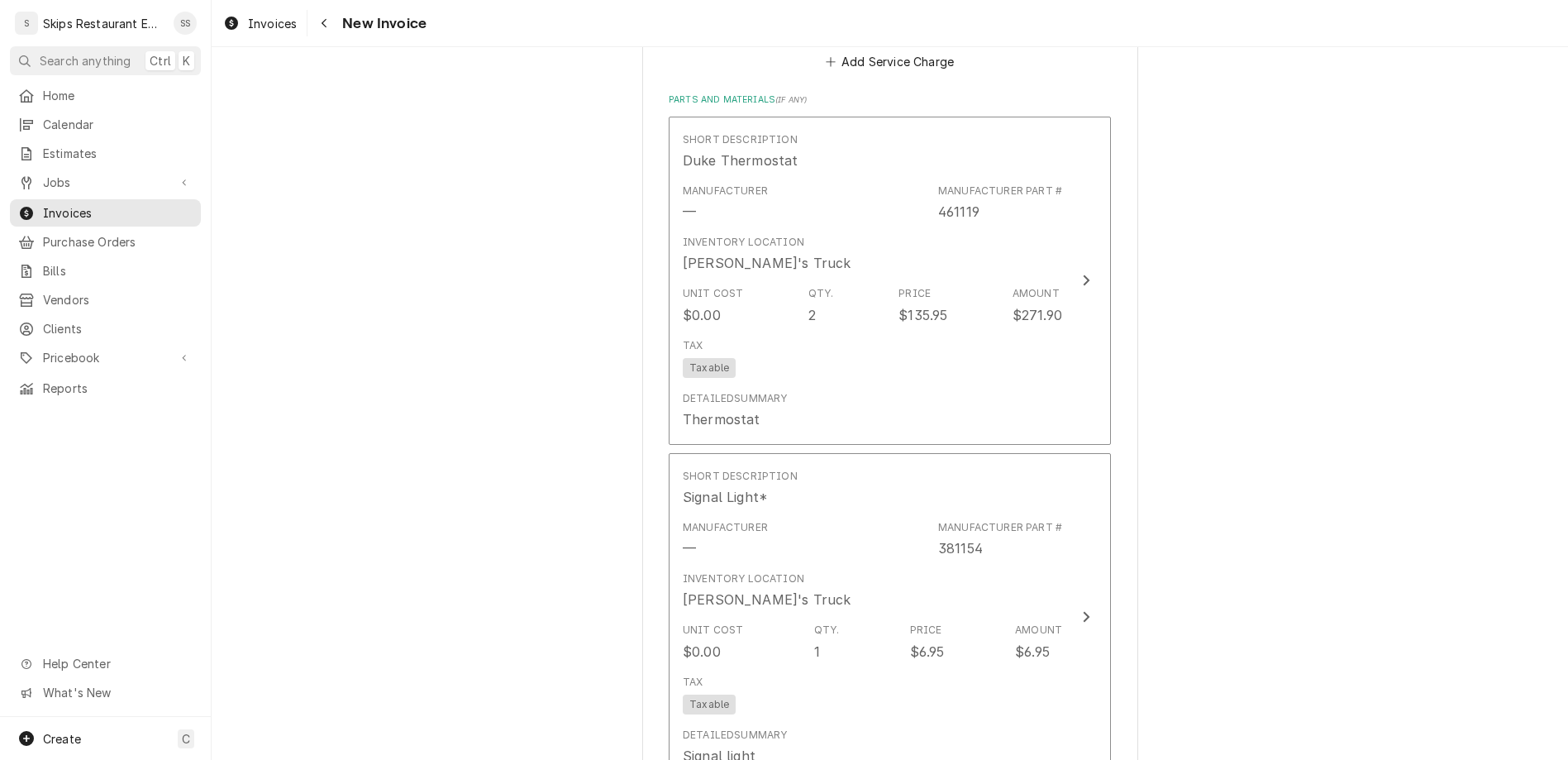
scroll to position [1765, 0]
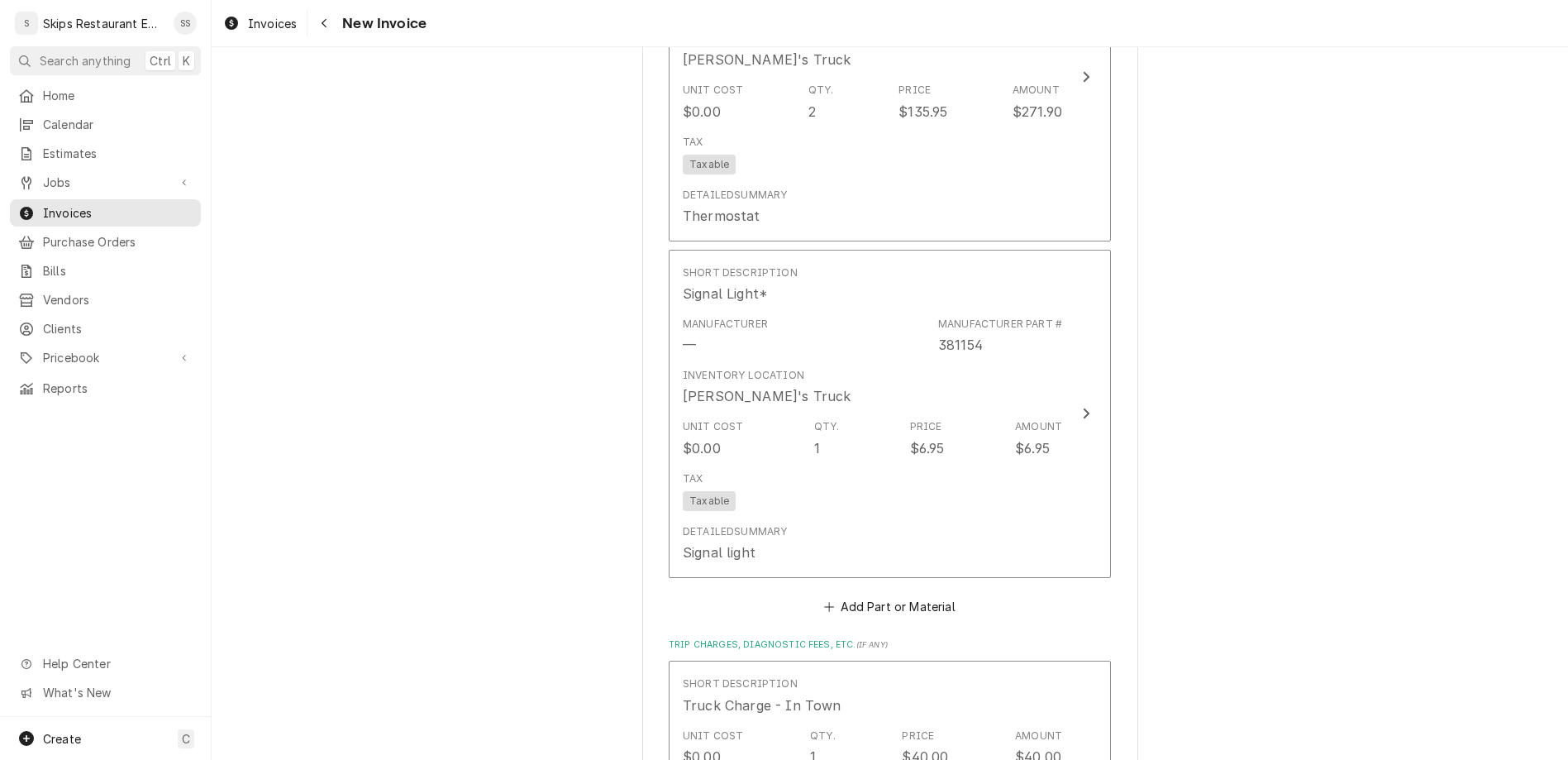
scroll to position [1902, 0]
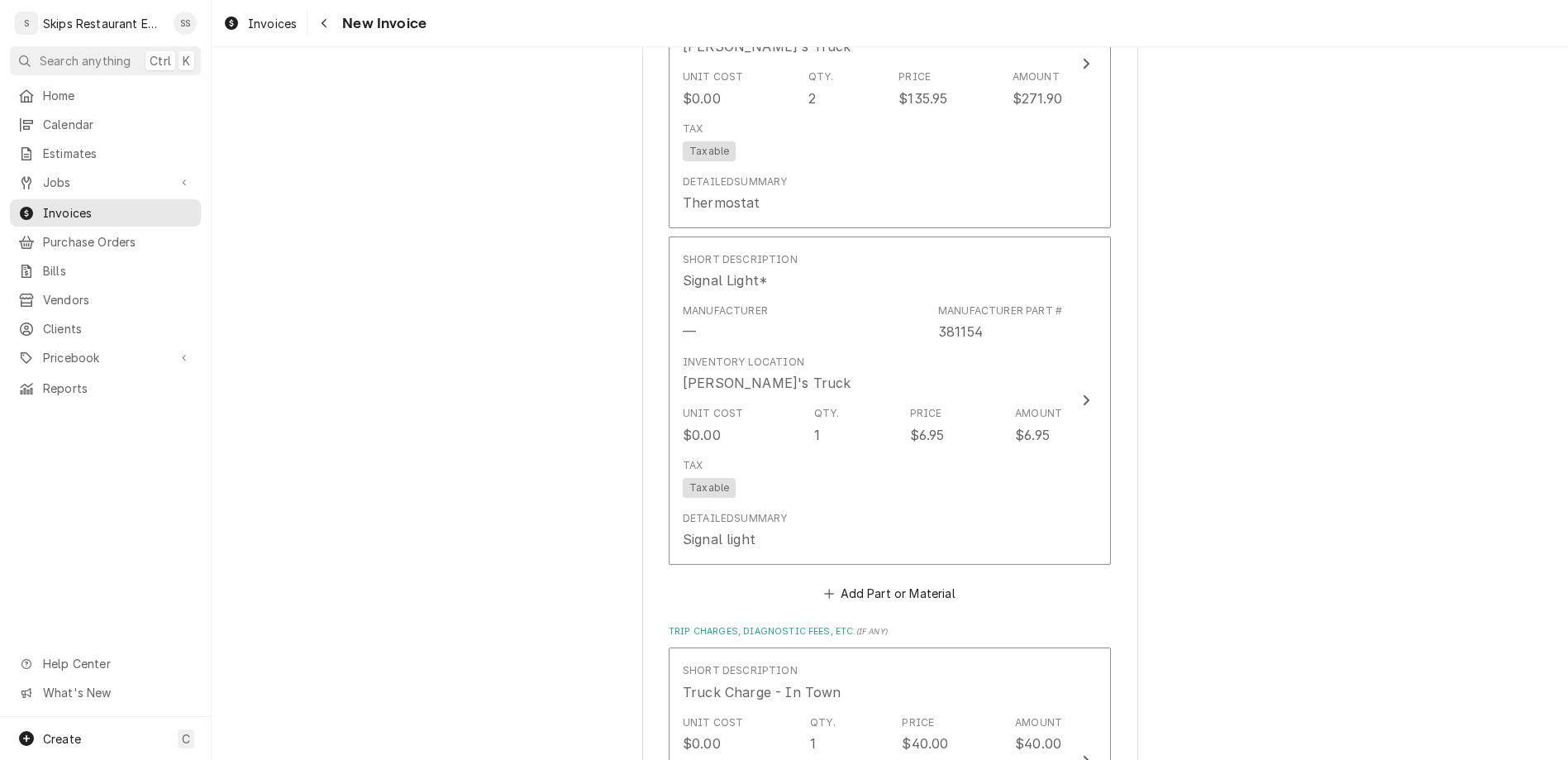
type textarea "x"
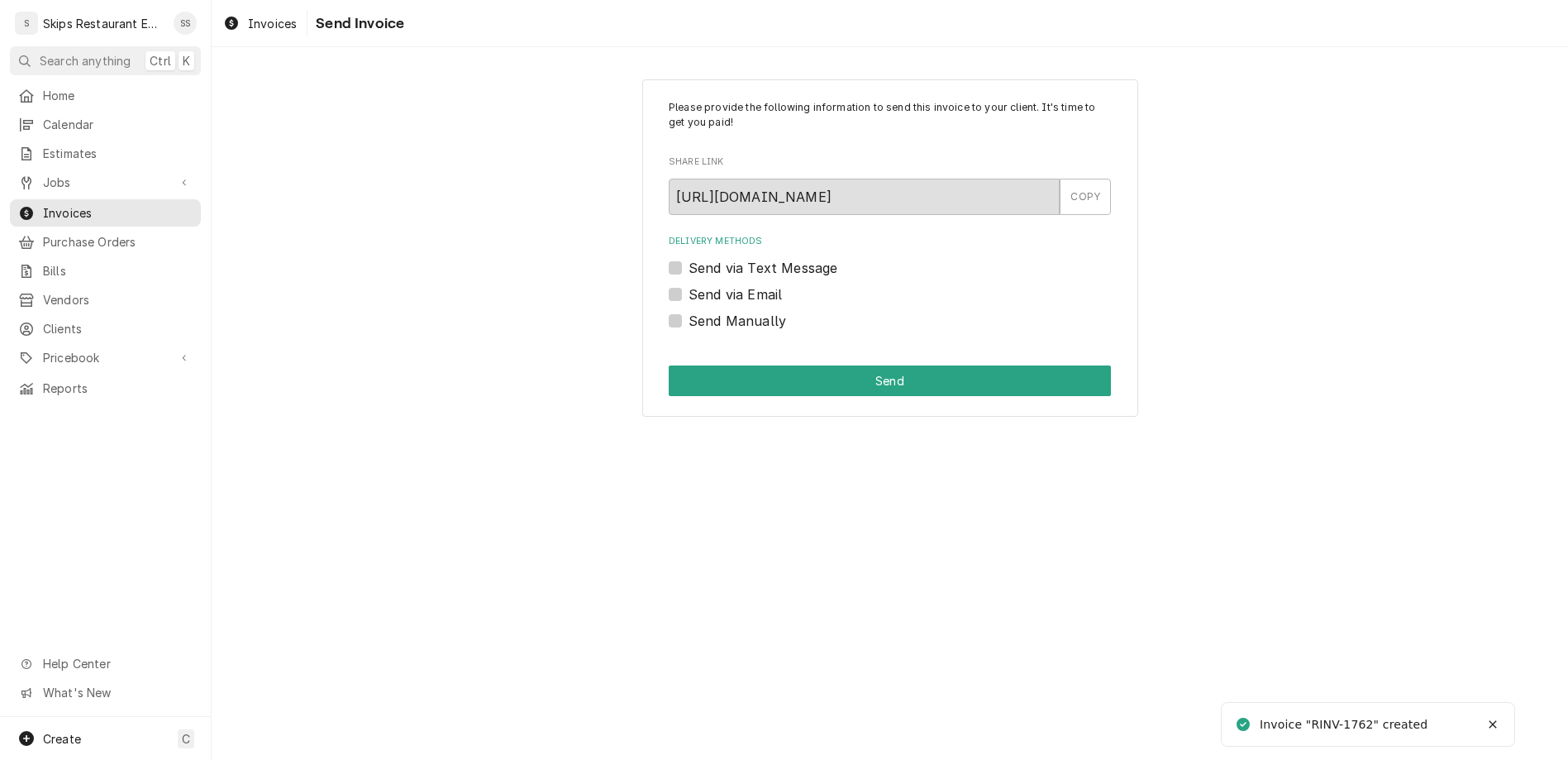
click at [702, 311] on label "Send Manually" at bounding box center [737, 321] width 97 height 20
click at [702, 311] on input "Send Manually" at bounding box center [909, 329] width 442 height 37
checkbox input "true"
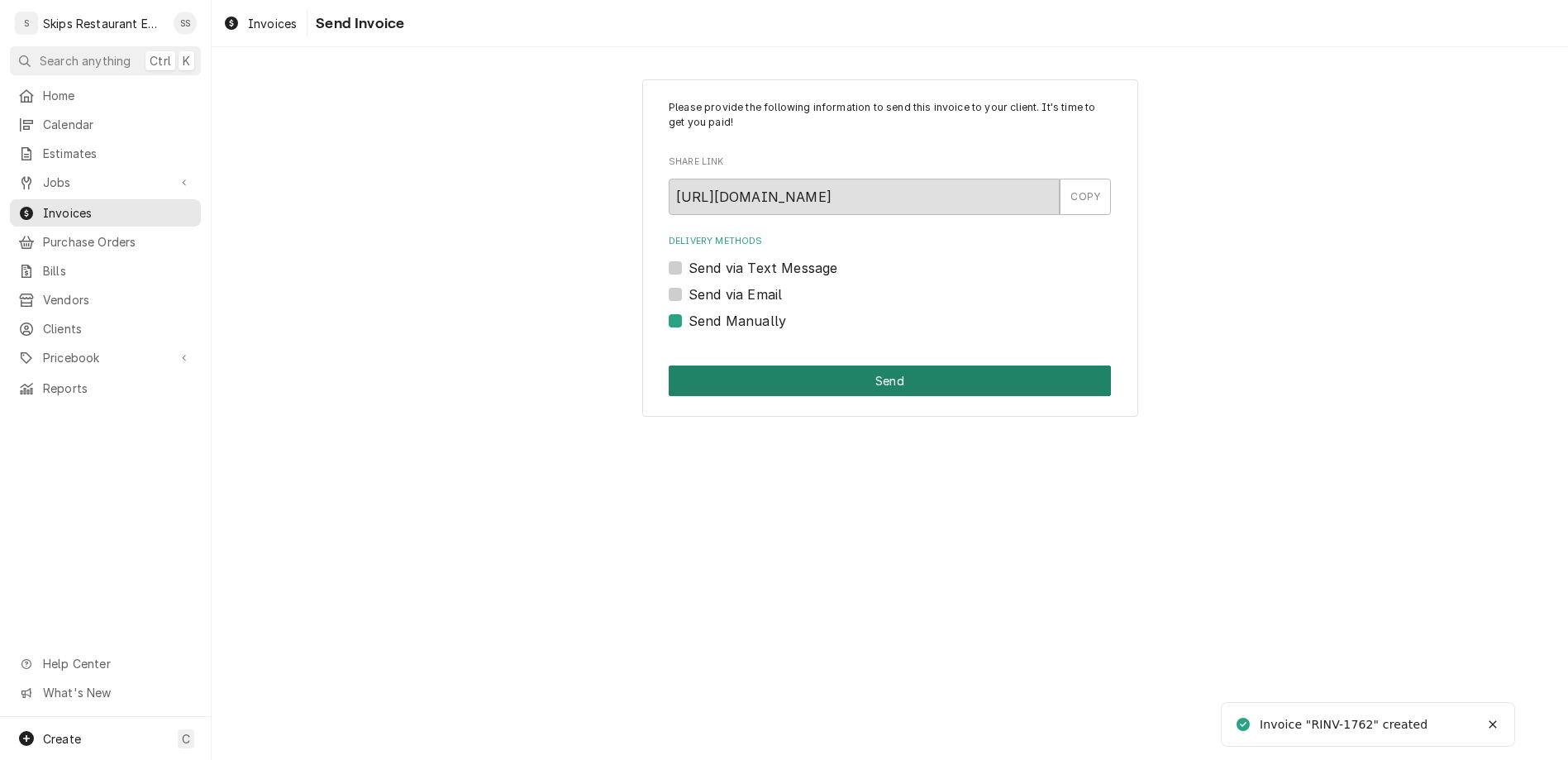
click at [791, 365] on button "Send" at bounding box center [889, 380] width 442 height 31
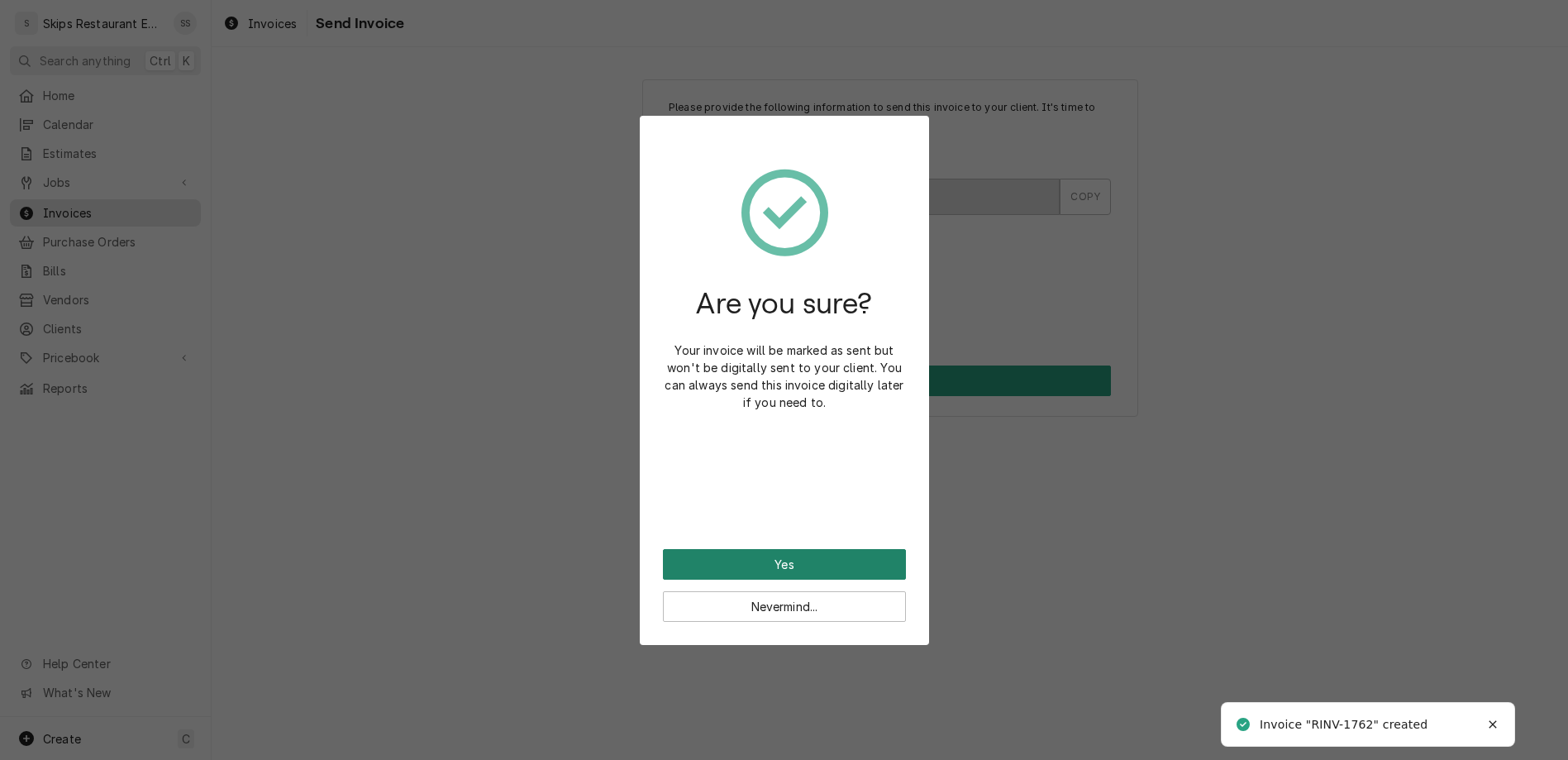
click at [747, 549] on button "Yes" at bounding box center [785, 564] width 243 height 31
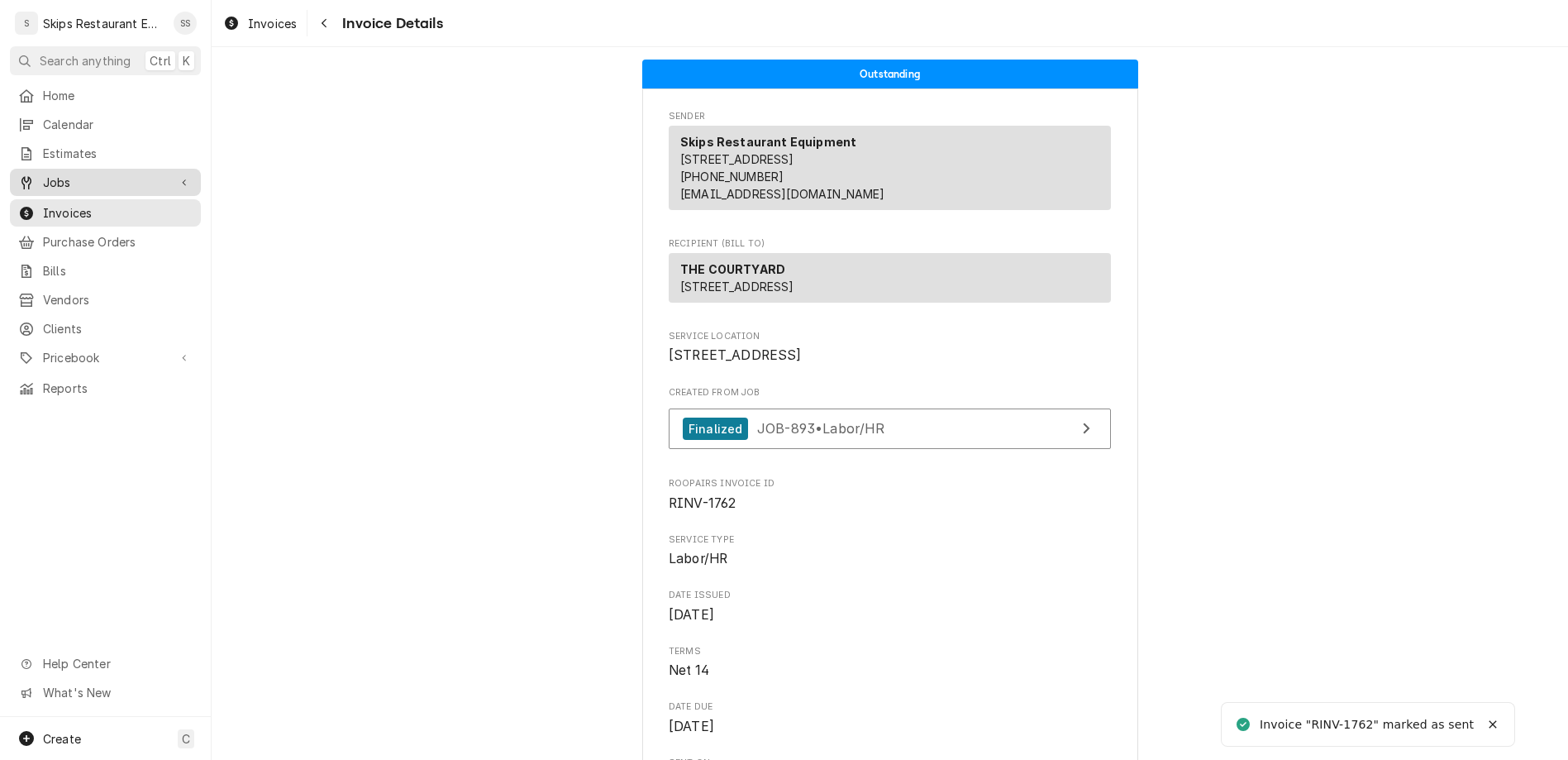
click at [66, 173] on span "Jobs" at bounding box center [106, 182] width 125 height 18
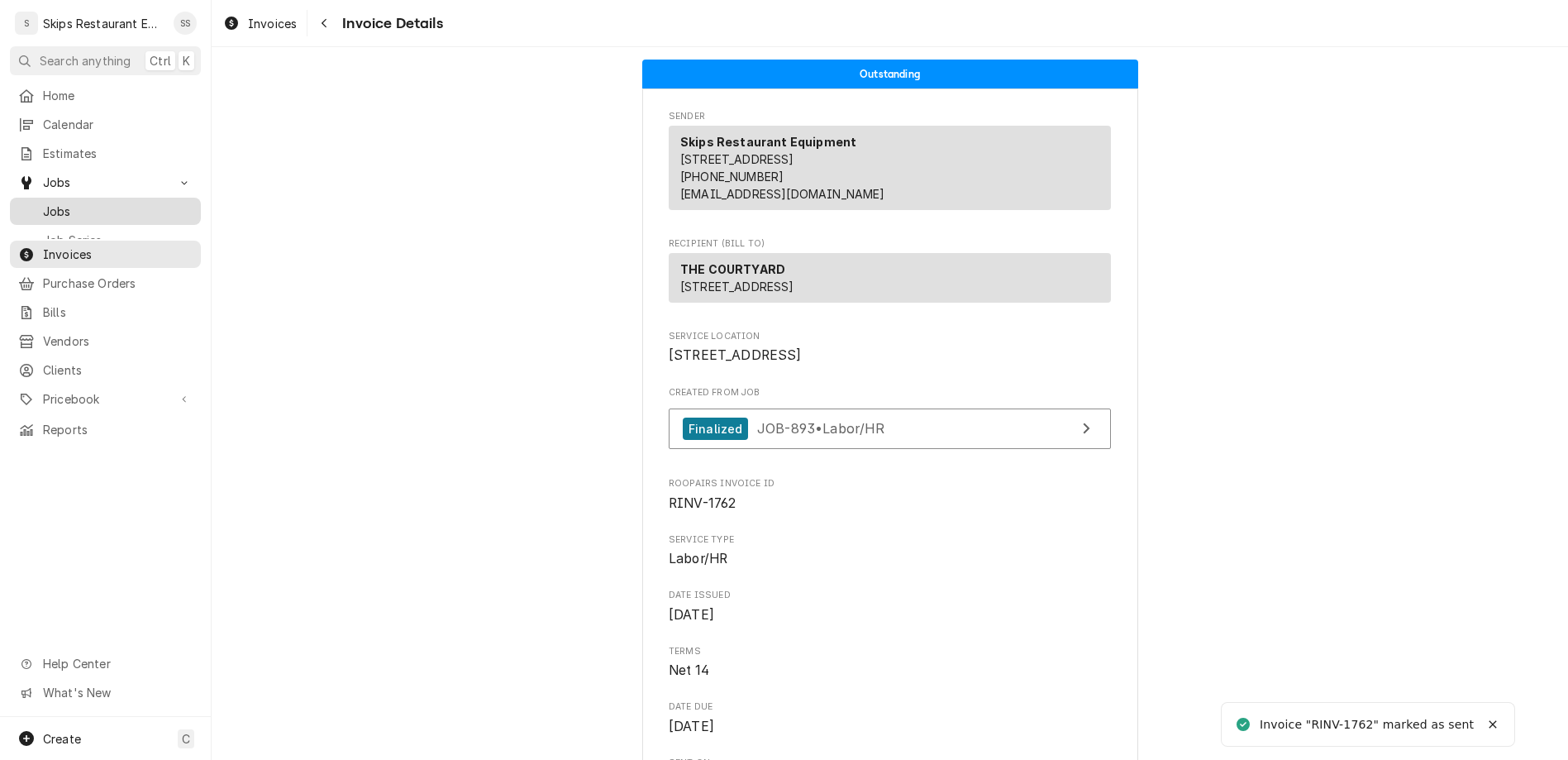
click at [48, 202] on span "Jobs" at bounding box center [118, 211] width 150 height 18
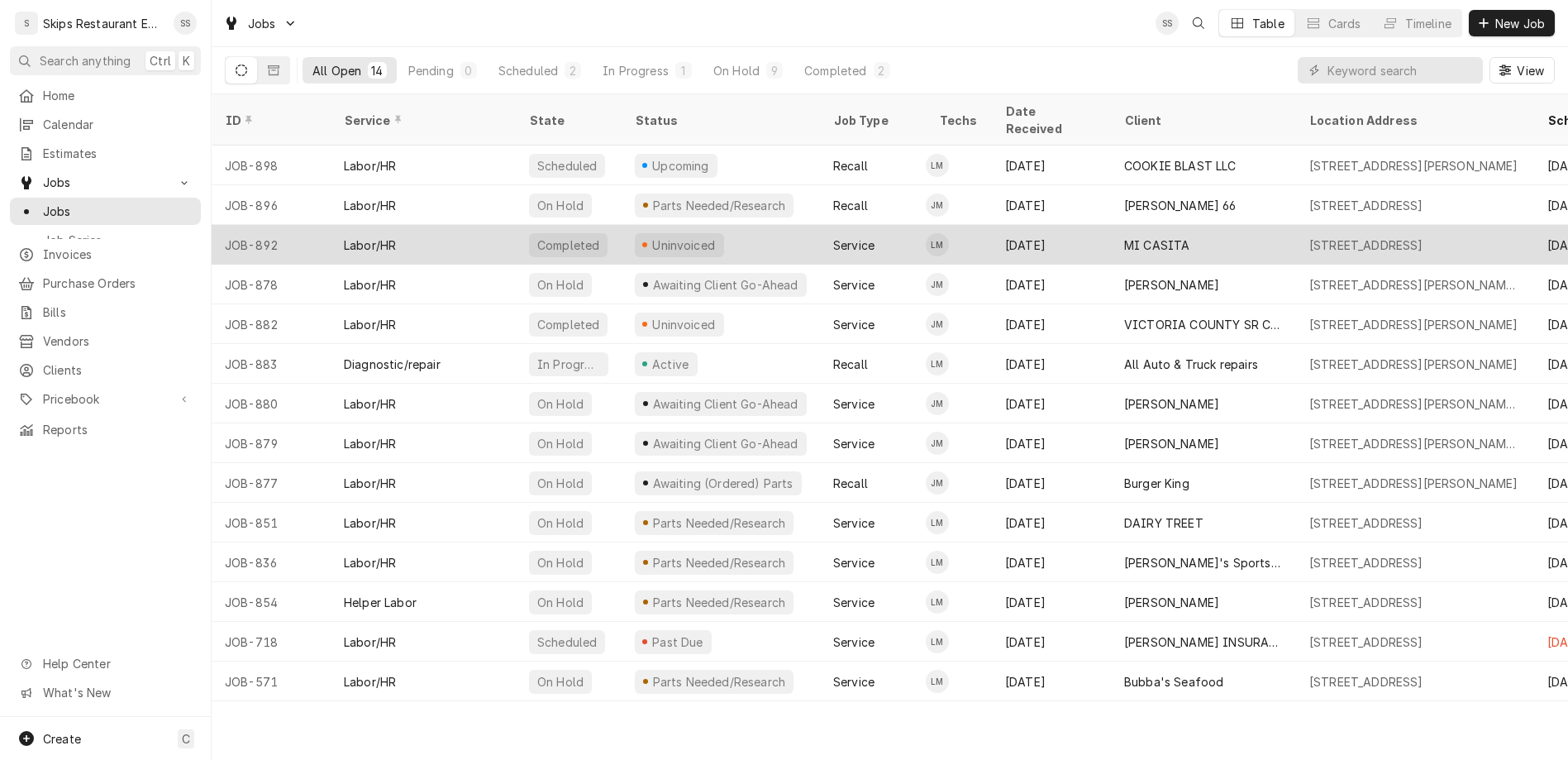
click at [651, 237] on div "Uninvoiced" at bounding box center [684, 245] width 67 height 18
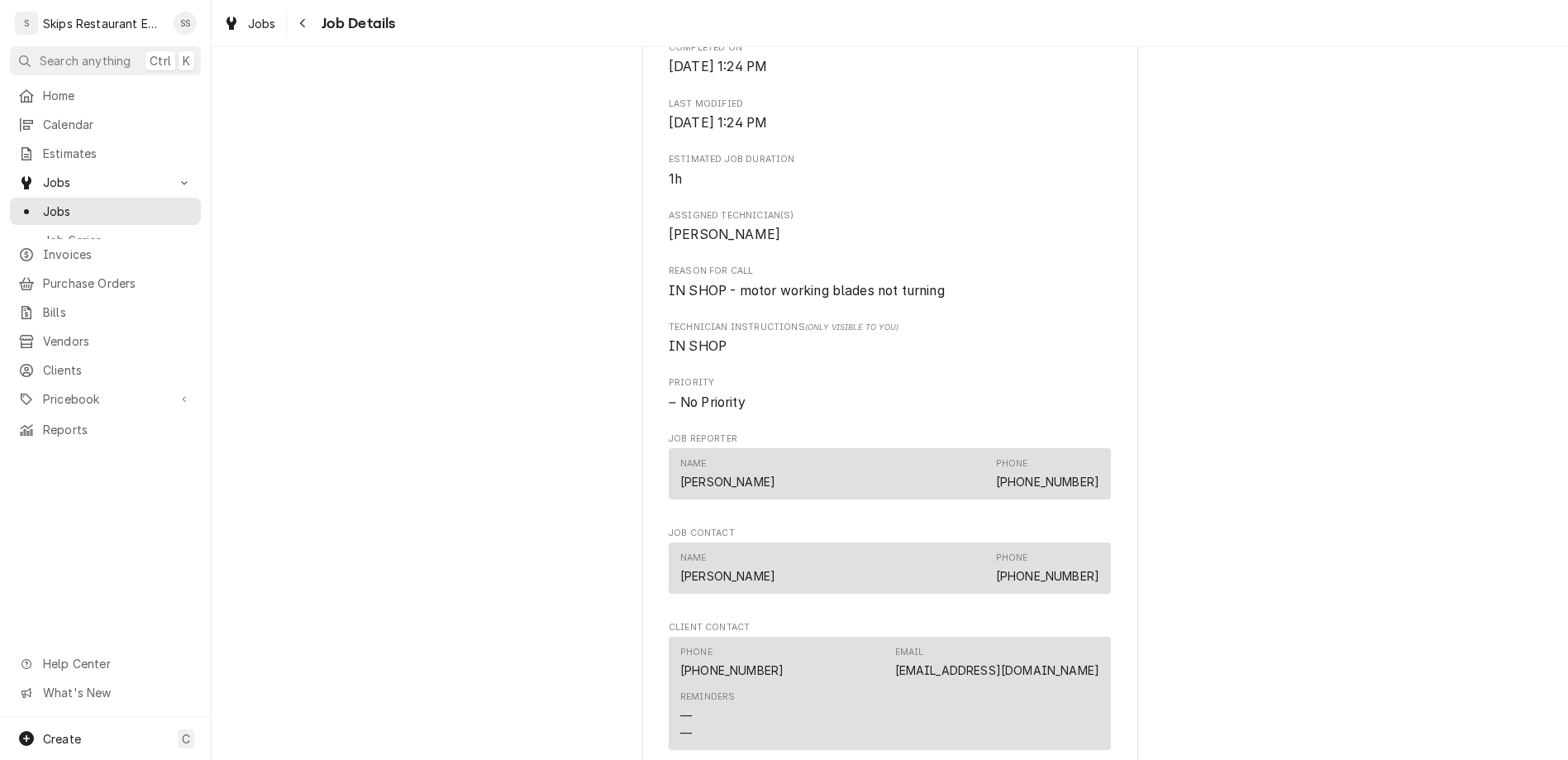
scroll to position [709, 0]
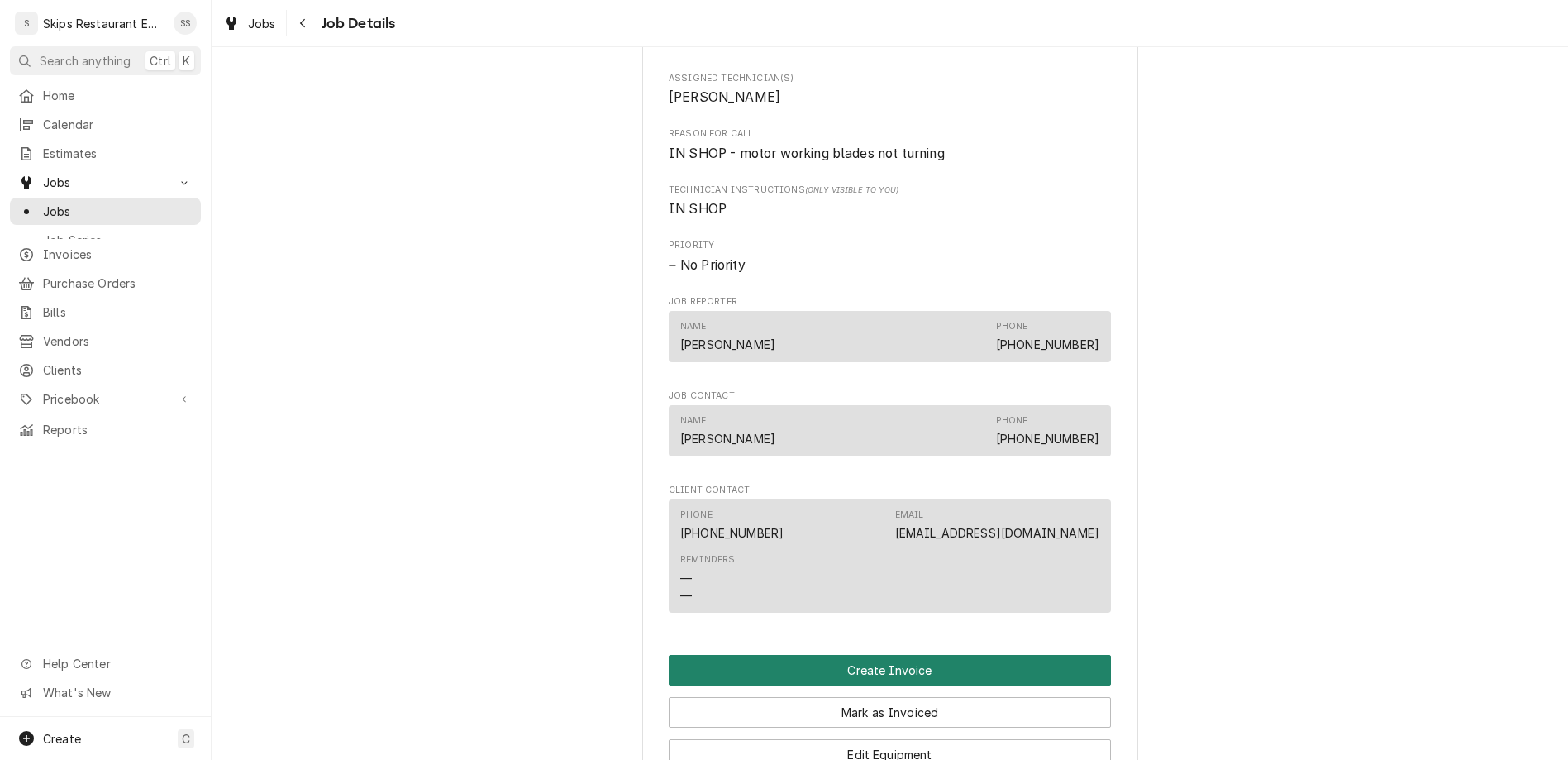
click at [870, 655] on button "Create Invoice" at bounding box center [889, 670] width 442 height 31
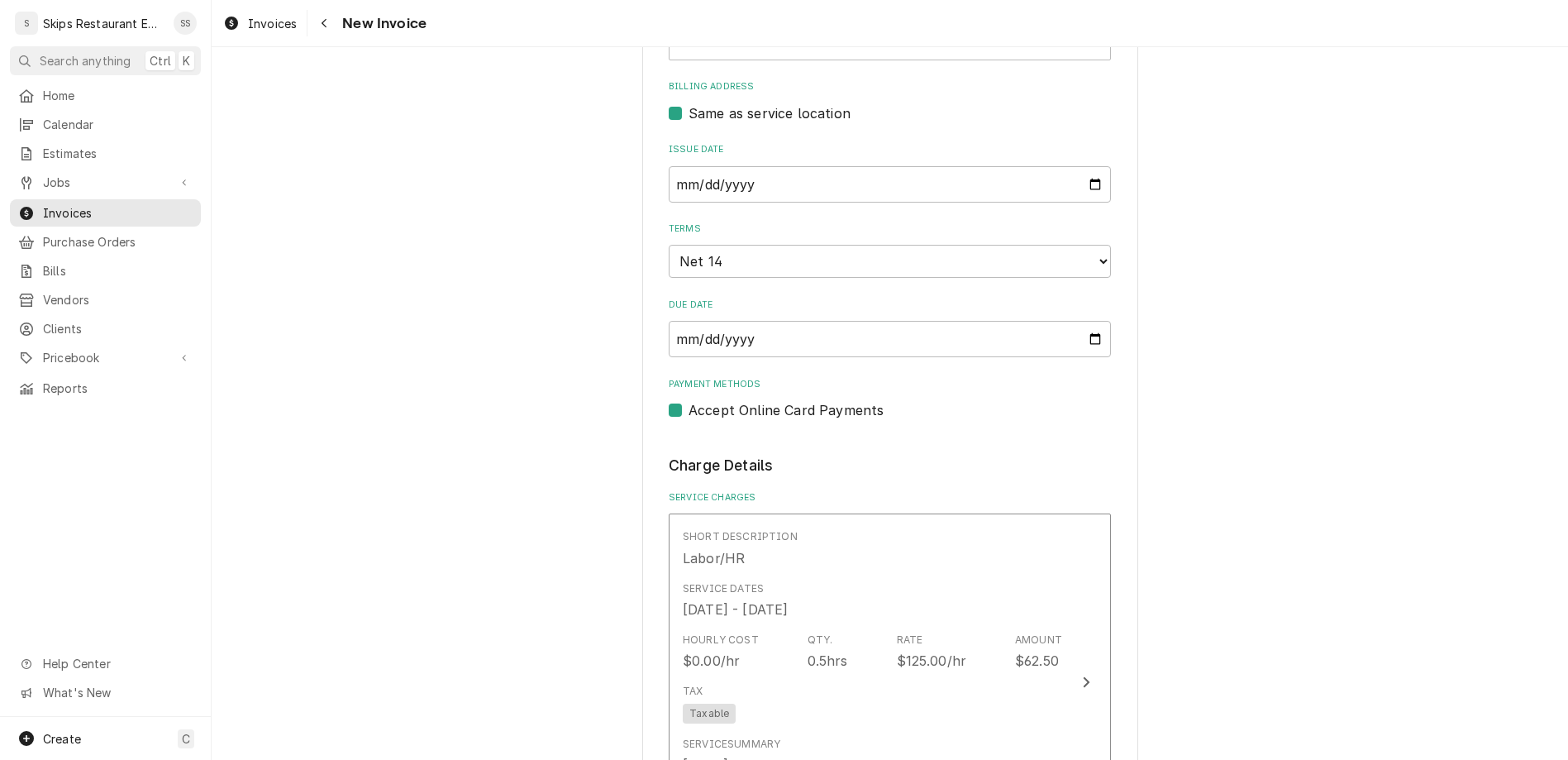
scroll to position [709, 0]
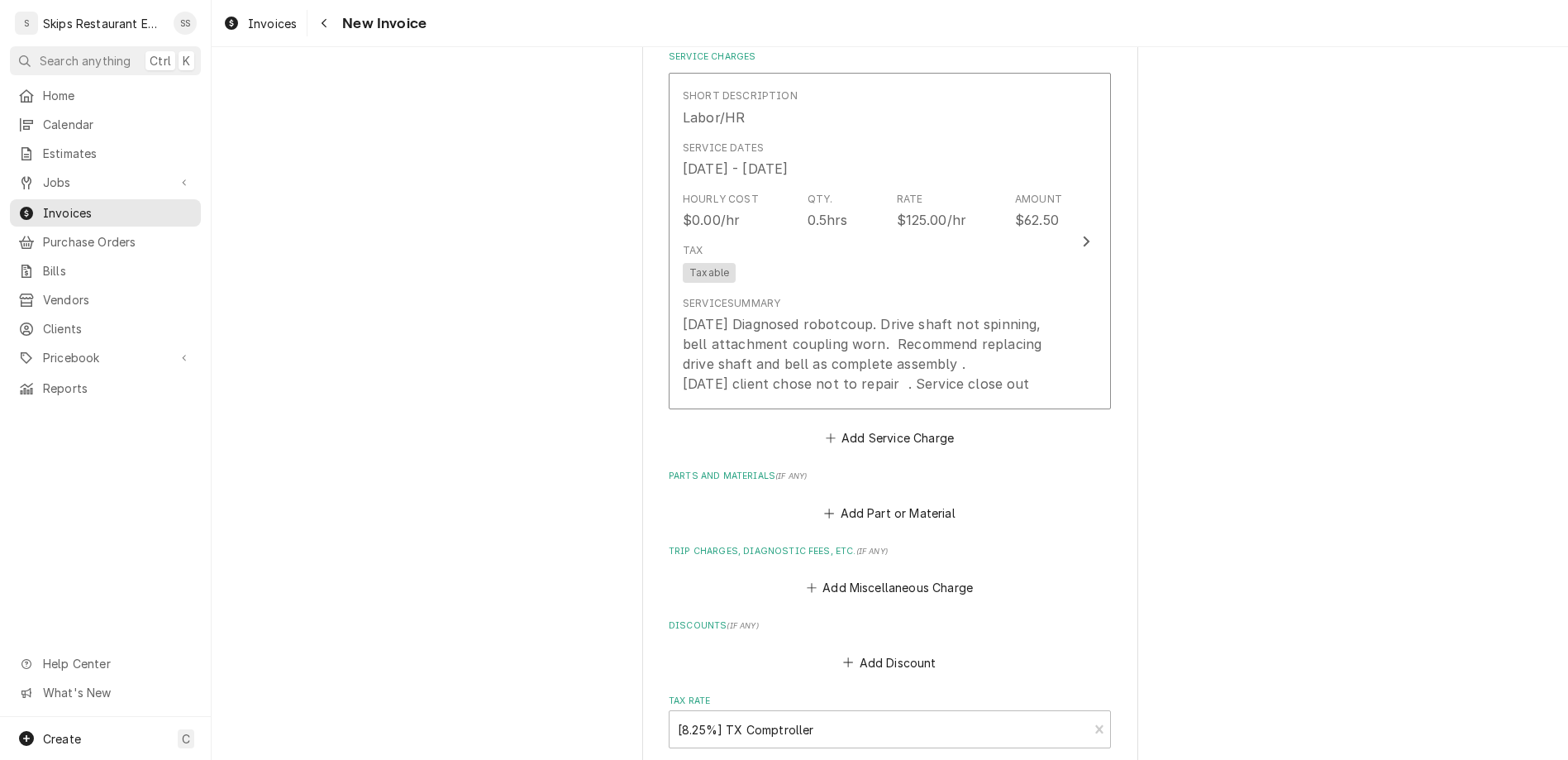
scroll to position [958, 0]
type textarea "x"
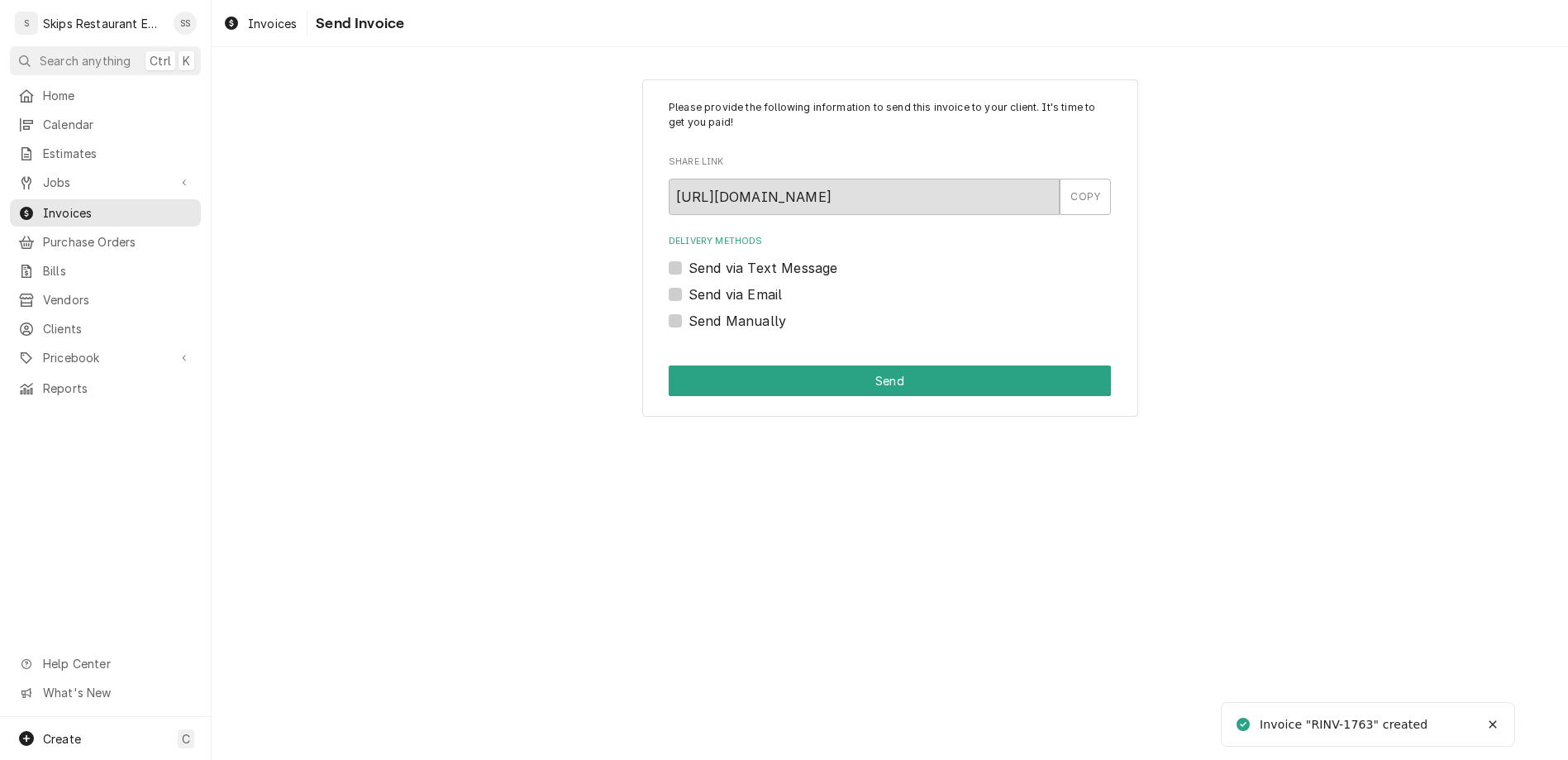
click at [702, 311] on label "Send Manually" at bounding box center [737, 321] width 97 height 20
click at [702, 311] on input "Send Manually" at bounding box center [909, 329] width 442 height 37
checkbox input "true"
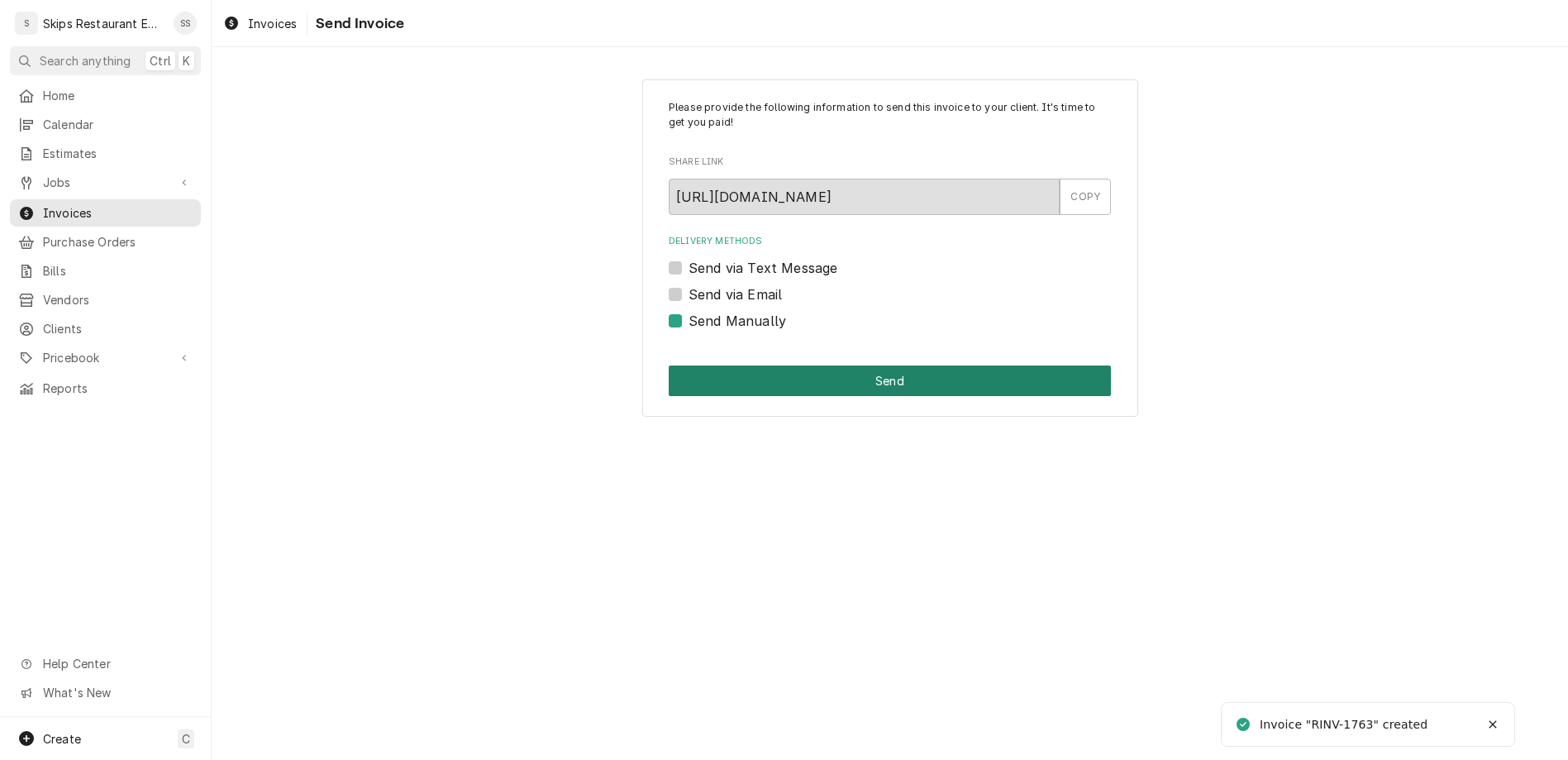
click at [855, 365] on button "Send" at bounding box center [889, 380] width 442 height 31
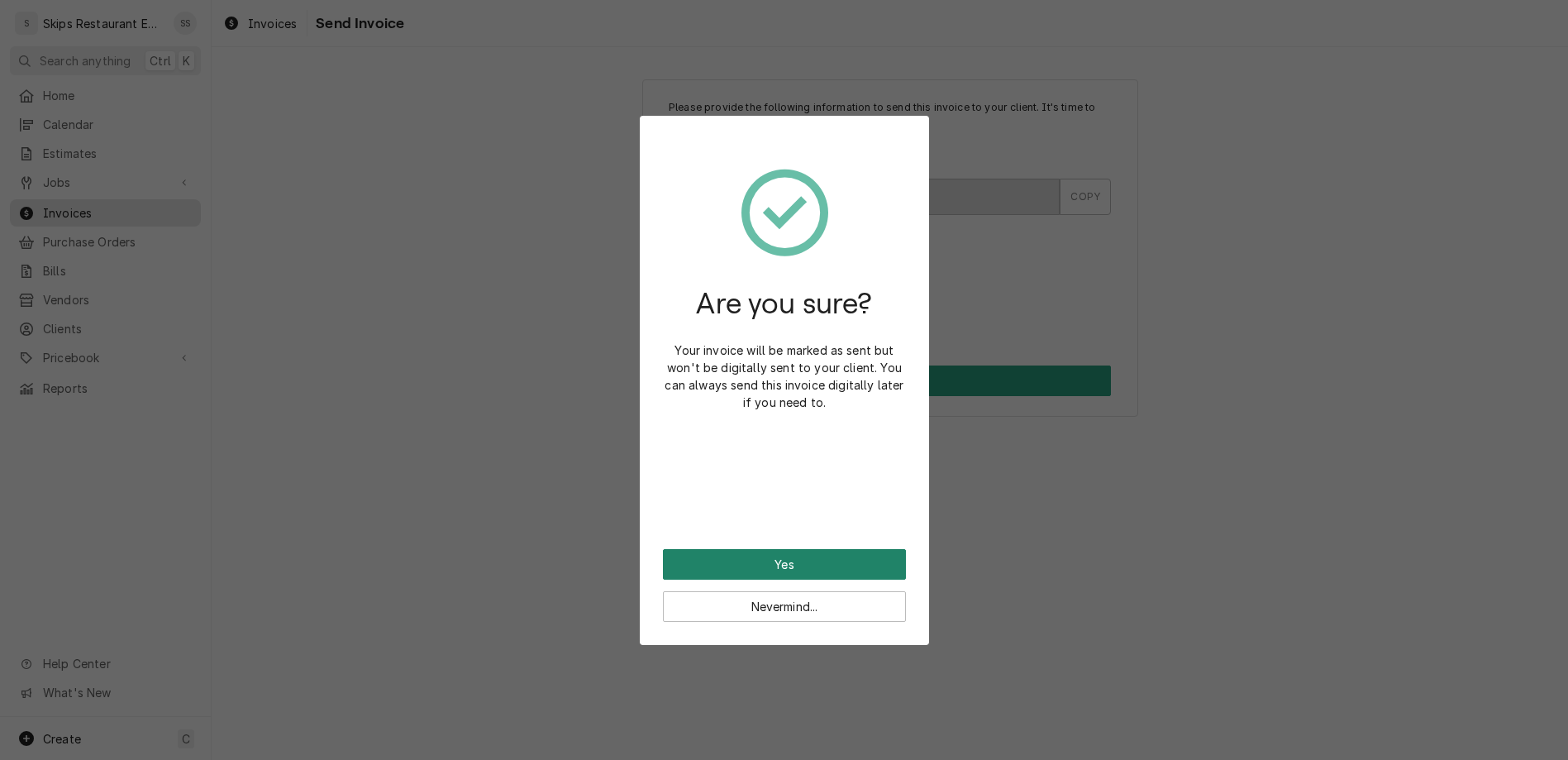
click at [798, 549] on button "Yes" at bounding box center [785, 564] width 243 height 31
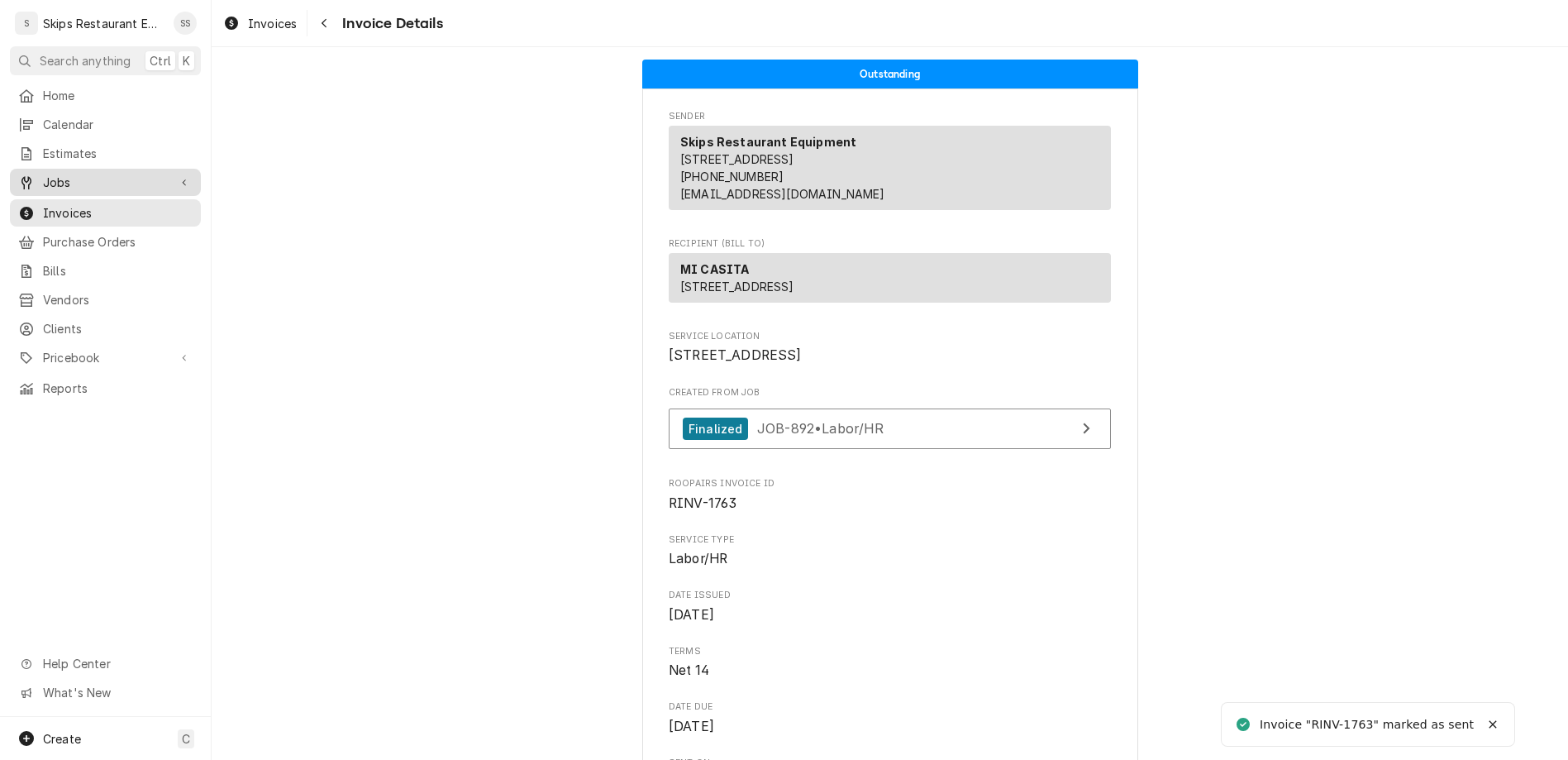
click at [51, 173] on span "Jobs" at bounding box center [106, 182] width 125 height 18
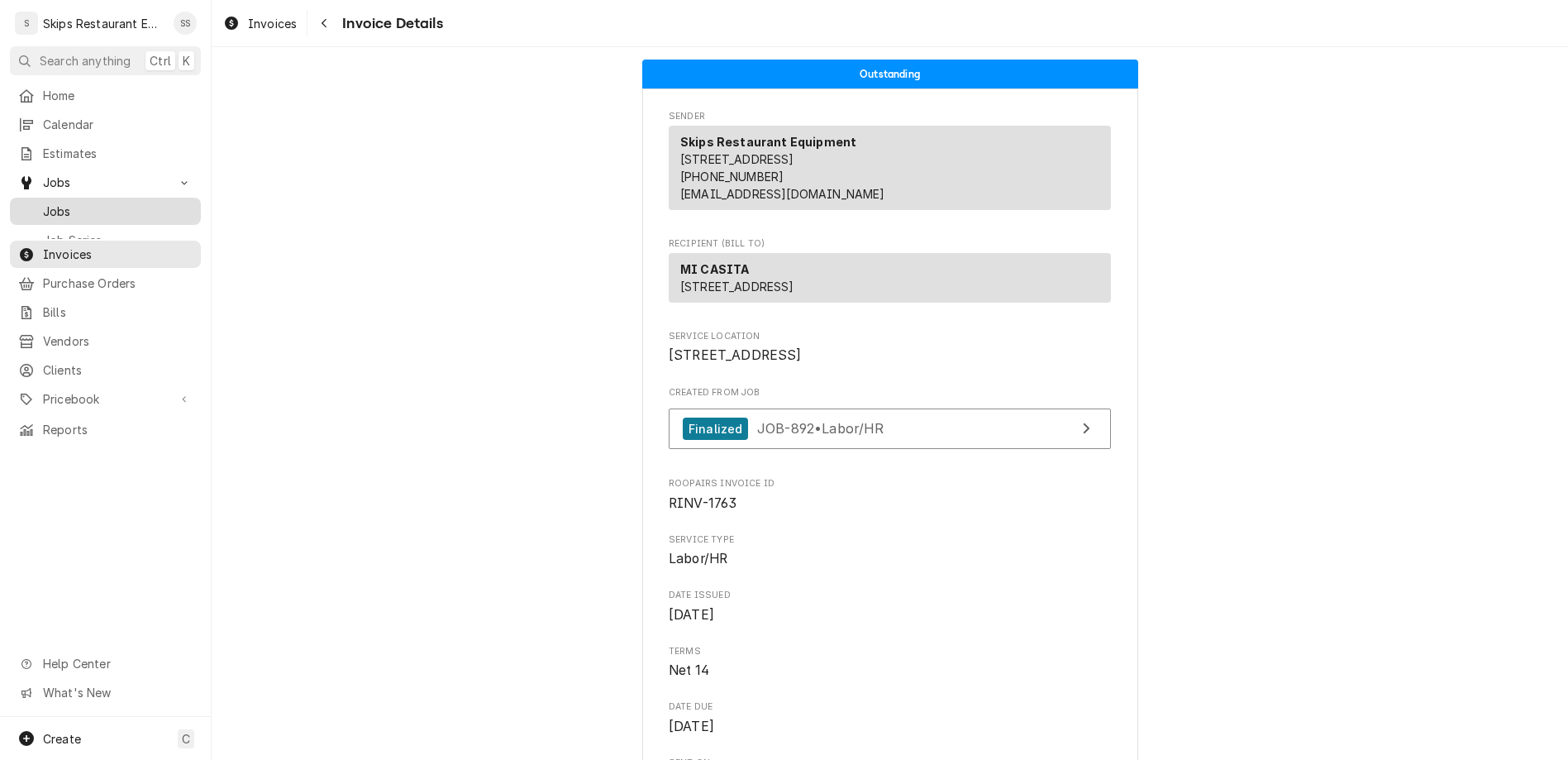
click at [47, 202] on span "Jobs" at bounding box center [118, 211] width 150 height 18
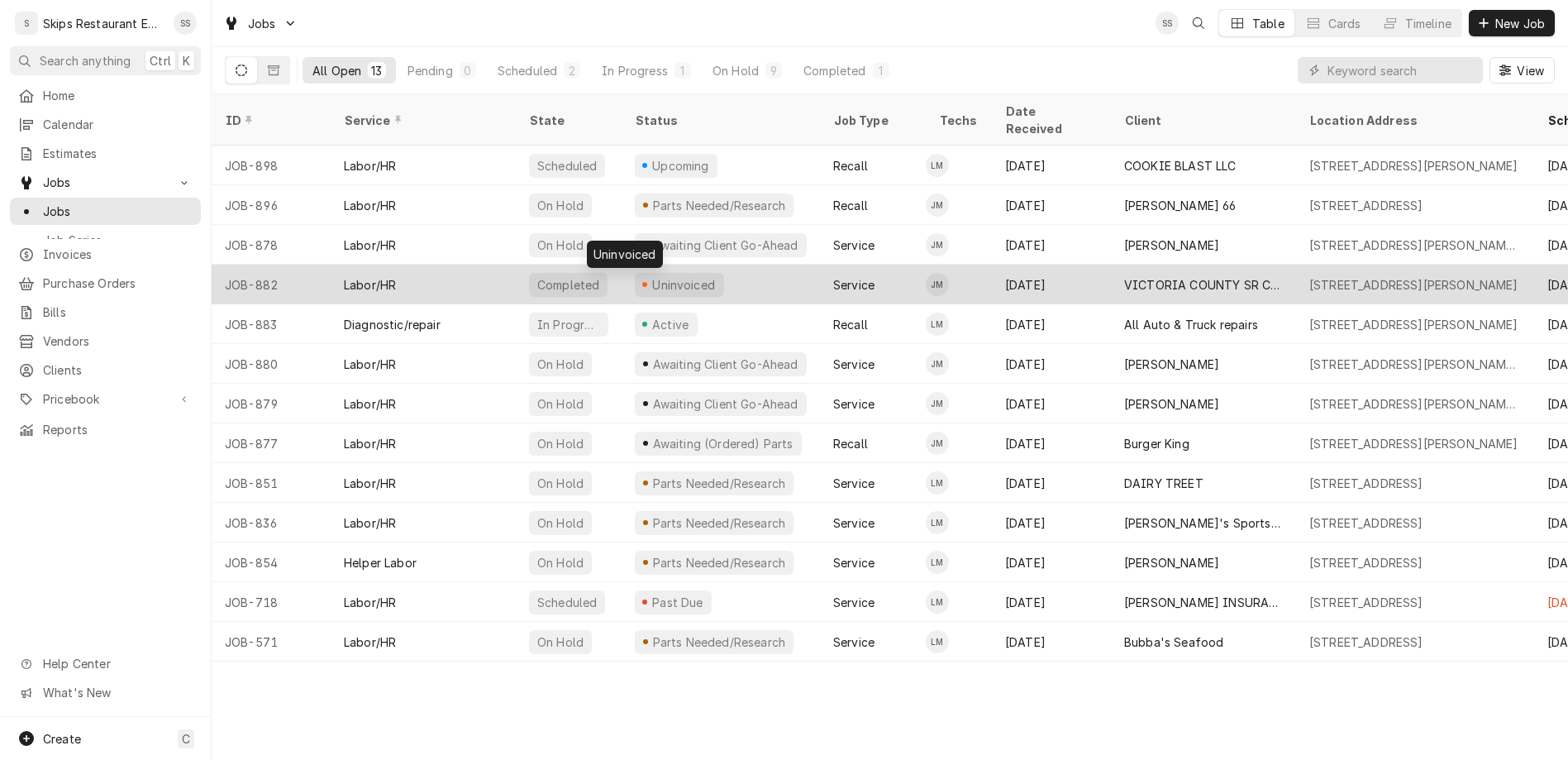
click at [651, 276] on div "Uninvoiced" at bounding box center [684, 284] width 67 height 18
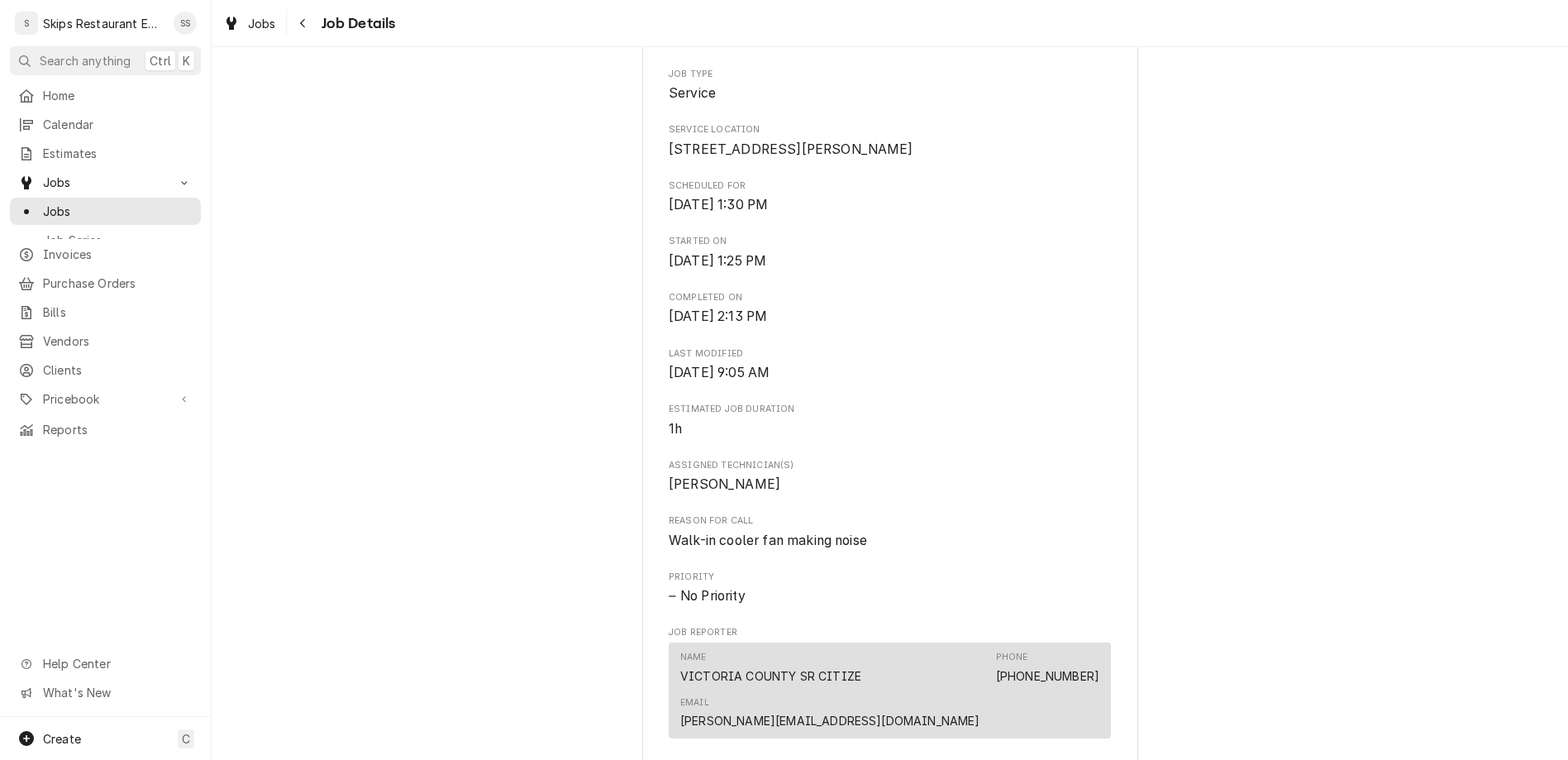
scroll to position [580, 0]
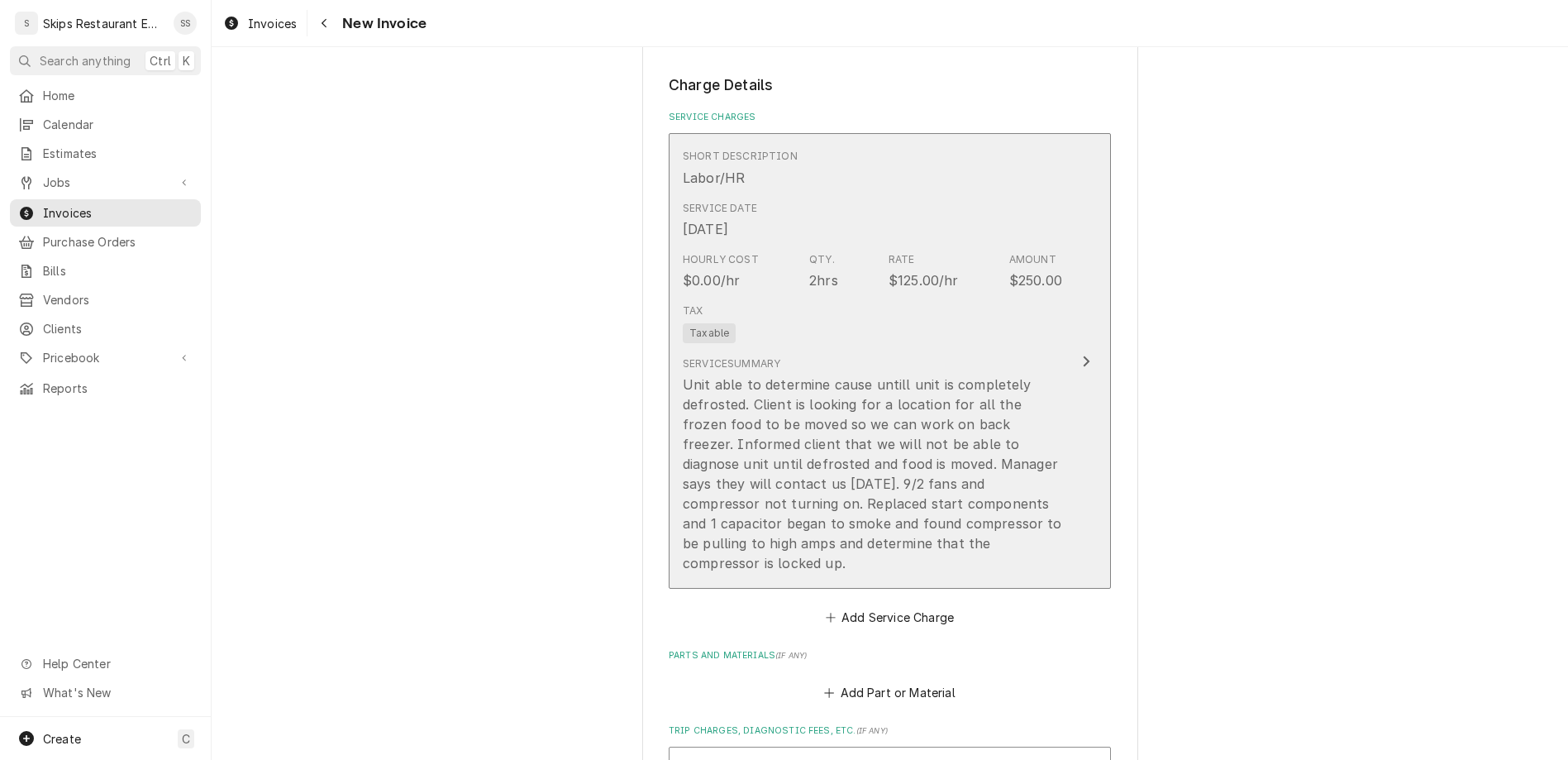
scroll to position [902, 0]
click at [918, 368] on div "Unit able to determine cause untill unit is completely defrosted. Client is loo…" at bounding box center [871, 467] width 379 height 198
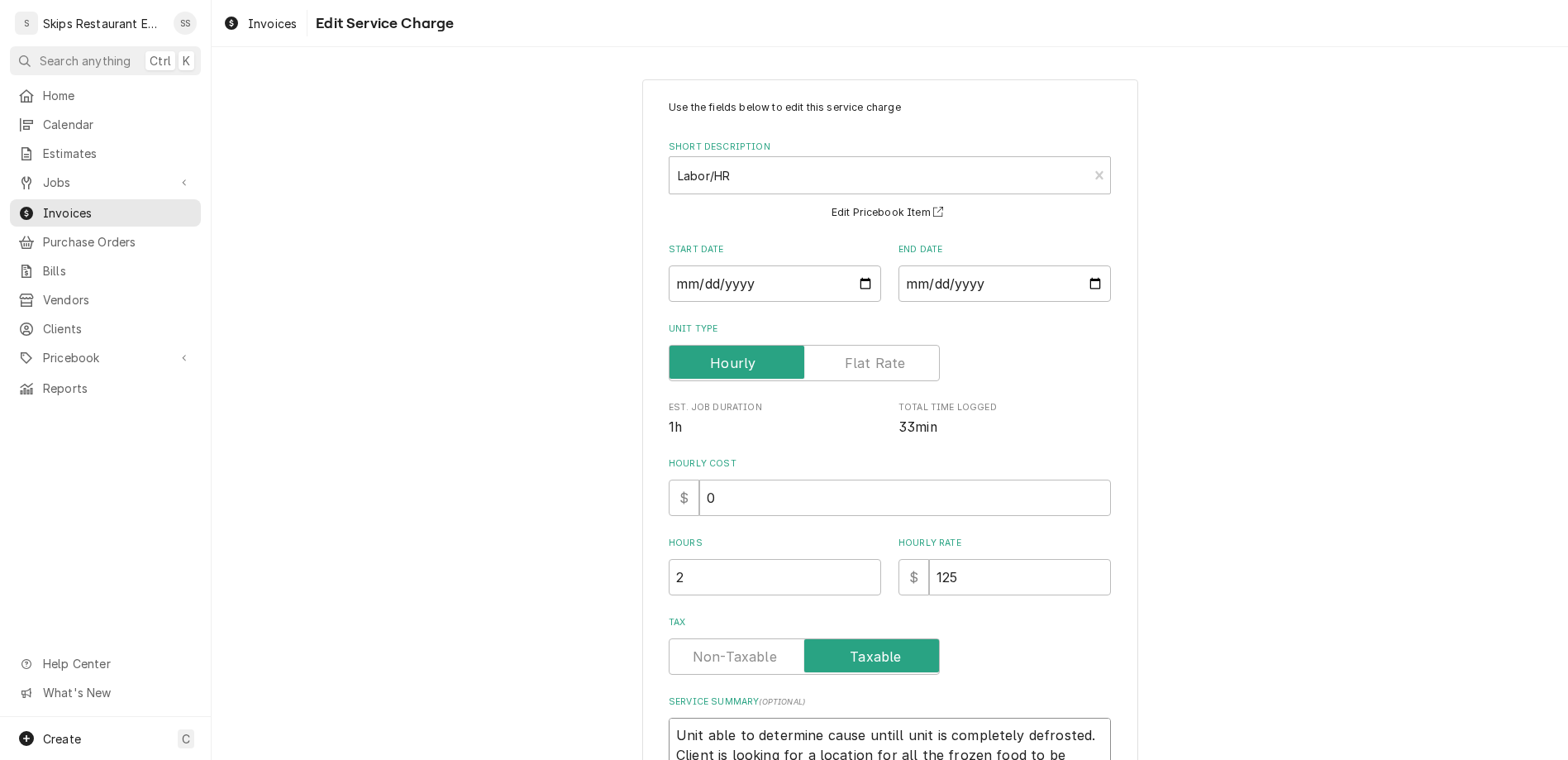
type textarea "x"
type textarea "Unit able to determine cause untill unit is completely defrosted. Client is loo…"
type textarea "x"
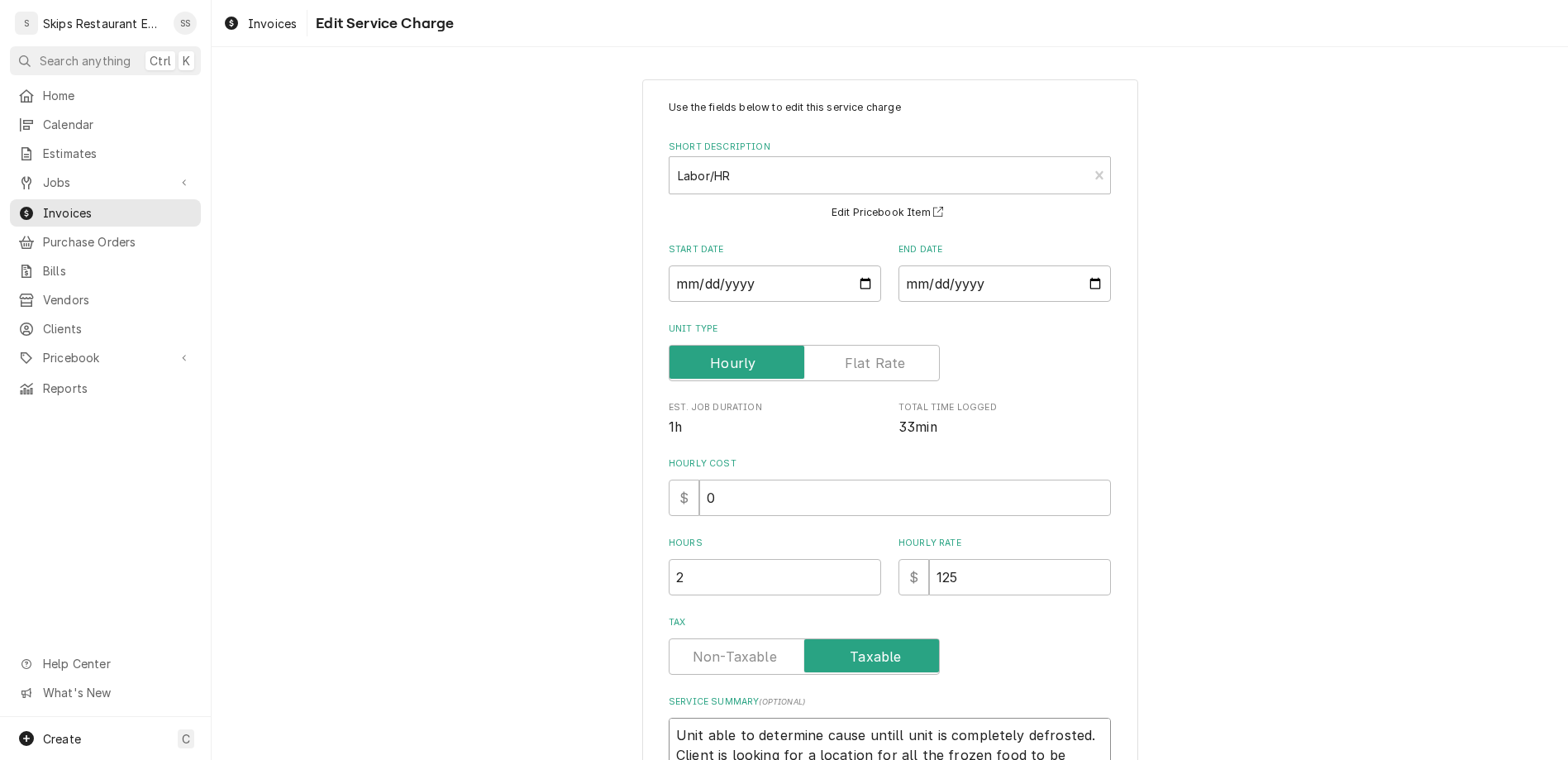
type textarea "Unit able to determine cause untill unit is completely defrosted. Client is loo…"
type textarea "x"
type textarea "Unit able to determine cause untill unit is completely defrosted. Client is loo…"
type textarea "x"
type textarea "Unit able to determine cause untill unit is completely defrosted. Client is loo…"
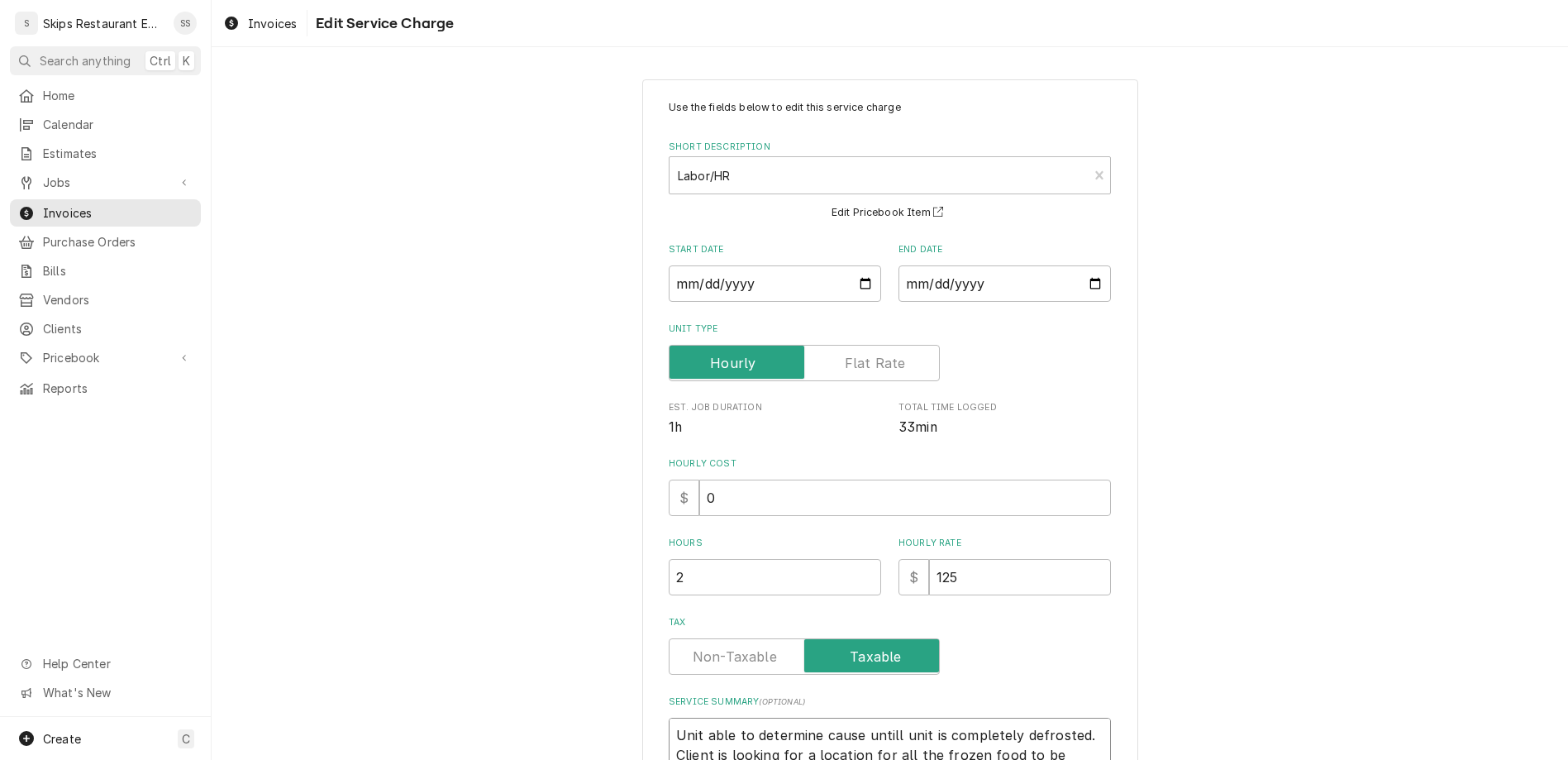
type textarea "x"
type textarea "Unit able to determine cause untill unit is completely defrosted. Client is loo…"
type textarea "x"
type textarea "Unit able to determine cause untill unit is completely defrosted. Client is loo…"
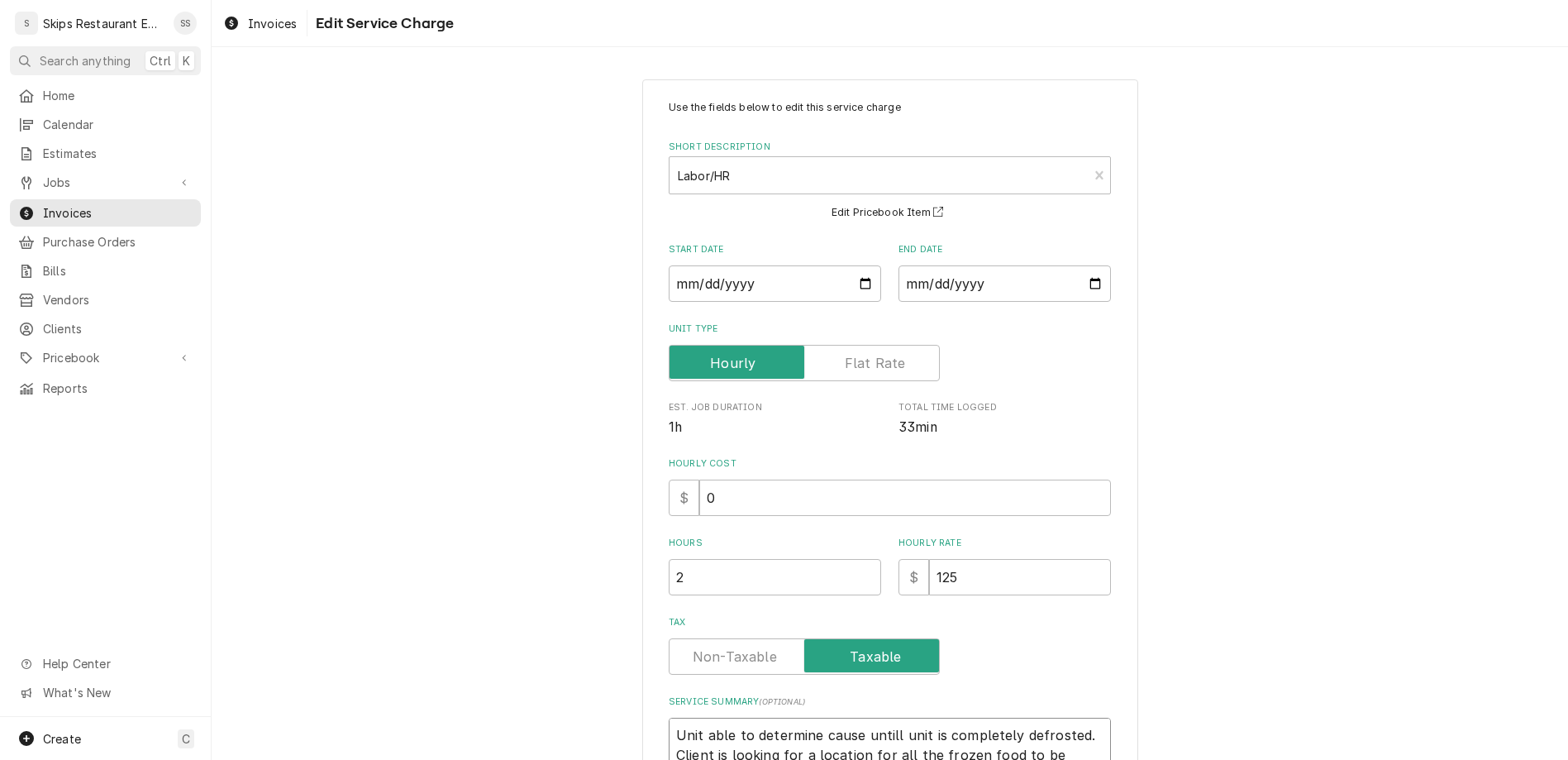
type textarea "x"
type textarea "Unit able to determine cause untill unit is completely defrosted. Client is loo…"
type textarea "x"
type textarea "Unit able to determine cause untill unit is completely defrosted. Client is loo…"
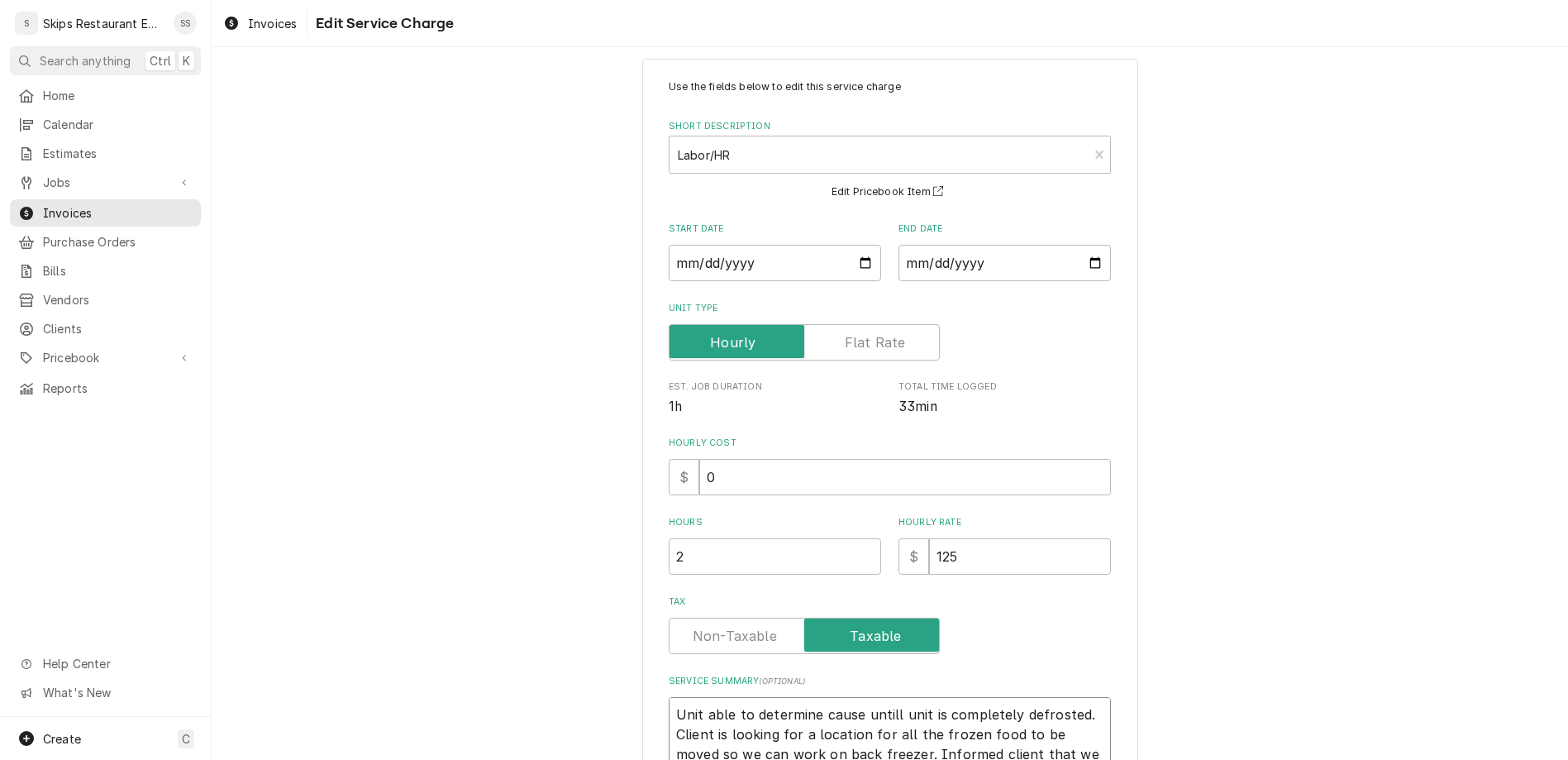
click at [860, 697] on textarea "Unit able to determine cause untill unit is completely defrosted. Client is loo…" at bounding box center [889, 762] width 442 height 131
type textarea "x"
type textarea "Unit able to determine cause until unit is completely defrosted. Client is look…"
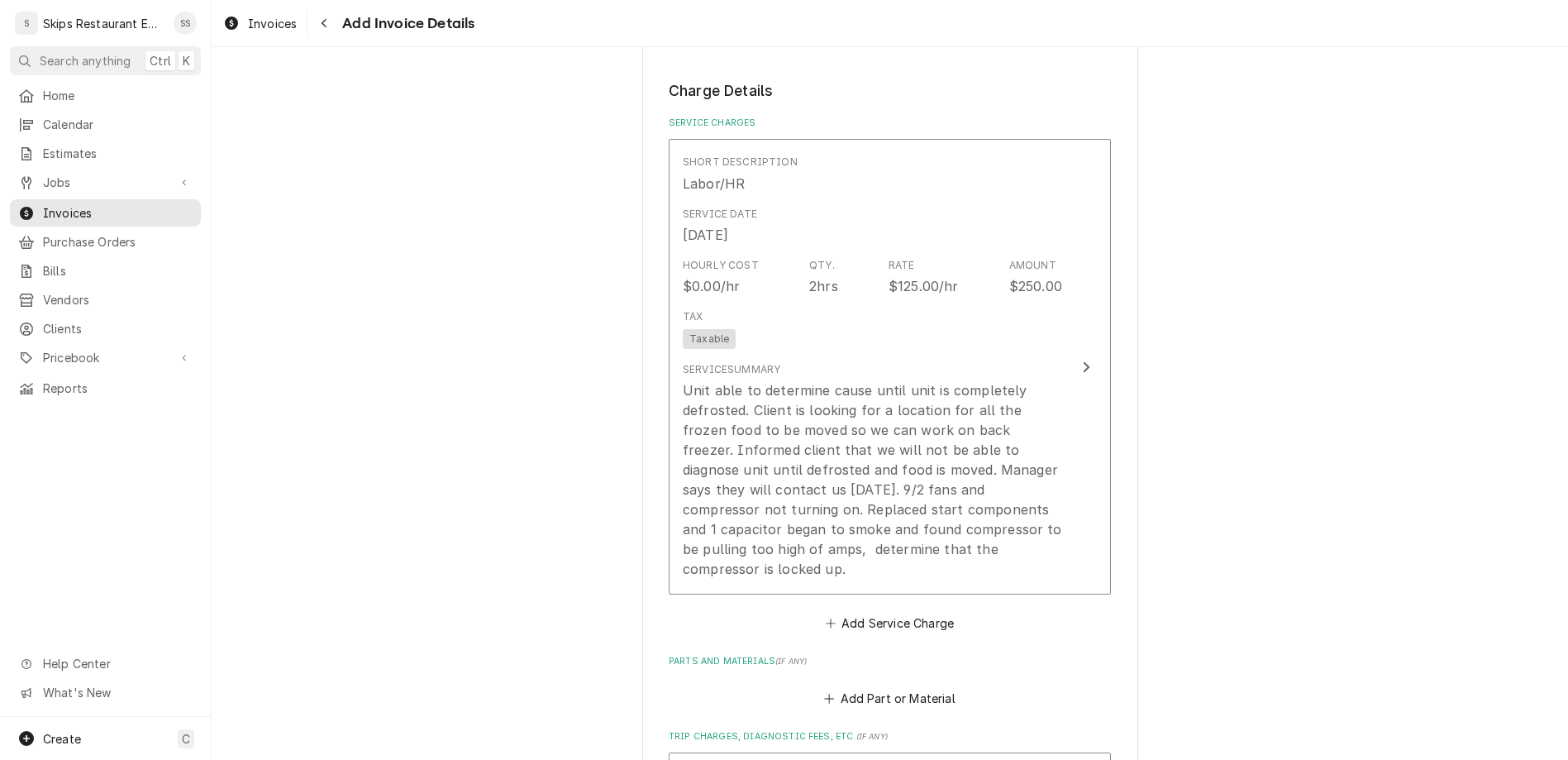
scroll to position [1148, 0]
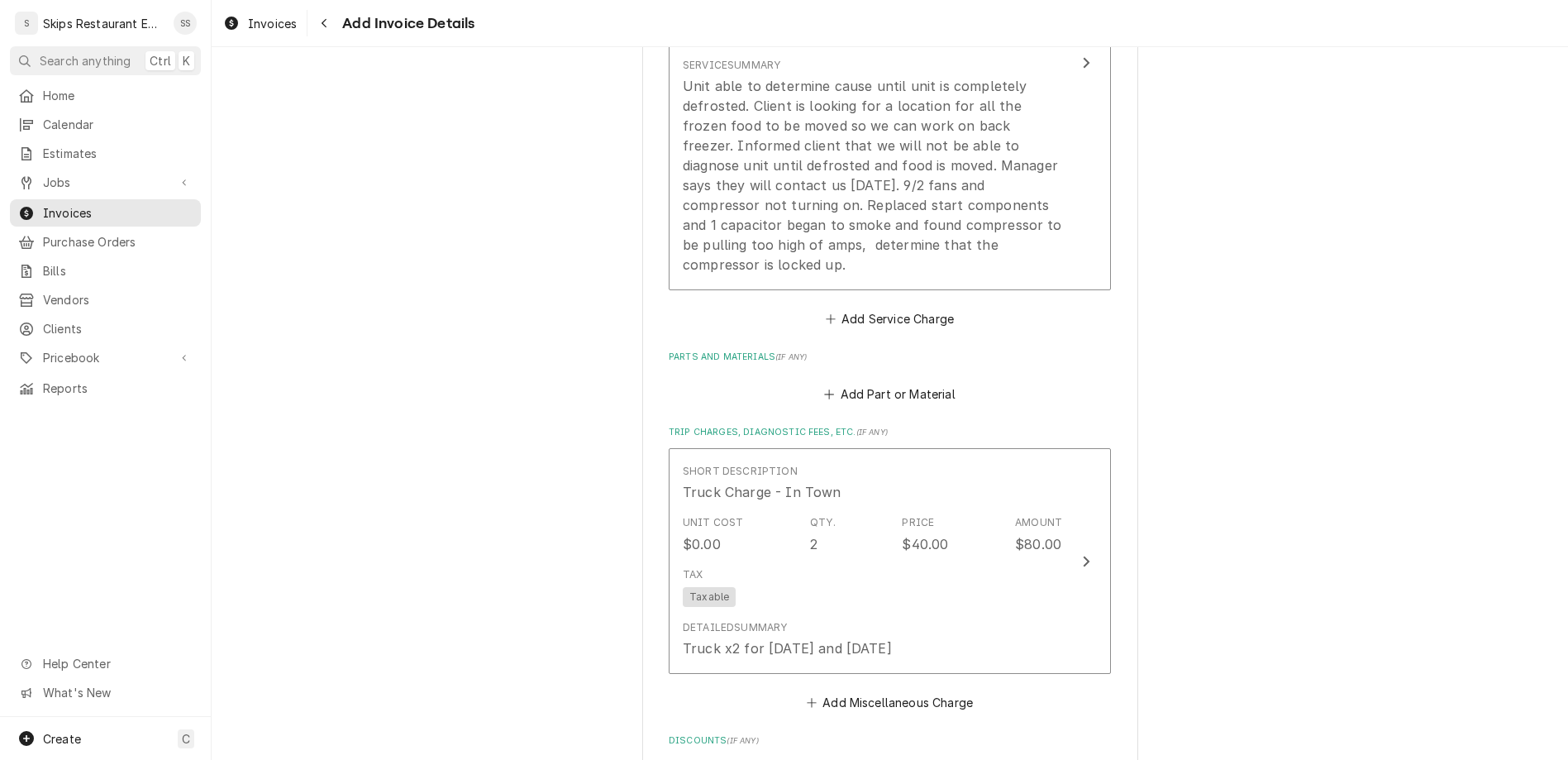
scroll to position [1207, 0]
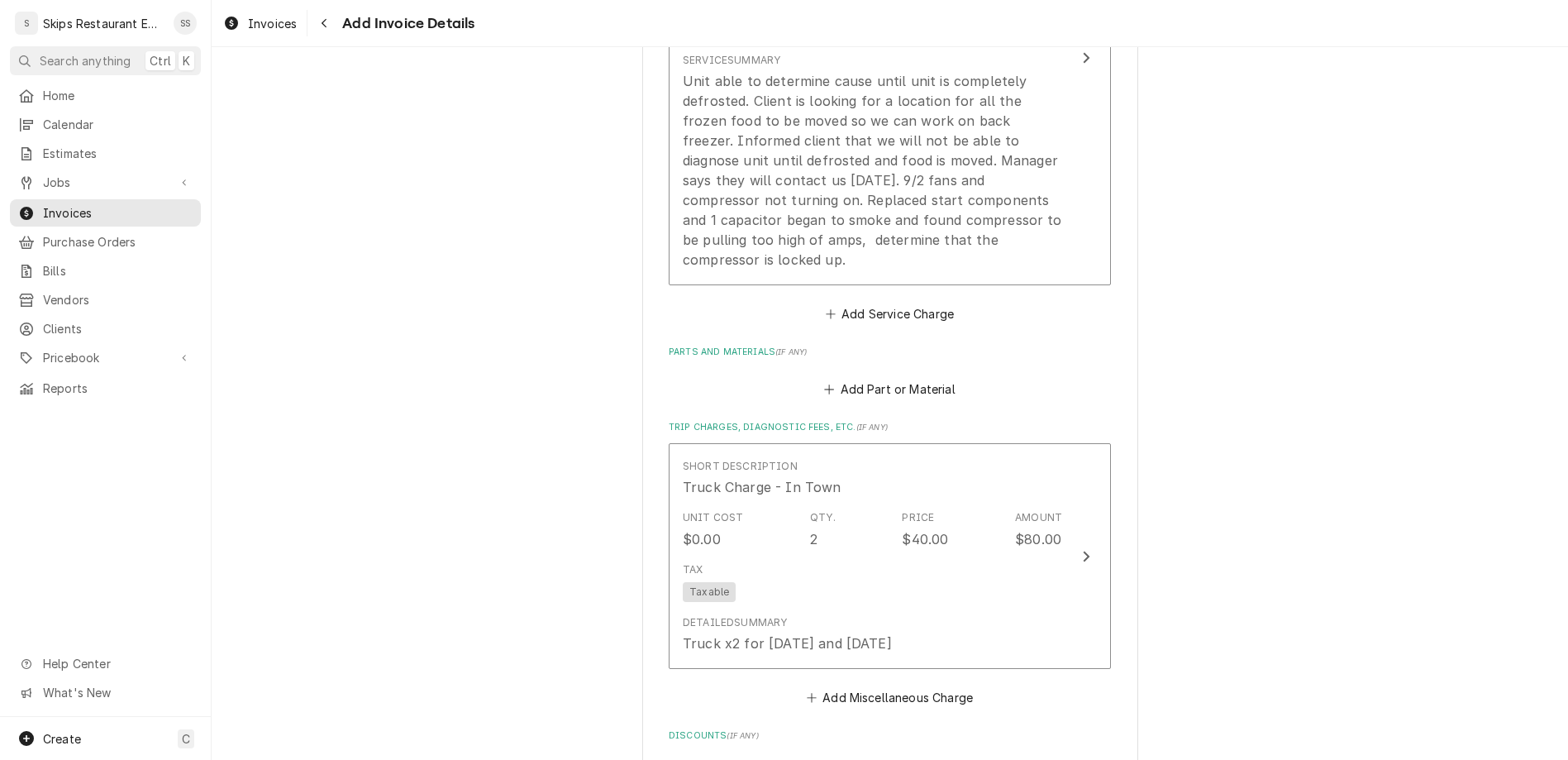
type textarea "x"
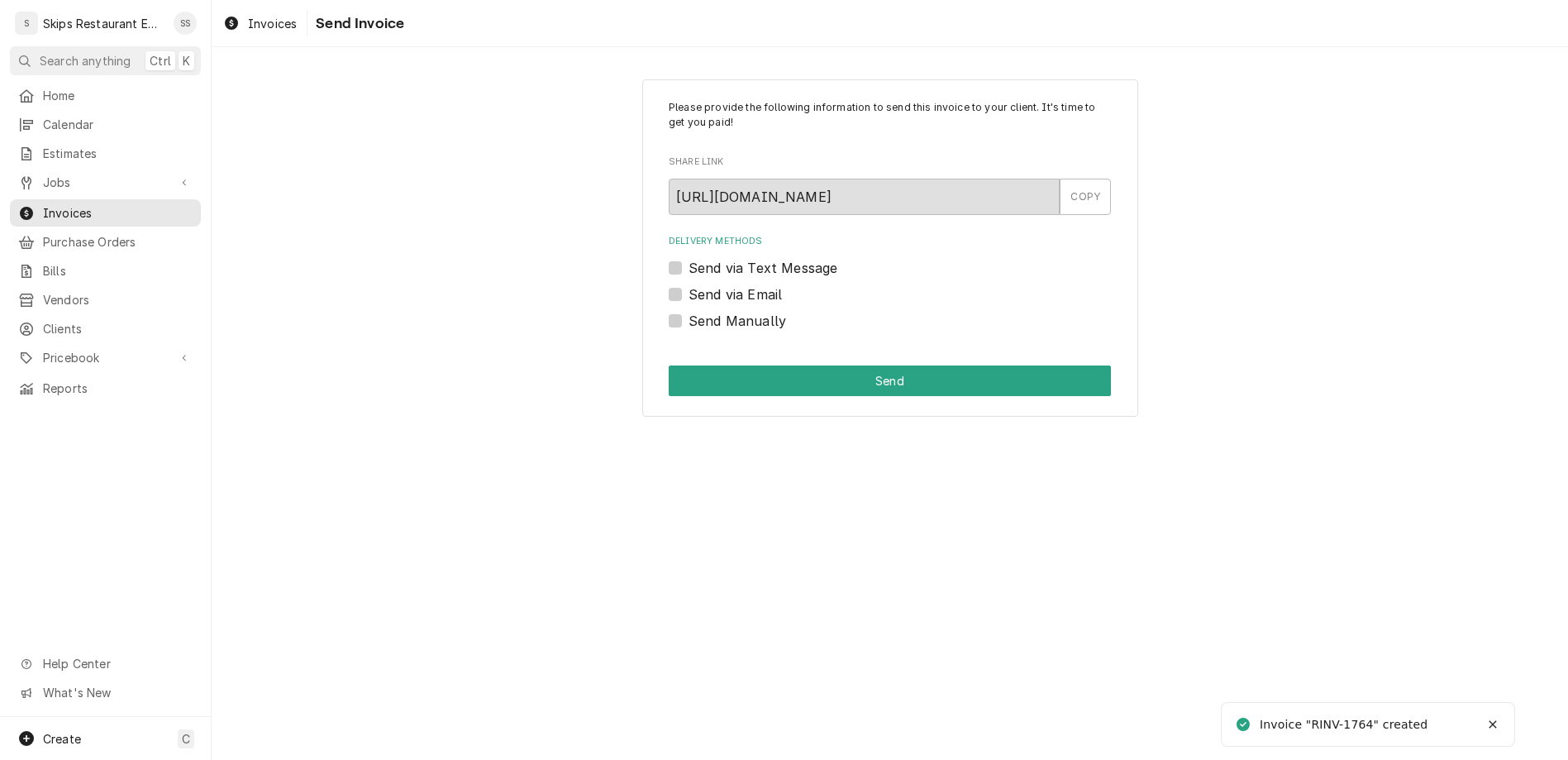
click at [700, 311] on label "Send Manually" at bounding box center [737, 321] width 97 height 20
click at [700, 311] on input "Send Manually" at bounding box center [909, 329] width 442 height 37
checkbox input "true"
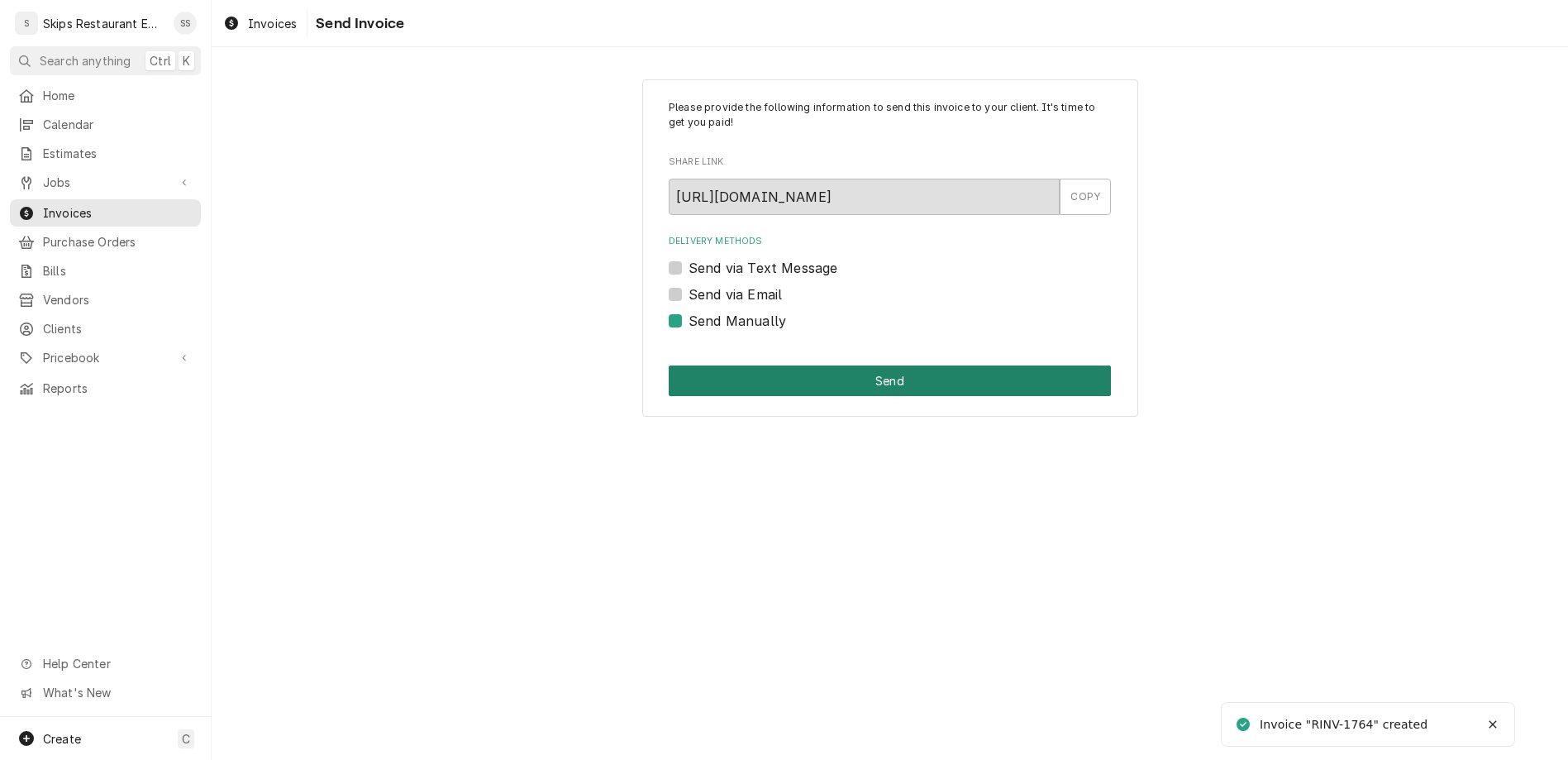
click at [782, 365] on button "Send" at bounding box center [889, 380] width 442 height 31
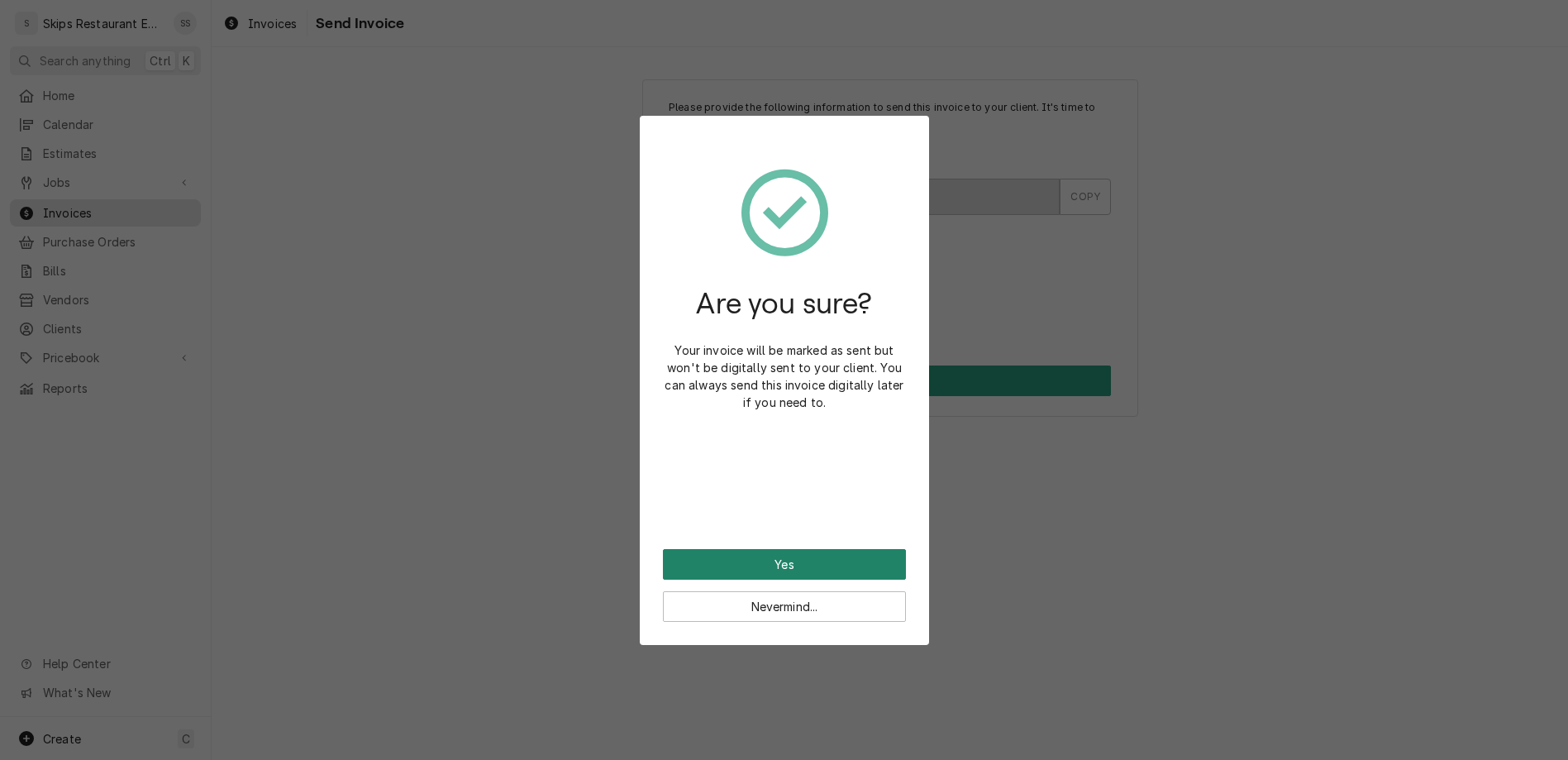
click at [796, 549] on button "Yes" at bounding box center [785, 564] width 243 height 31
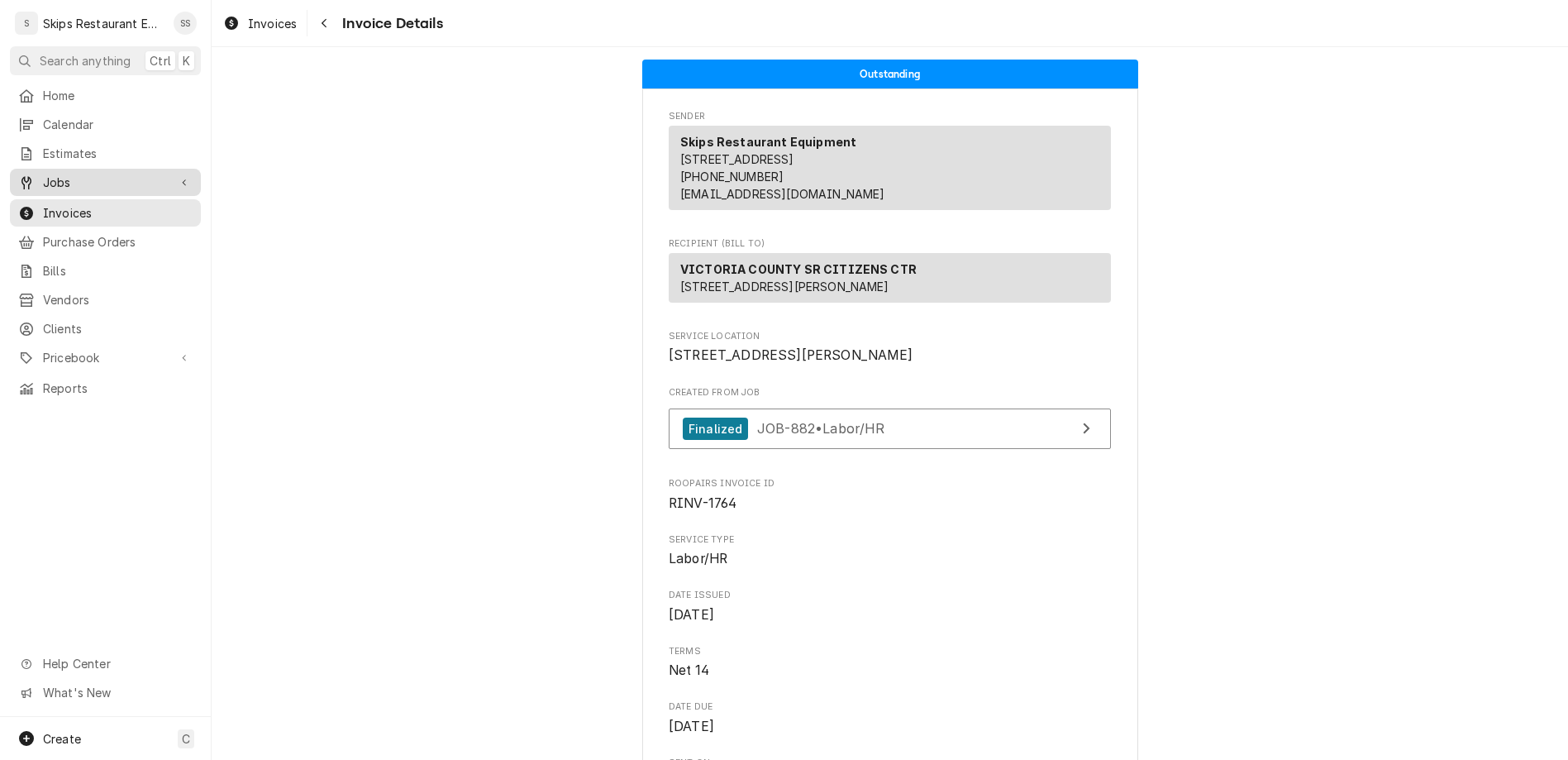
click at [43, 173] on span "Jobs" at bounding box center [106, 182] width 125 height 18
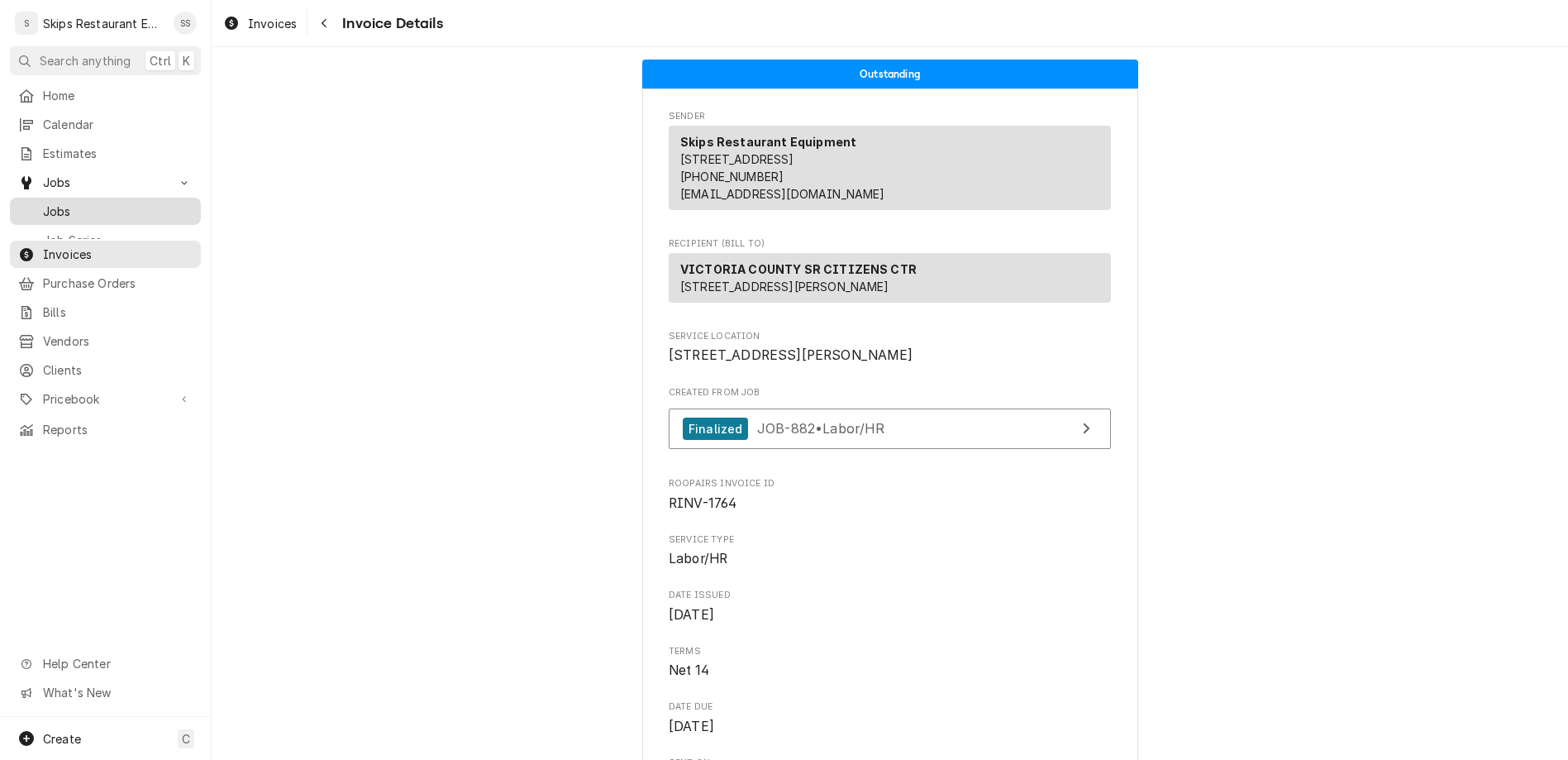
click at [43, 202] on span "Jobs" at bounding box center [118, 211] width 150 height 18
